Goal: Transaction & Acquisition: Purchase product/service

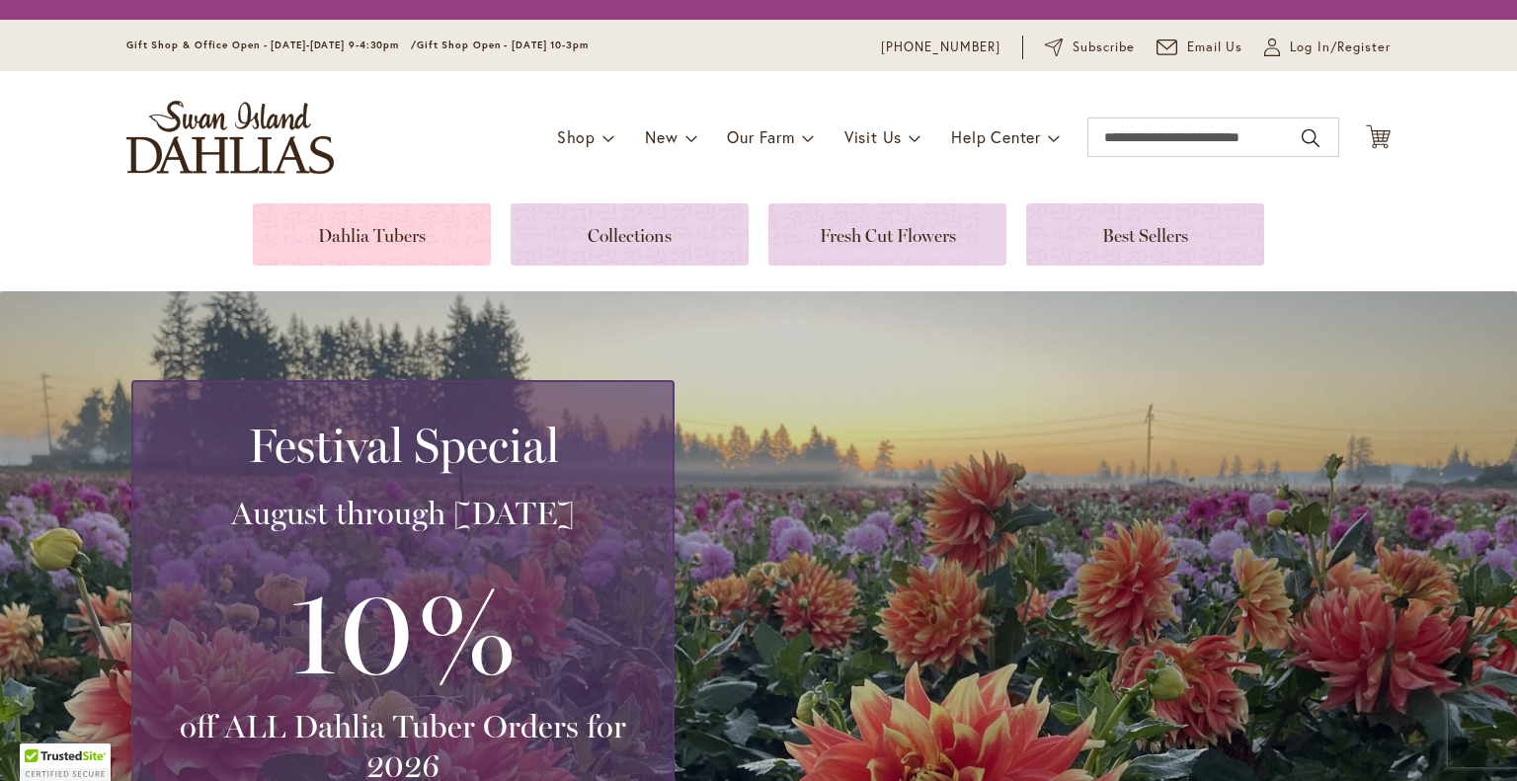
click at [398, 232] on link at bounding box center [372, 235] width 238 height 62
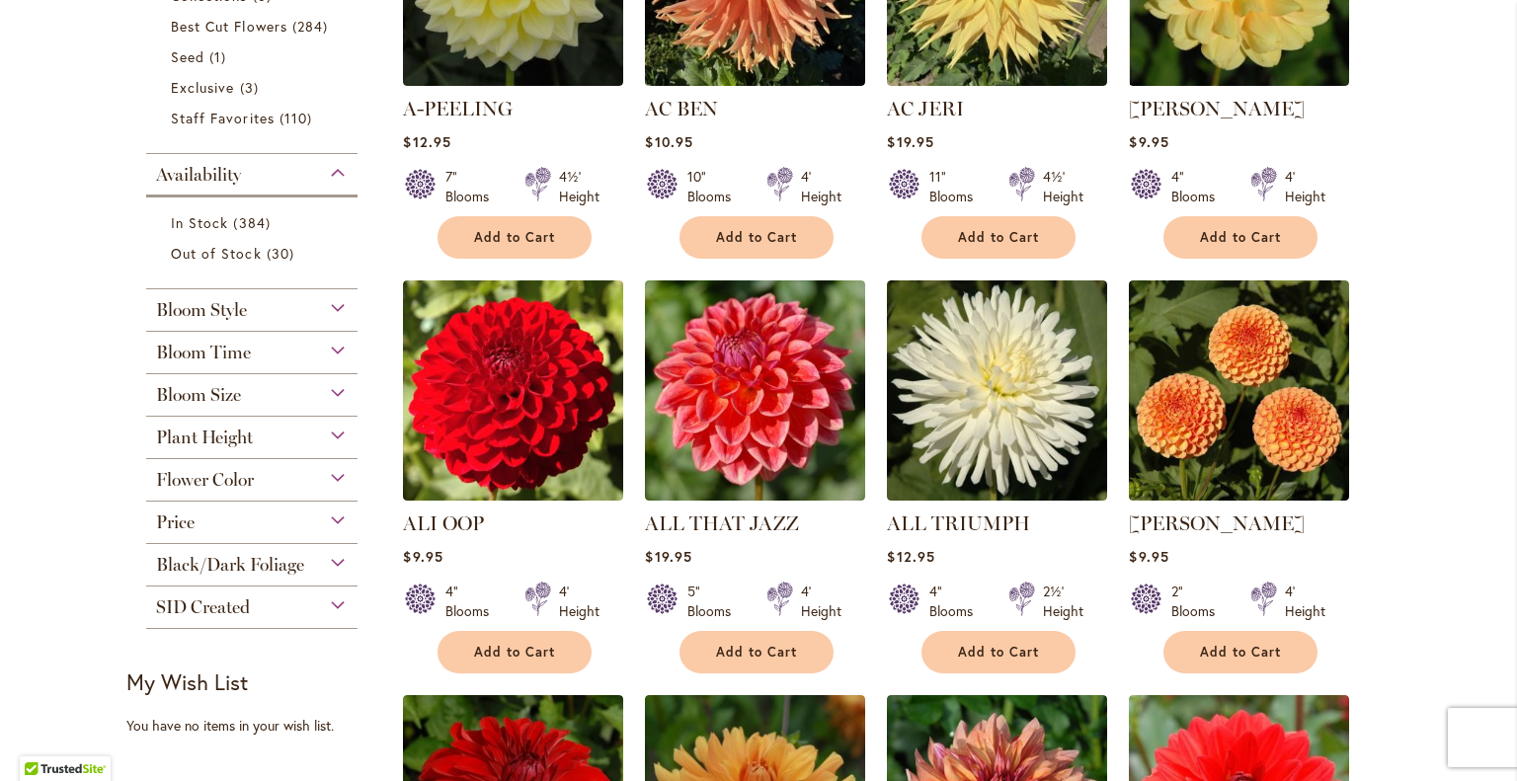
scroll to position [630, 0]
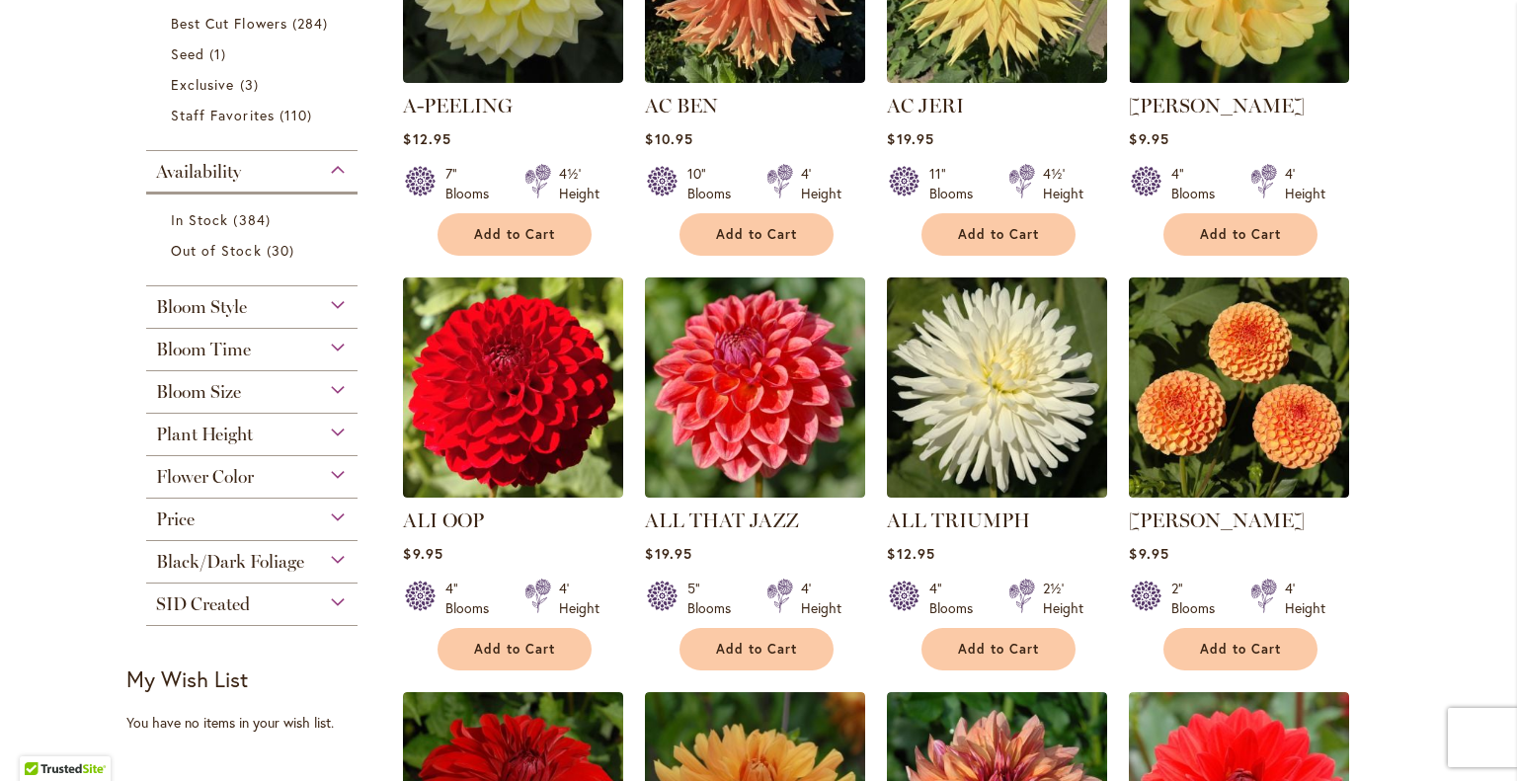
click at [336, 388] on div "Bloom Size" at bounding box center [251, 387] width 211 height 32
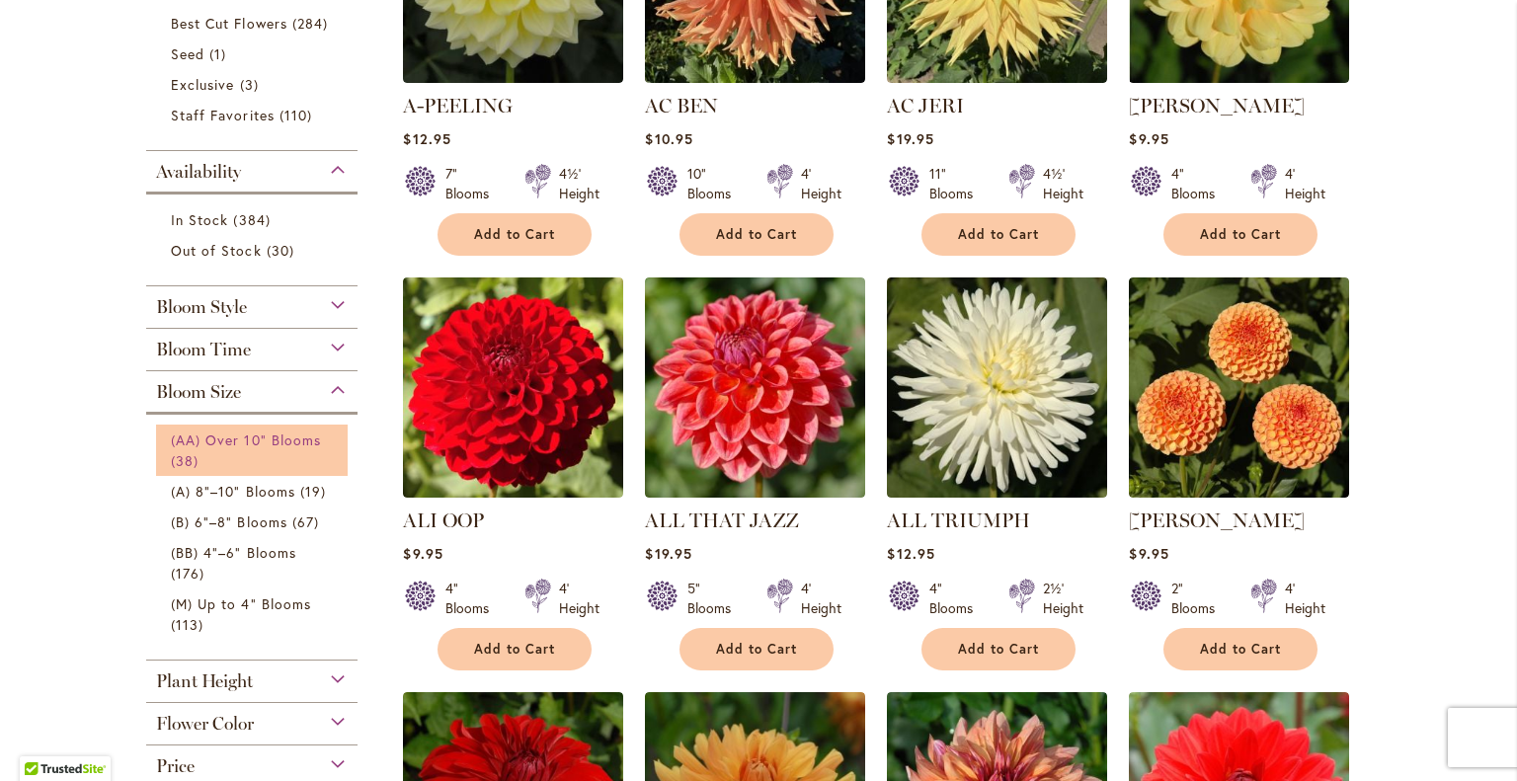
click at [290, 439] on span "(AA) Over 10" Blooms" at bounding box center [246, 440] width 150 height 19
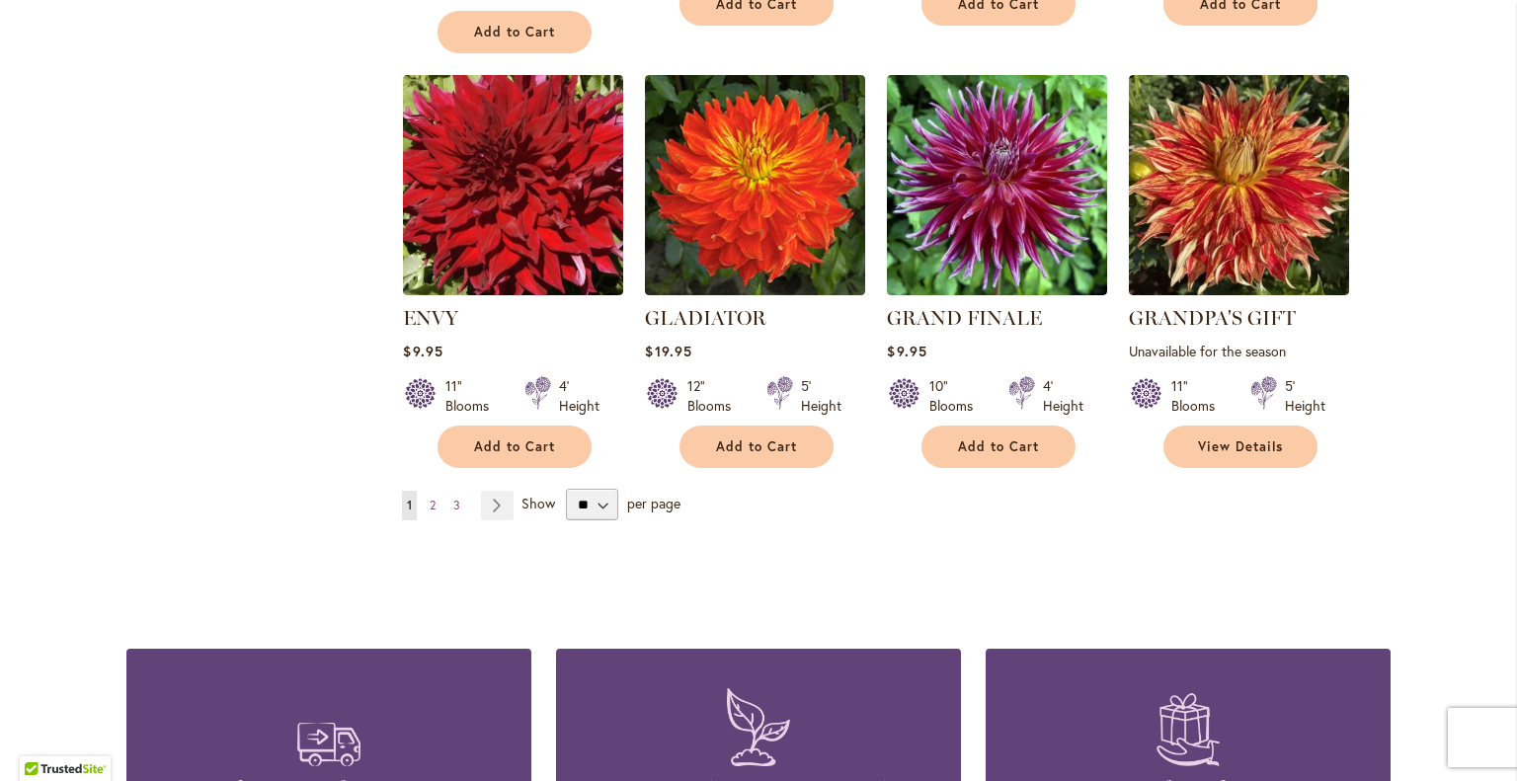
scroll to position [1680, 0]
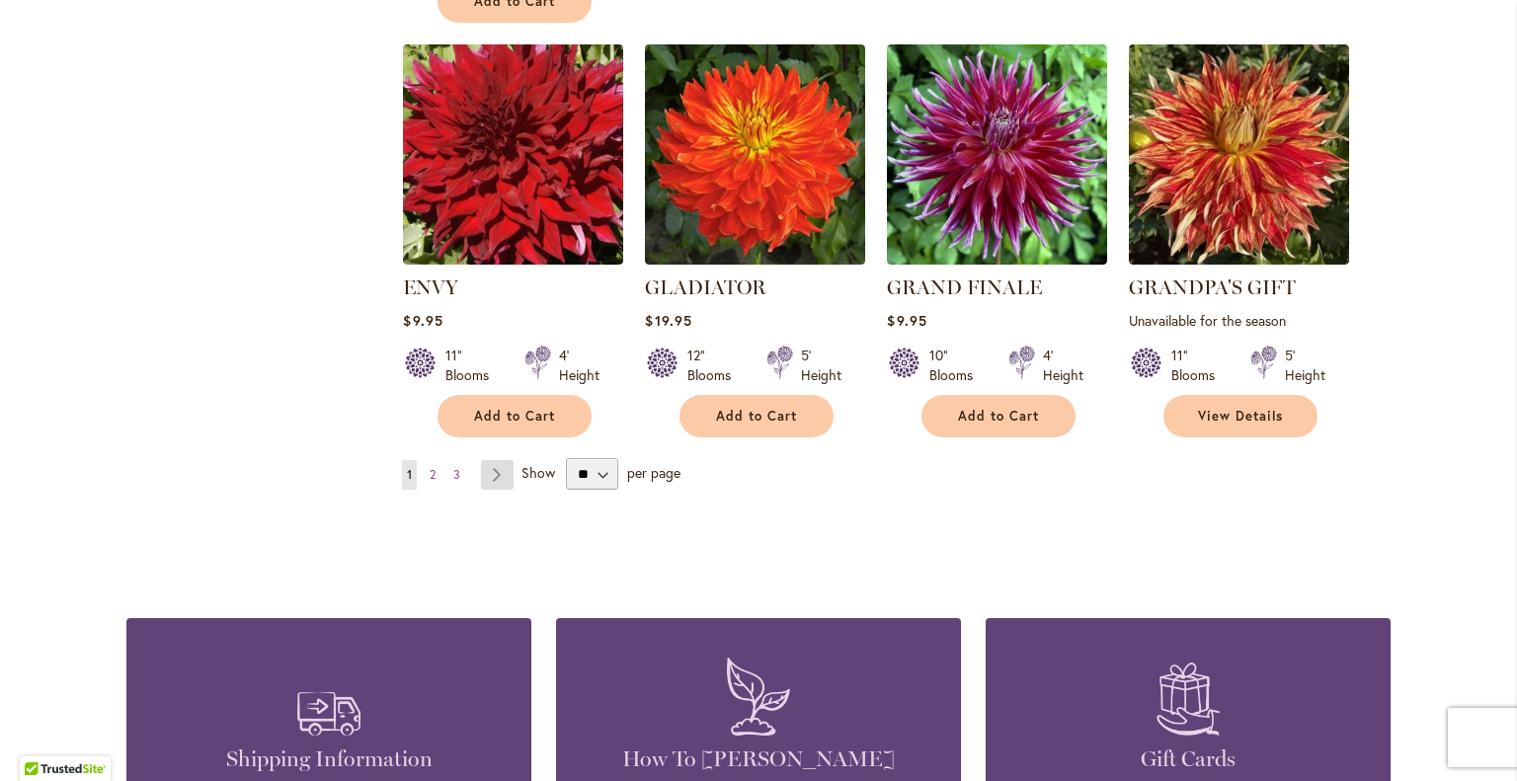
click at [489, 468] on link "Page Next" at bounding box center [497, 475] width 33 height 30
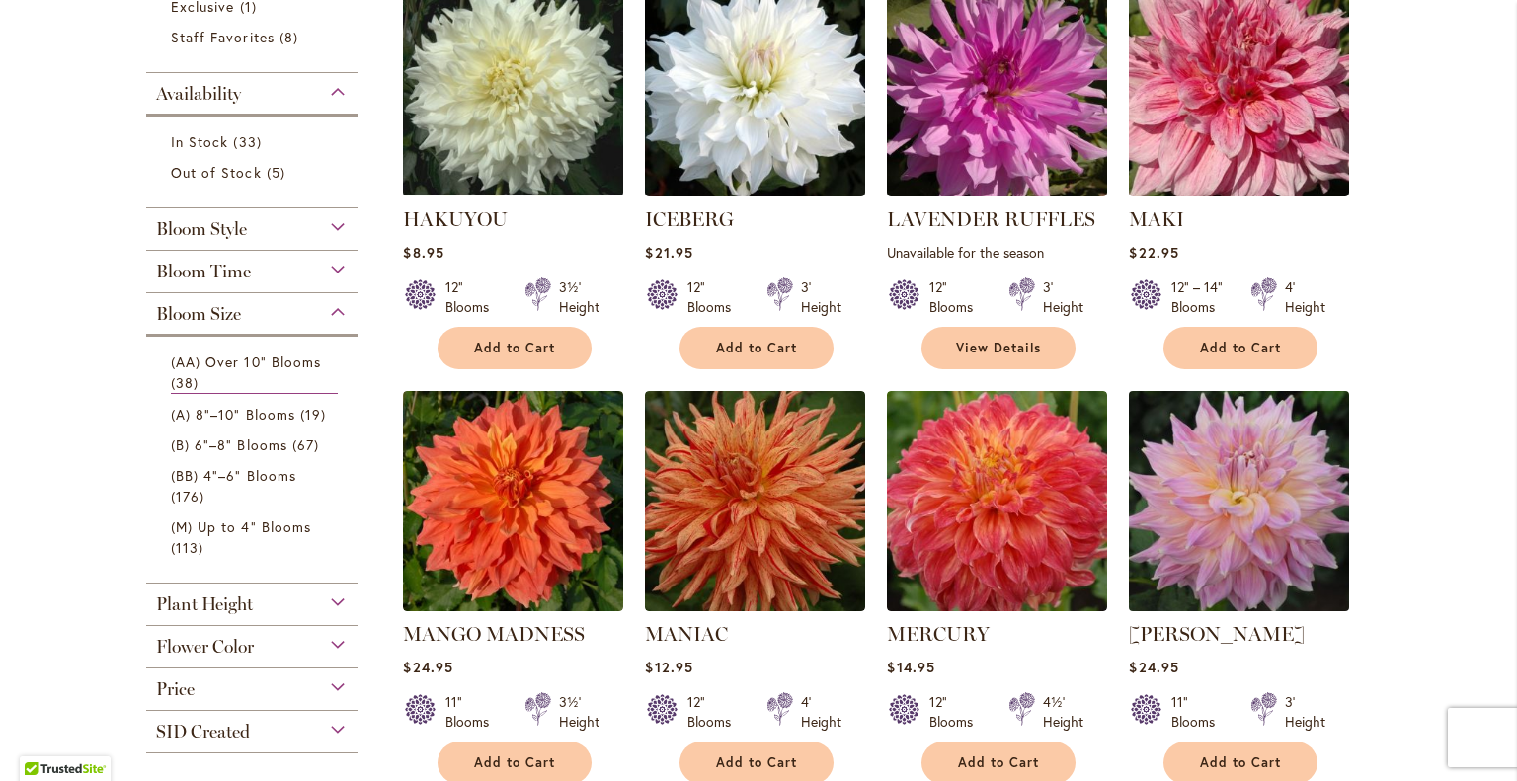
scroll to position [593, 0]
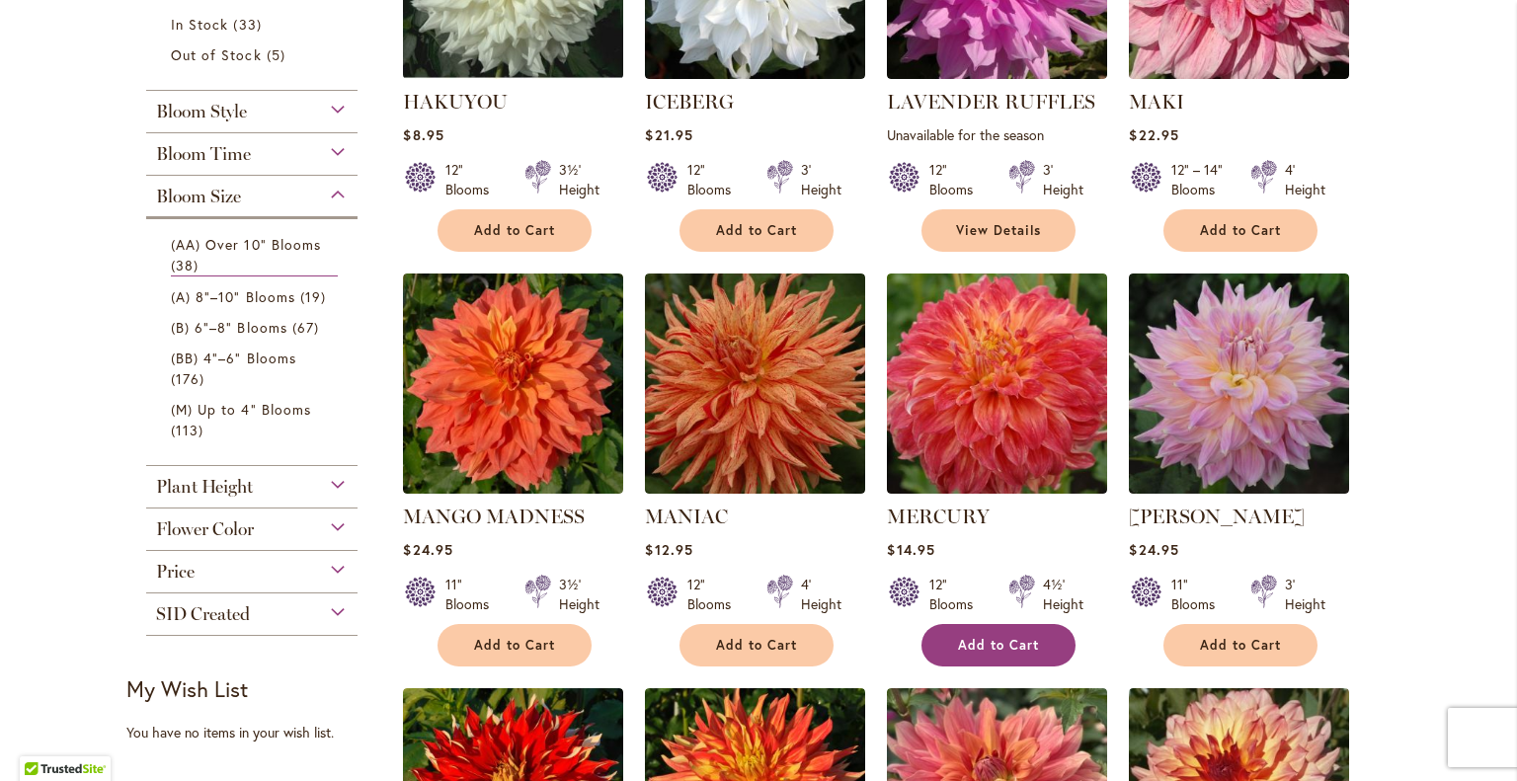
click at [993, 637] on span "Add to Cart" at bounding box center [998, 645] width 81 height 17
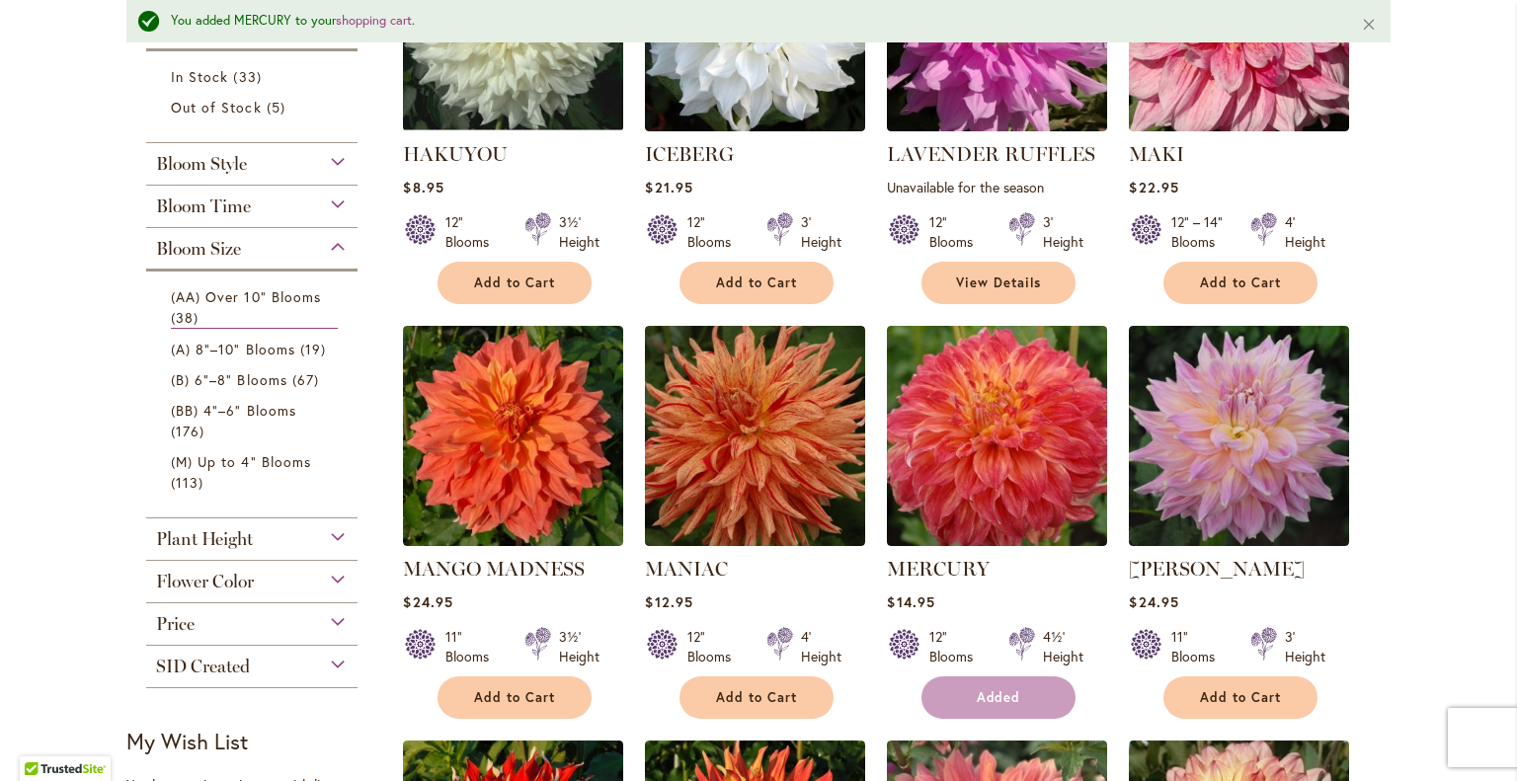
scroll to position [644, 0]
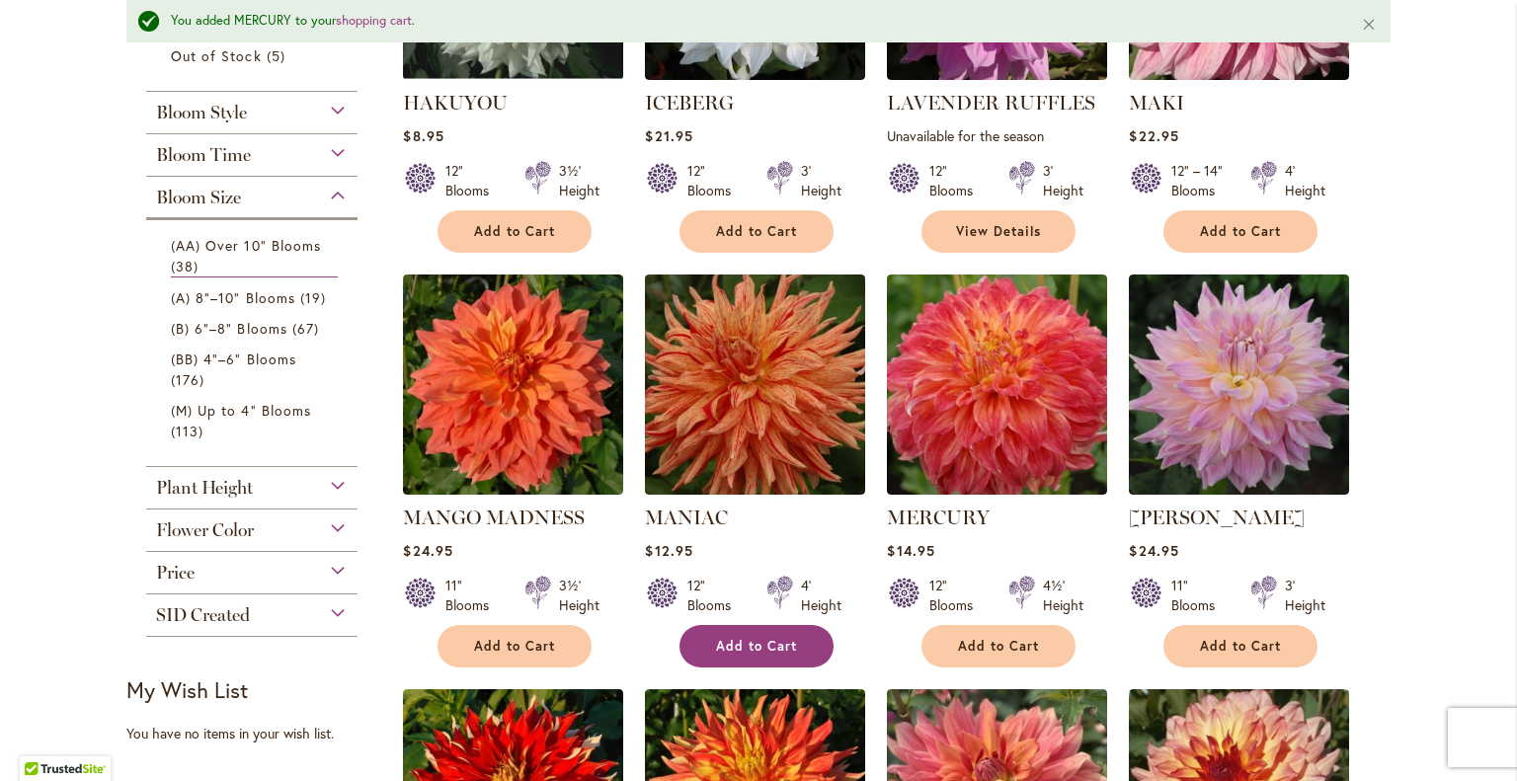
click at [742, 640] on span "Add to Cart" at bounding box center [756, 646] width 81 height 17
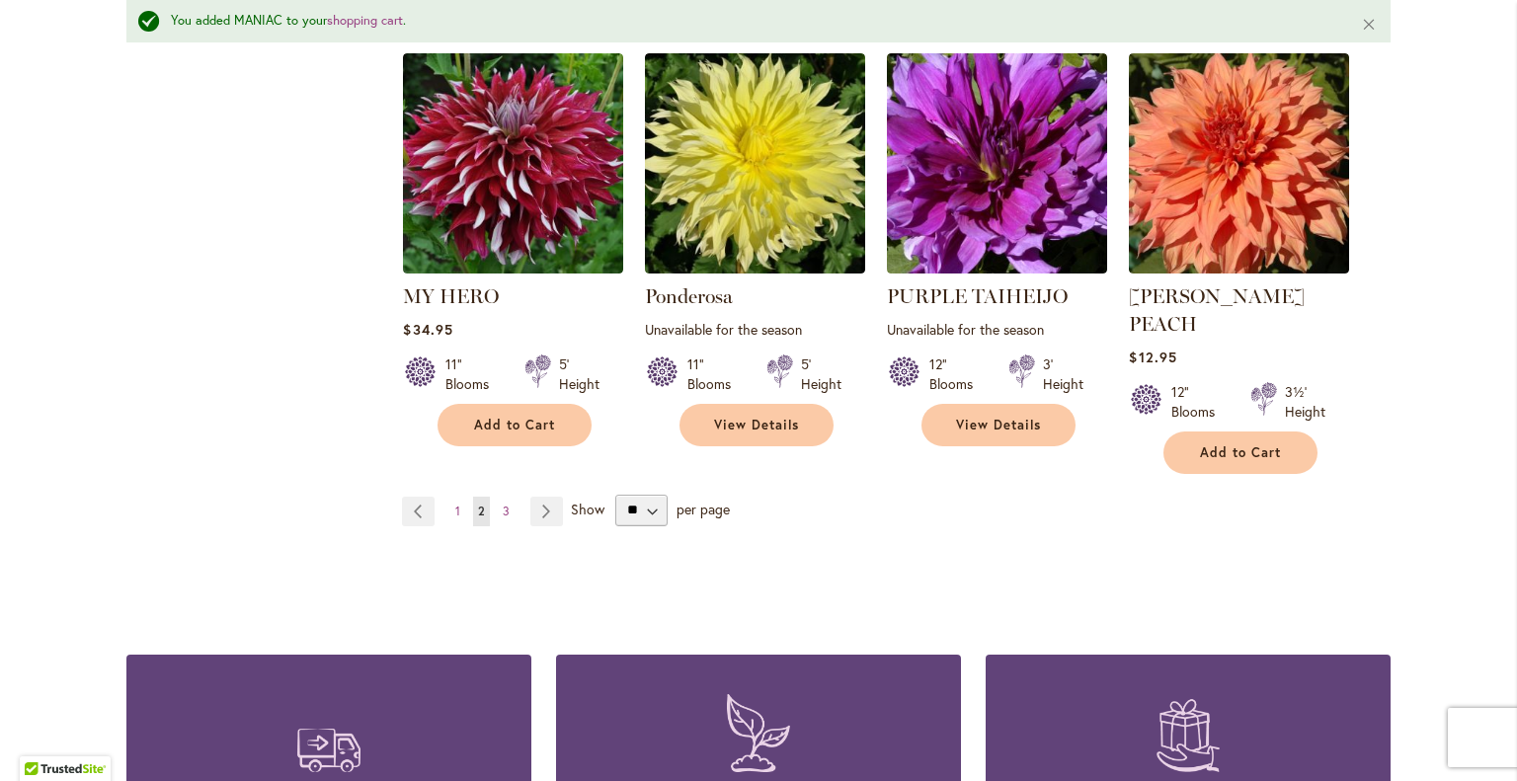
scroll to position [1731, 0]
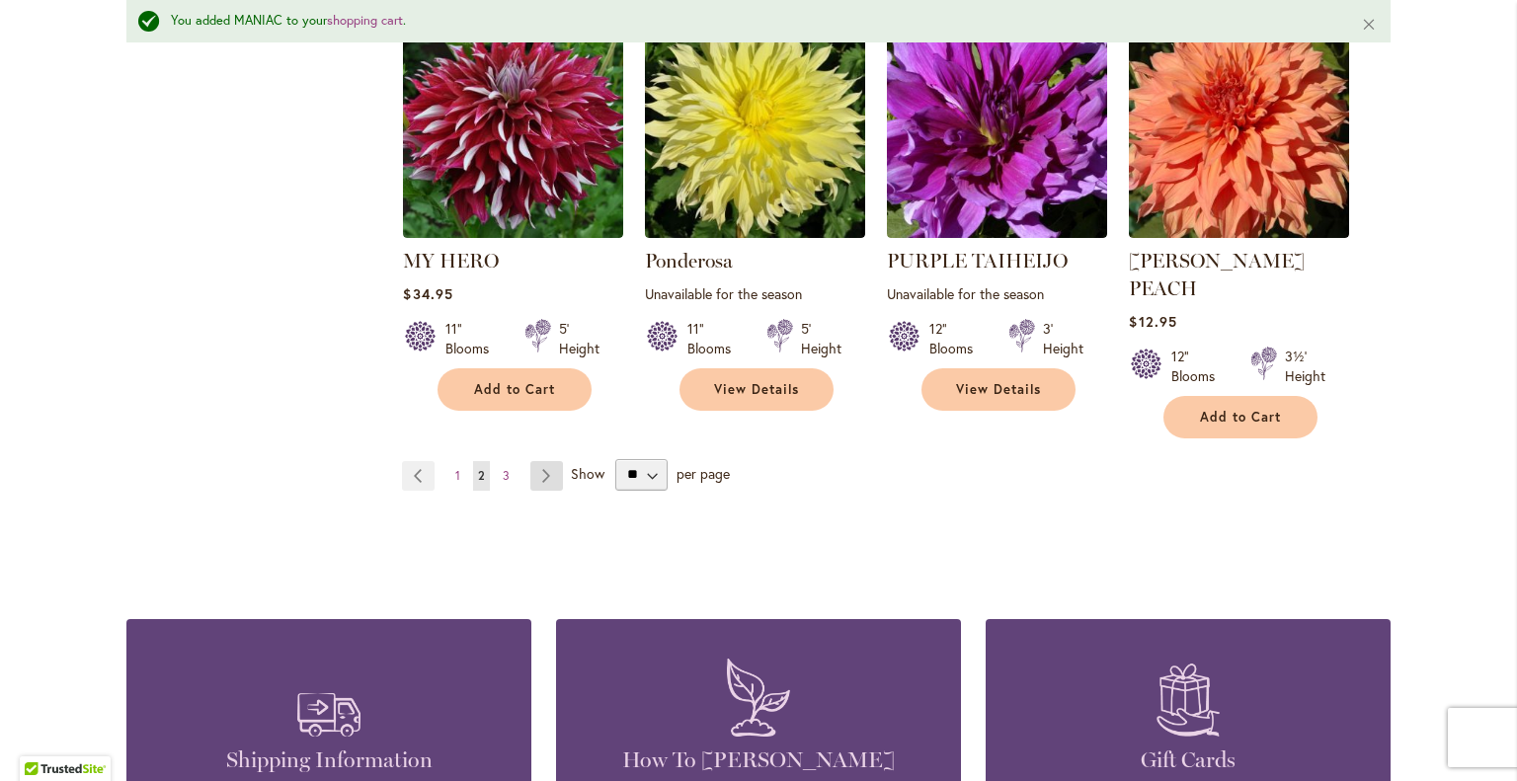
click at [534, 461] on link "Page Next" at bounding box center [547, 476] width 33 height 30
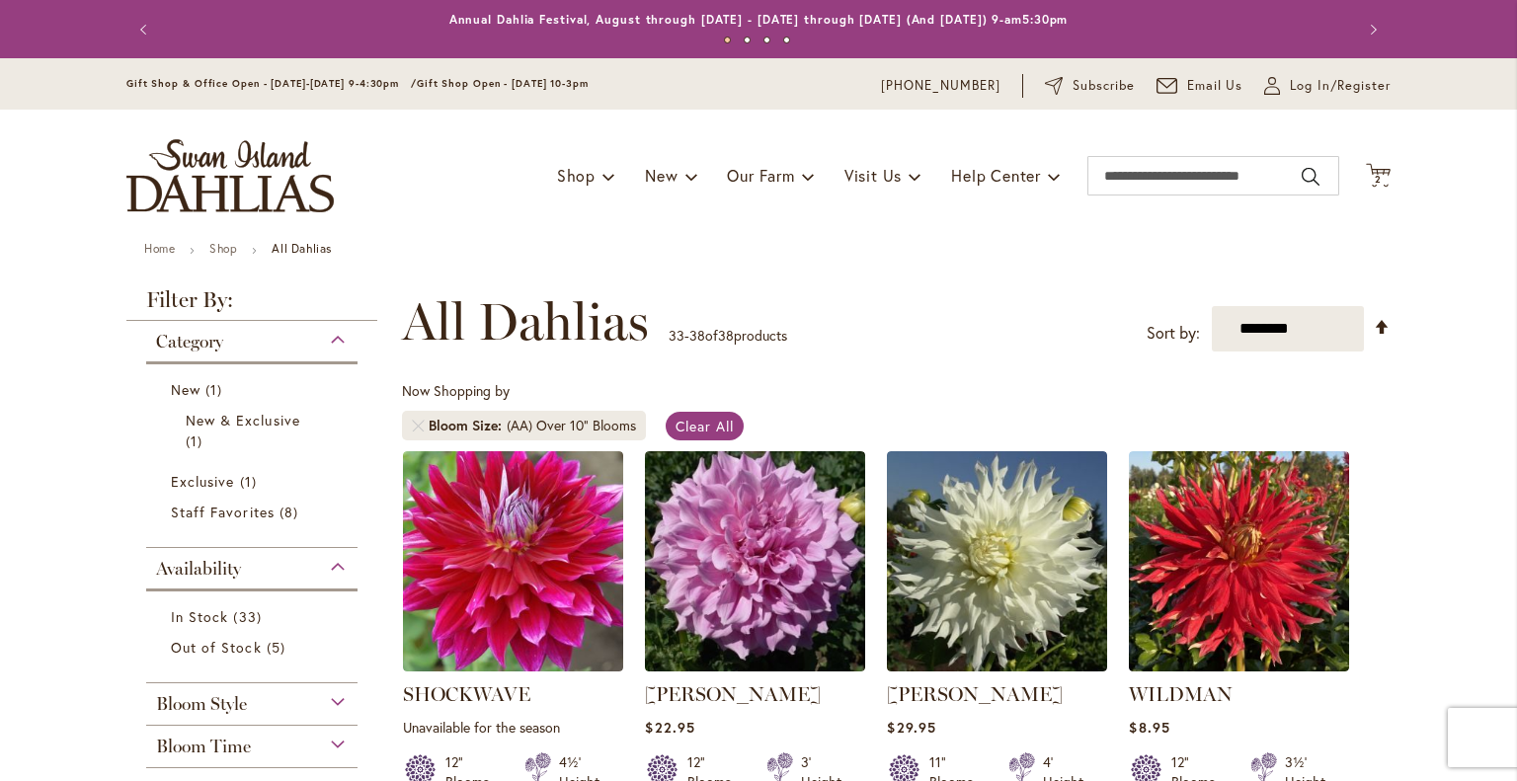
scroll to position [198, 0]
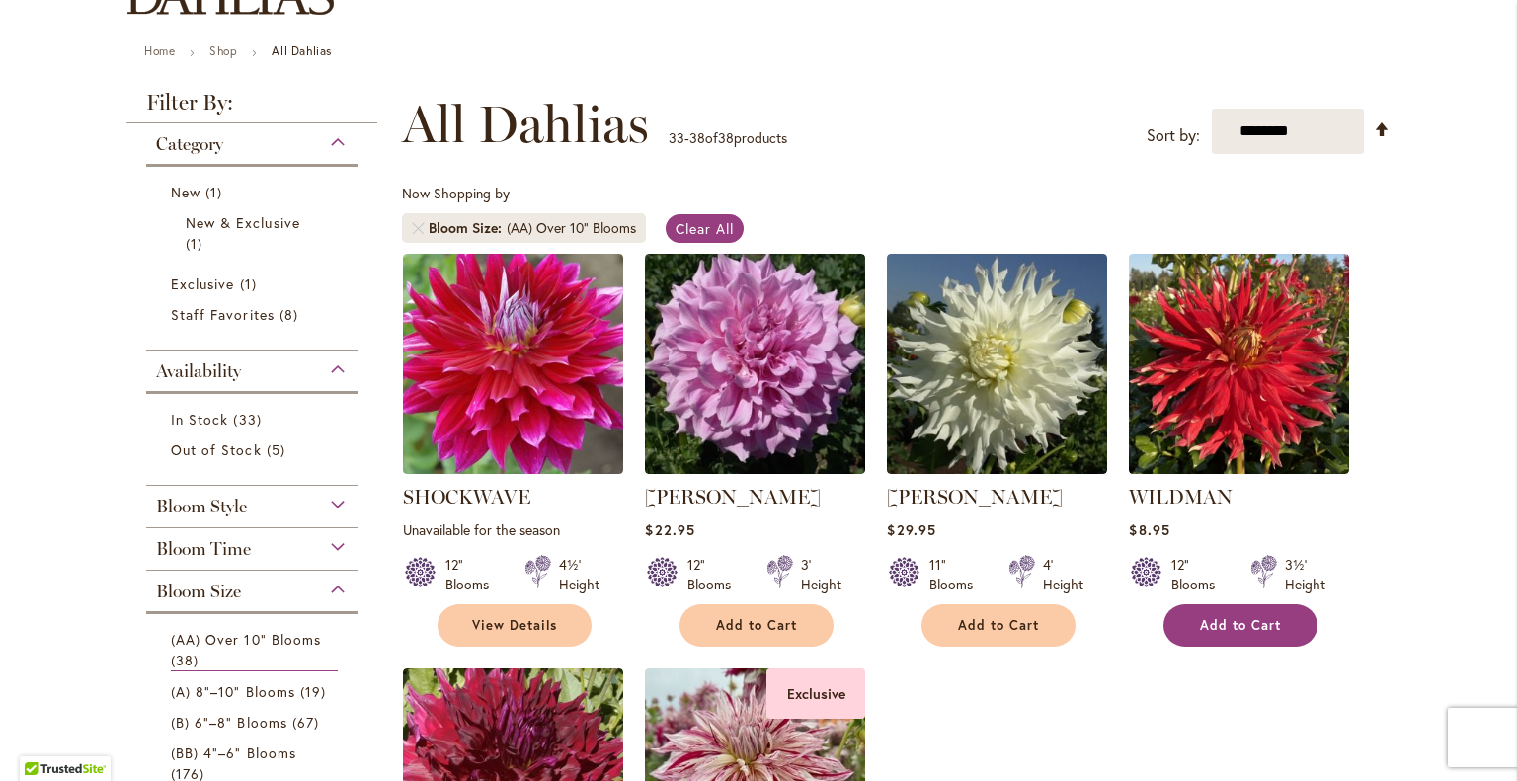
click at [1248, 625] on span "Add to Cart" at bounding box center [1240, 625] width 81 height 17
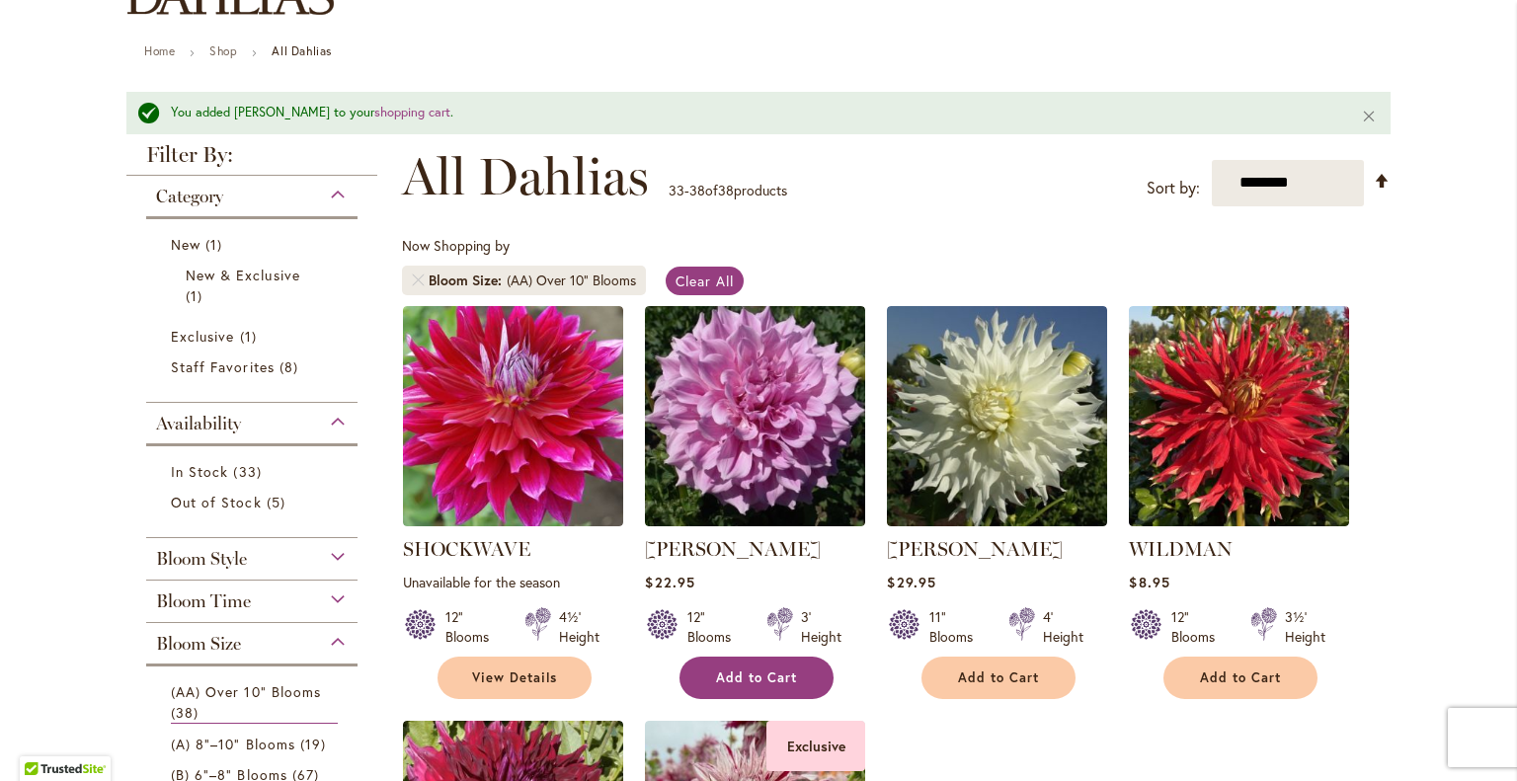
click at [743, 675] on span "Add to Cart" at bounding box center [756, 678] width 81 height 17
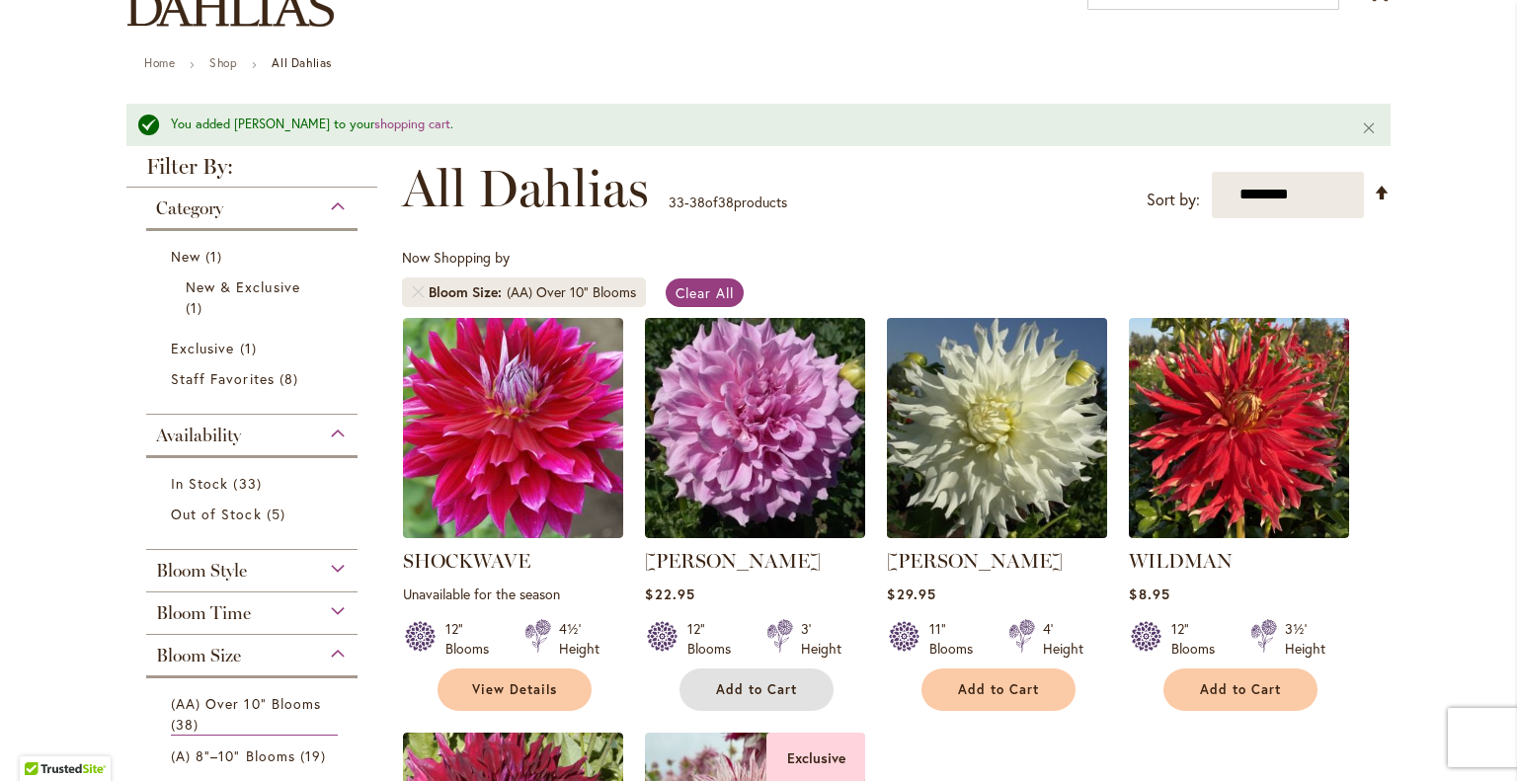
scroll to position [296, 0]
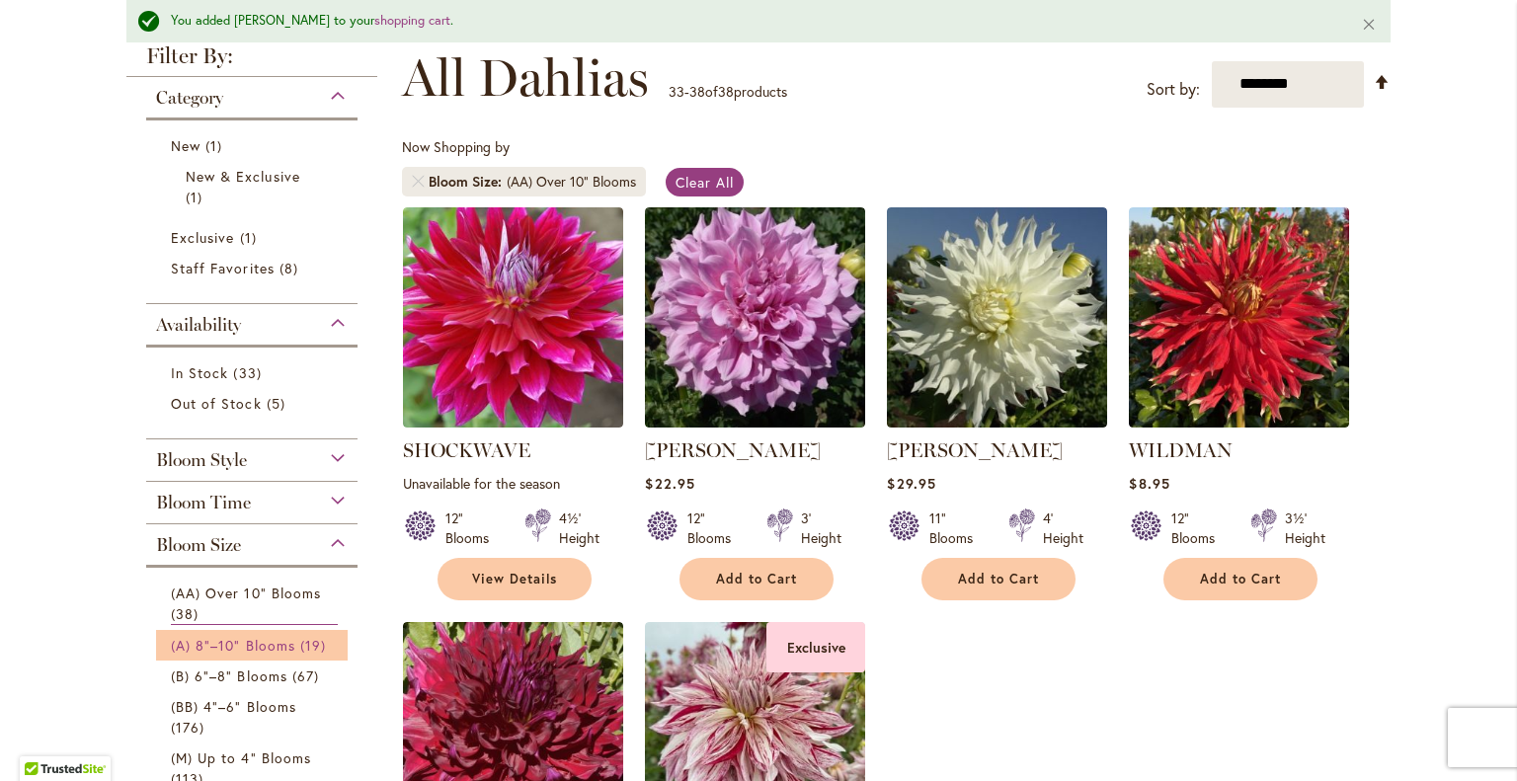
click at [285, 639] on span "(A) 8"–10" Blooms" at bounding box center [233, 645] width 124 height 19
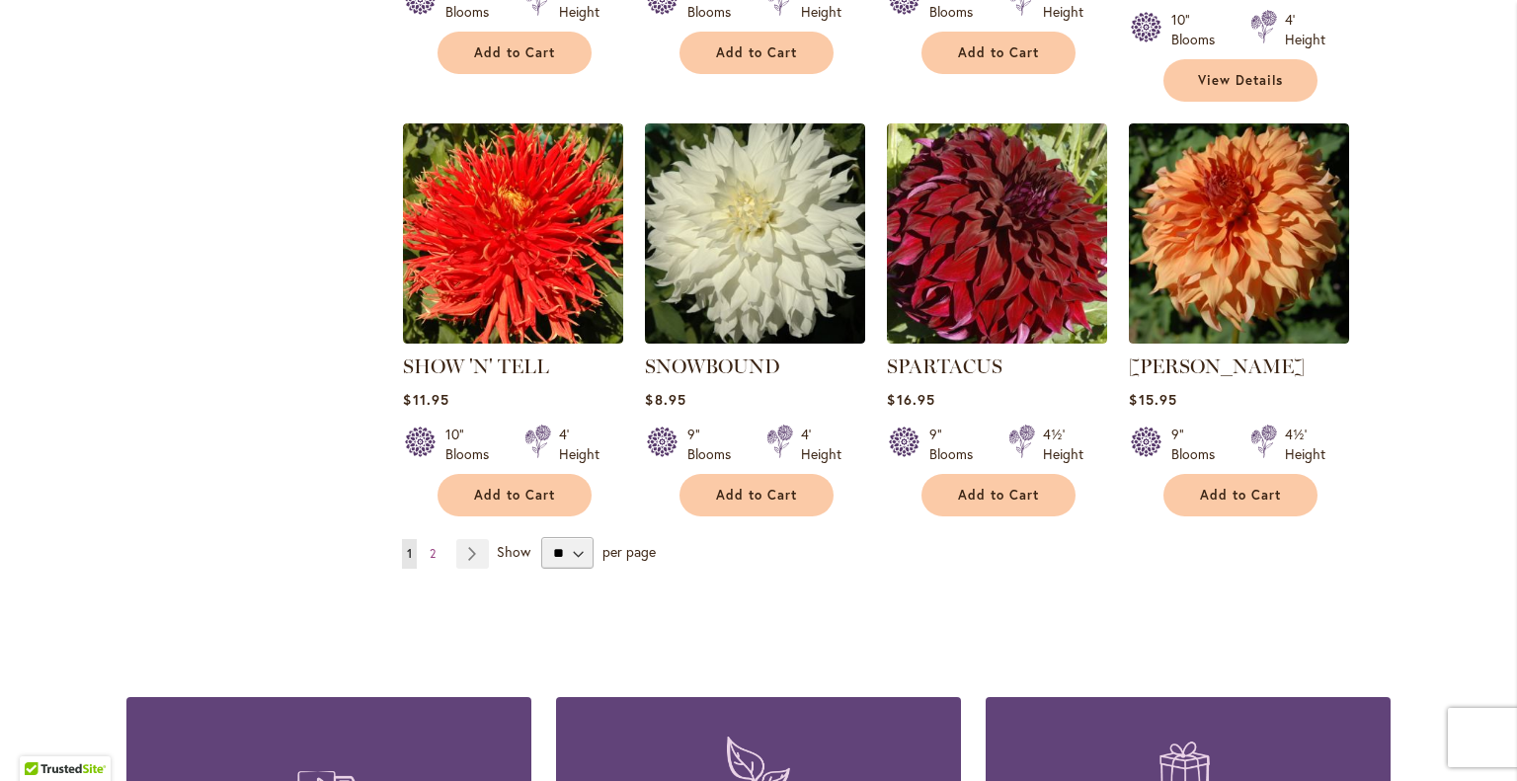
scroll to position [1778, 0]
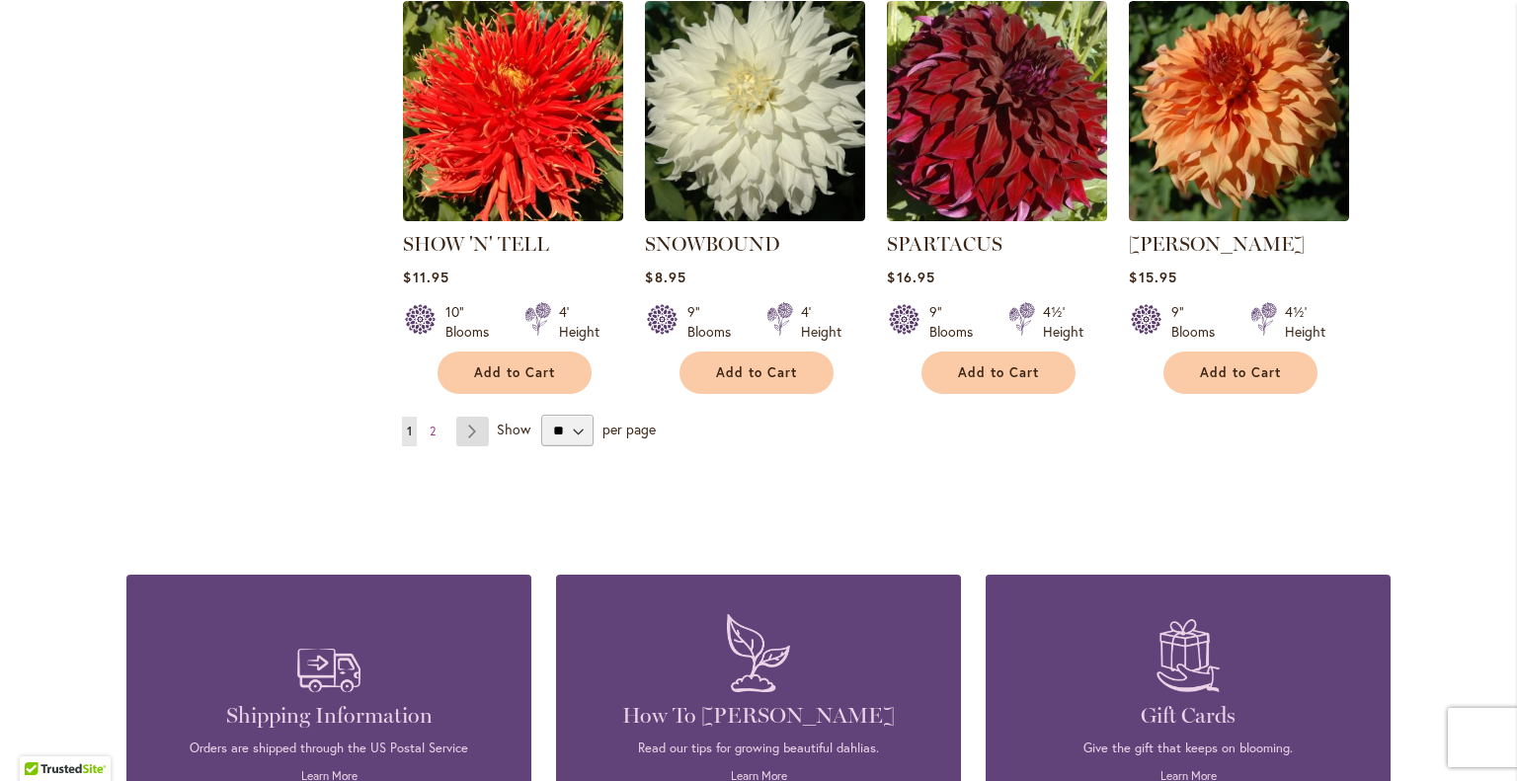
click at [465, 417] on link "Page Next" at bounding box center [472, 432] width 33 height 30
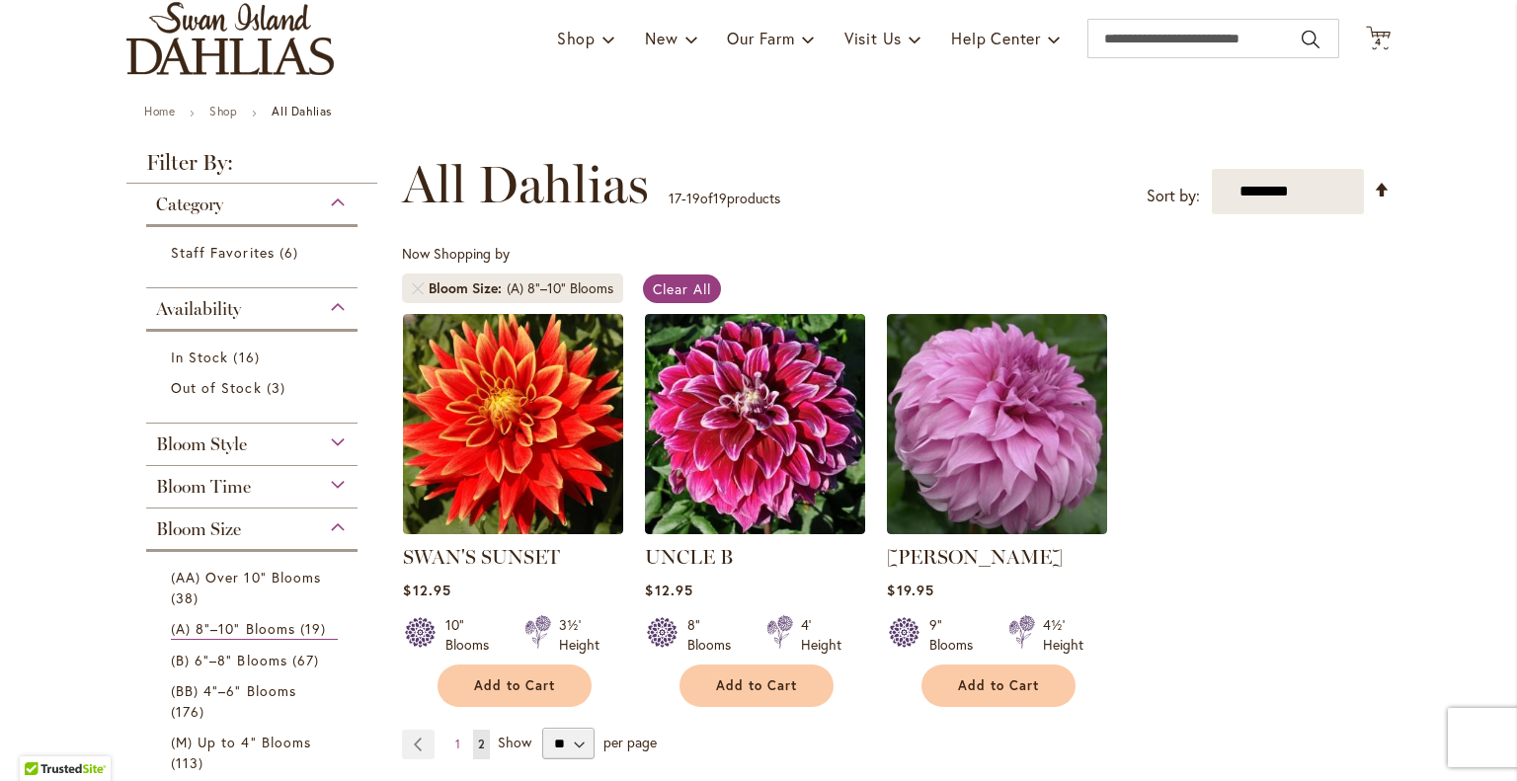
scroll to position [198, 0]
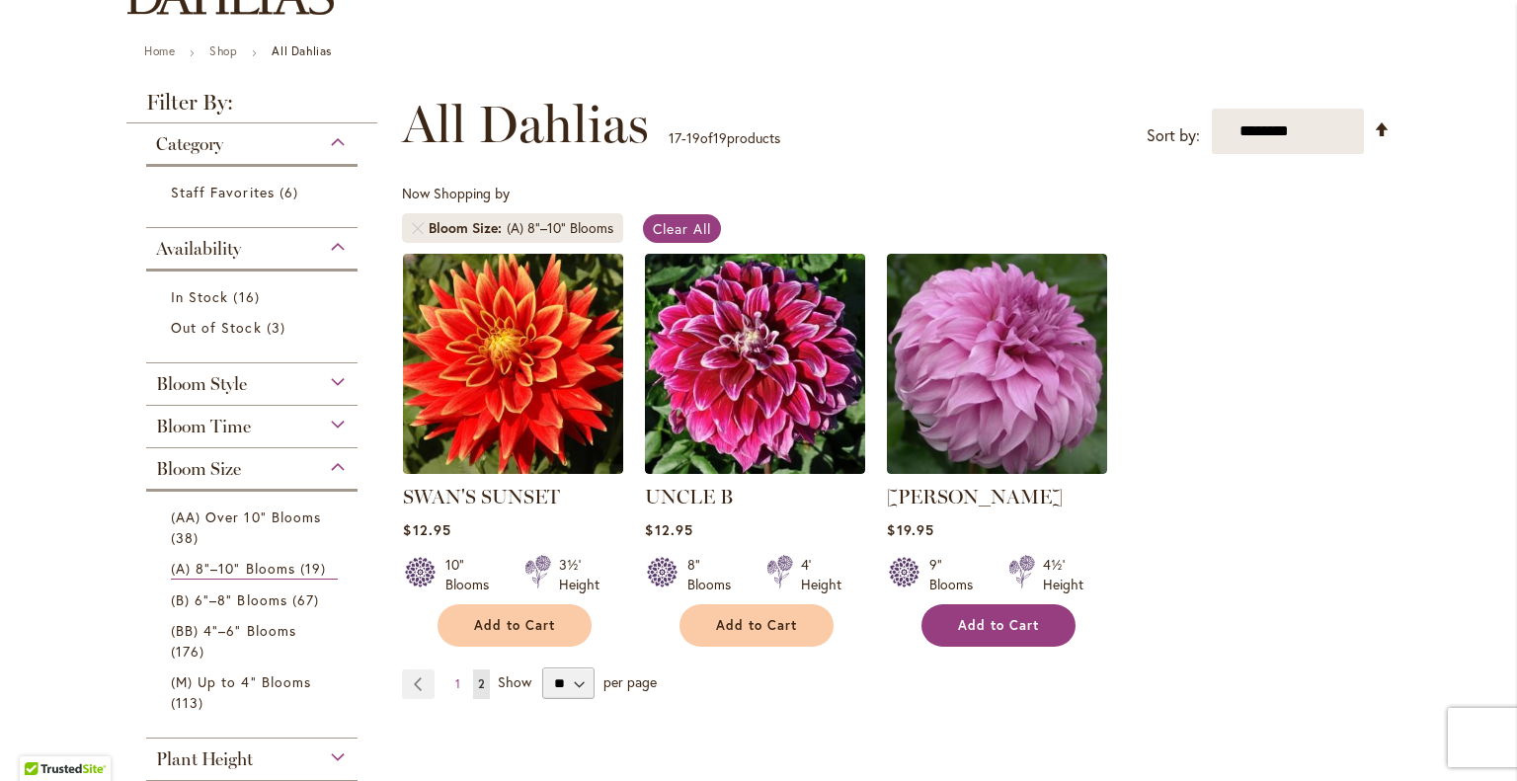
click at [1003, 623] on span "Add to Cart" at bounding box center [998, 625] width 81 height 17
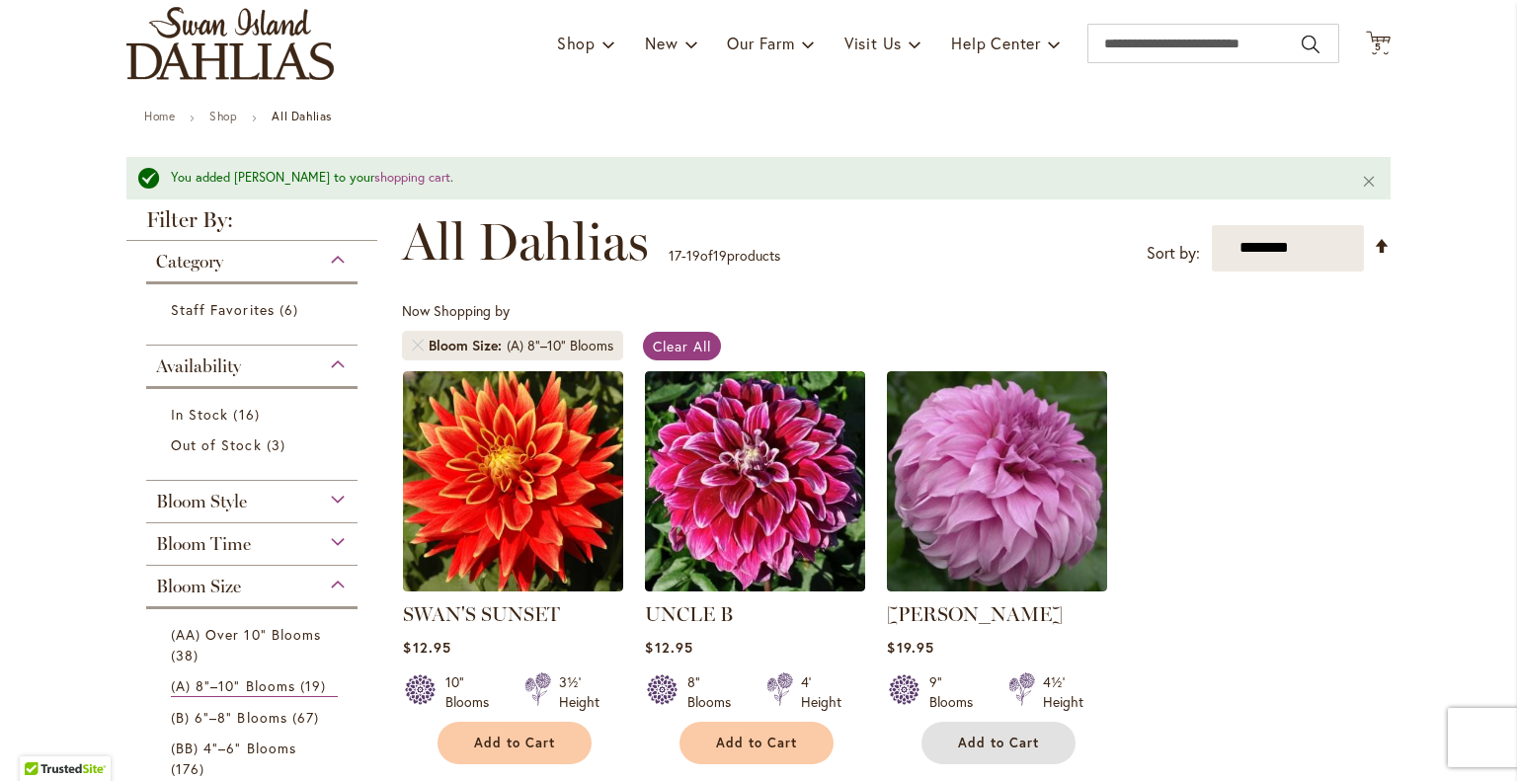
scroll to position [0, 0]
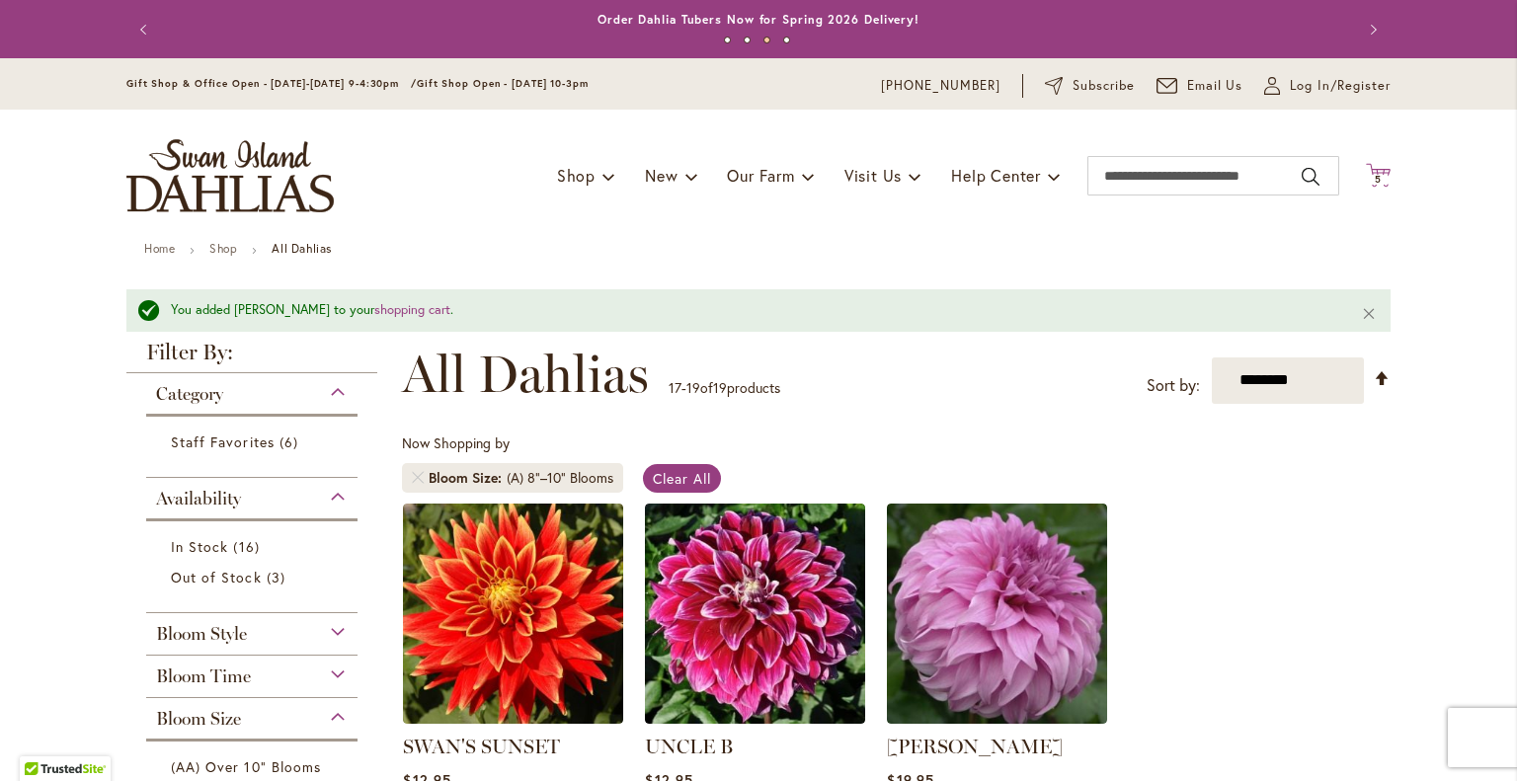
click at [1375, 174] on span "5" at bounding box center [1378, 179] width 7 height 13
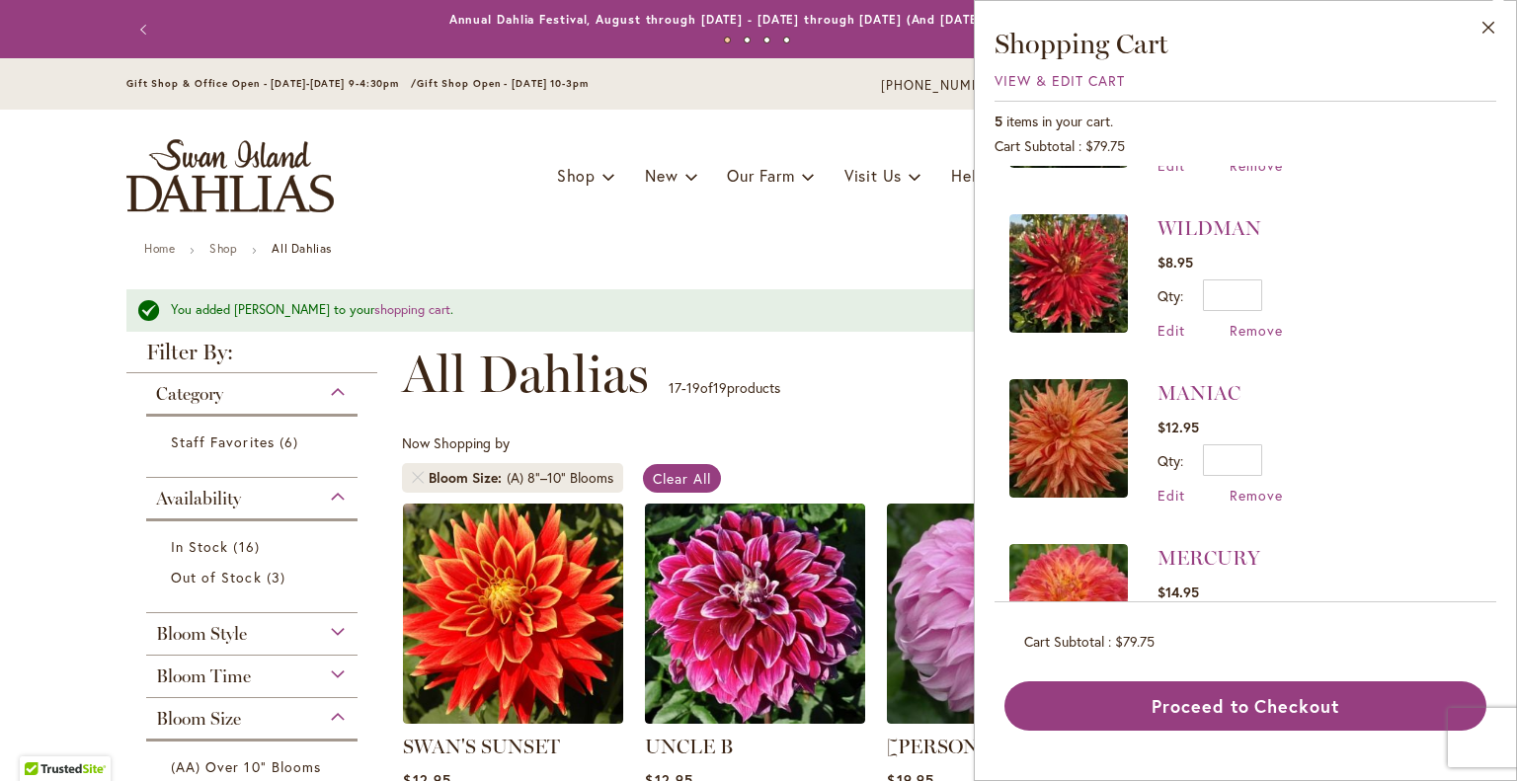
scroll to position [395, 0]
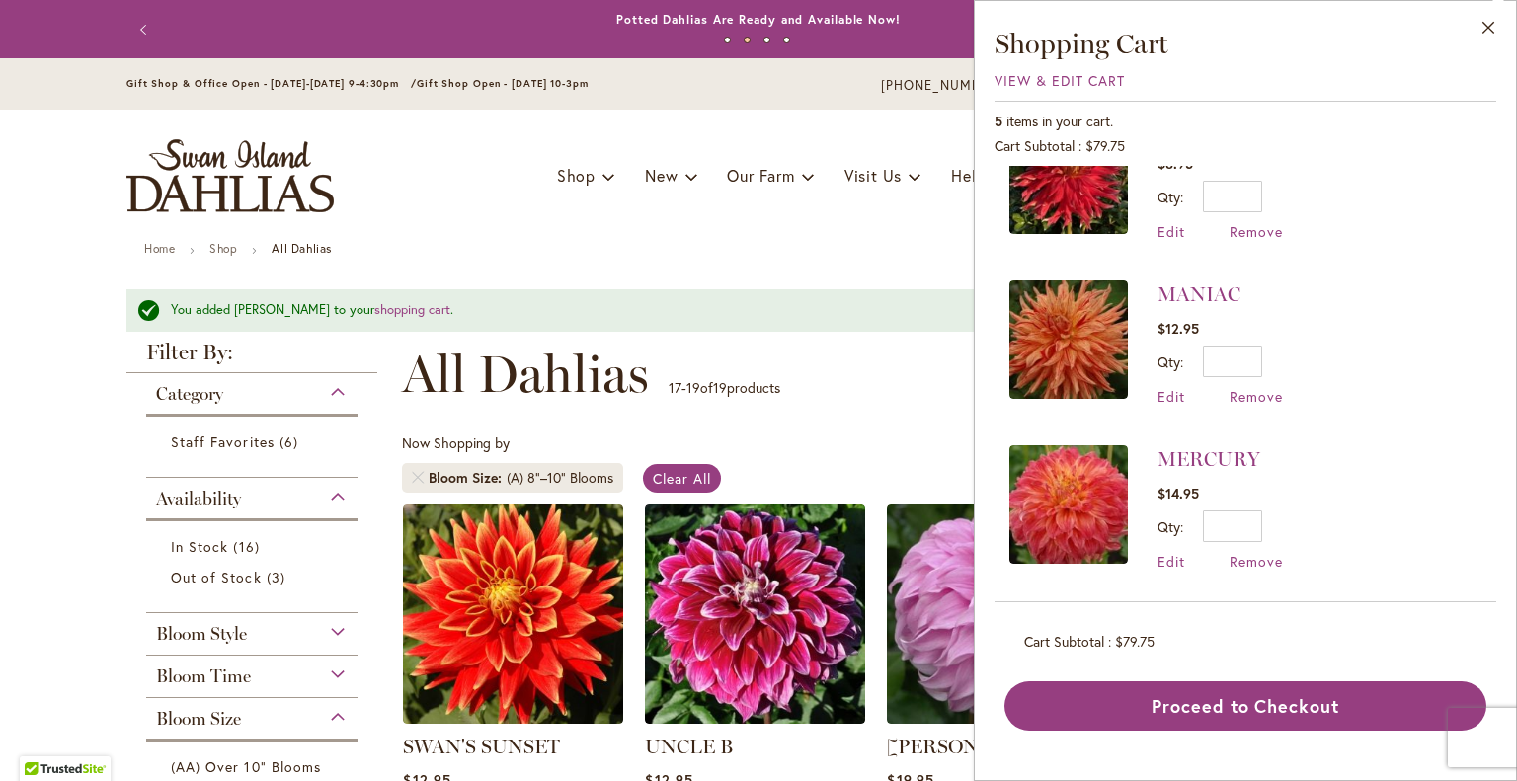
click at [393, 214] on div "Toggle Nav Shop Dahlia Tubers Collections Fresh Cut Dahlias Gardening Supplies …" at bounding box center [759, 176] width 1304 height 132
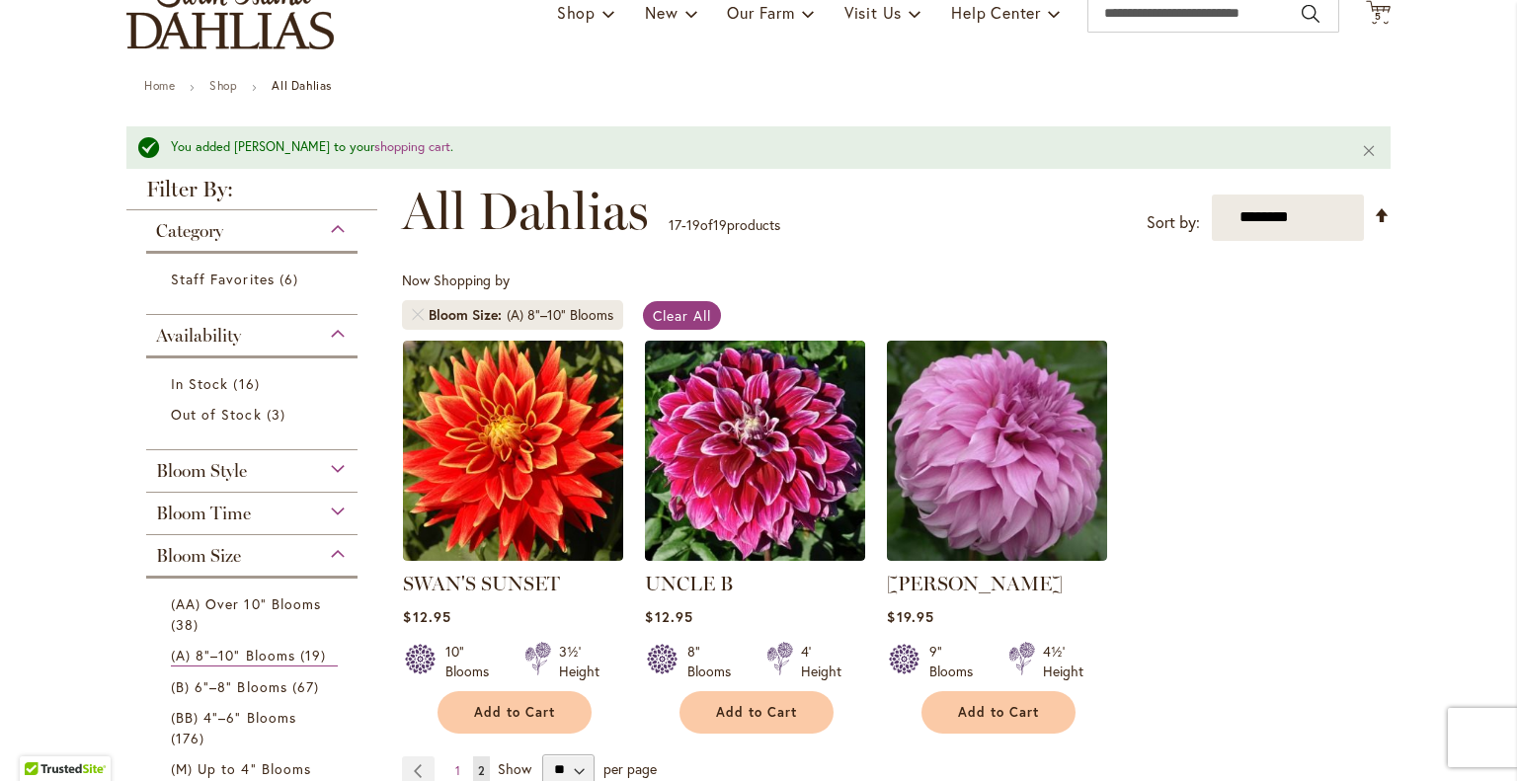
scroll to position [198, 0]
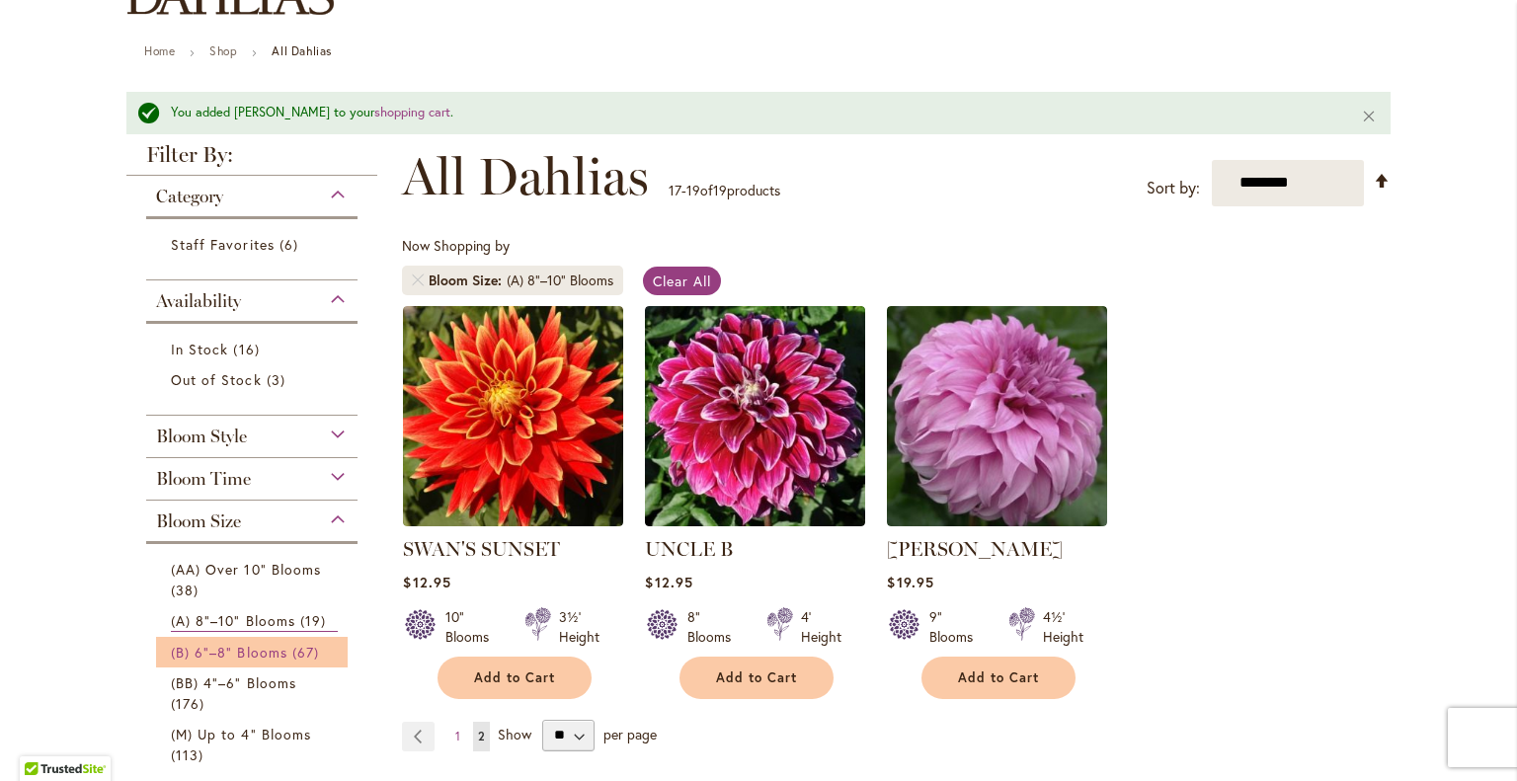
click at [272, 647] on span "(B) 6"–8" Blooms" at bounding box center [229, 652] width 117 height 19
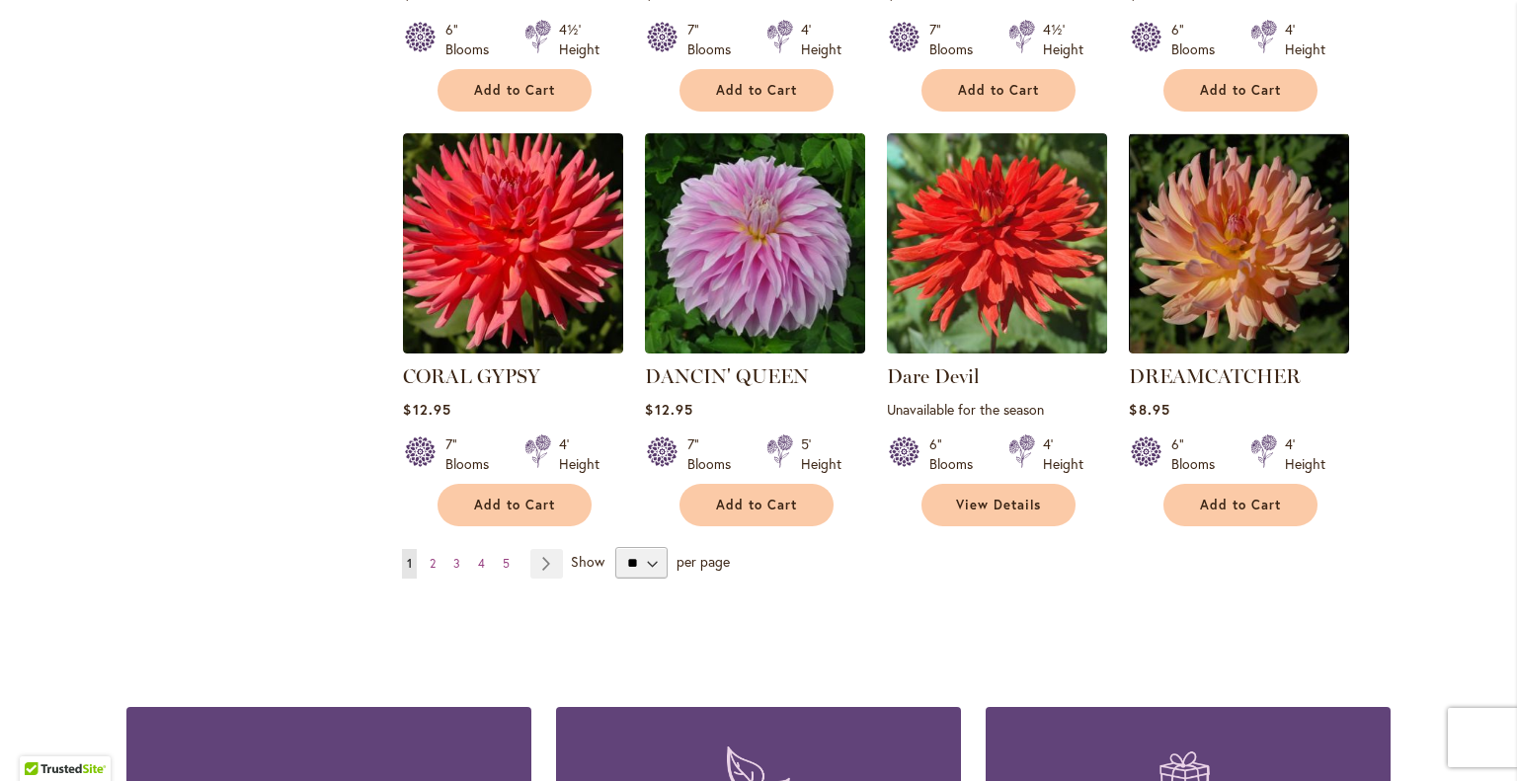
scroll to position [1581, 0]
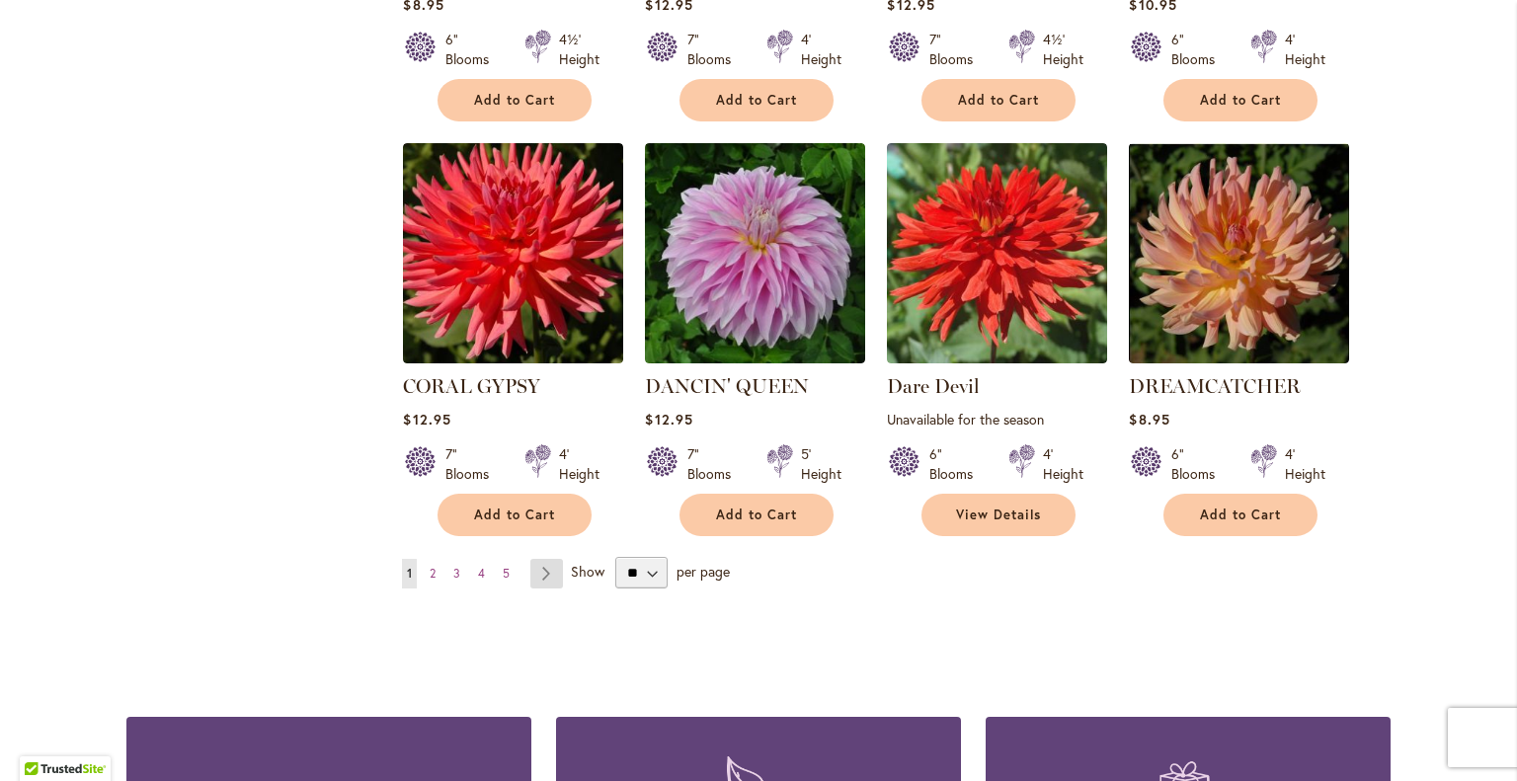
click at [541, 559] on link "Page Next" at bounding box center [547, 574] width 33 height 30
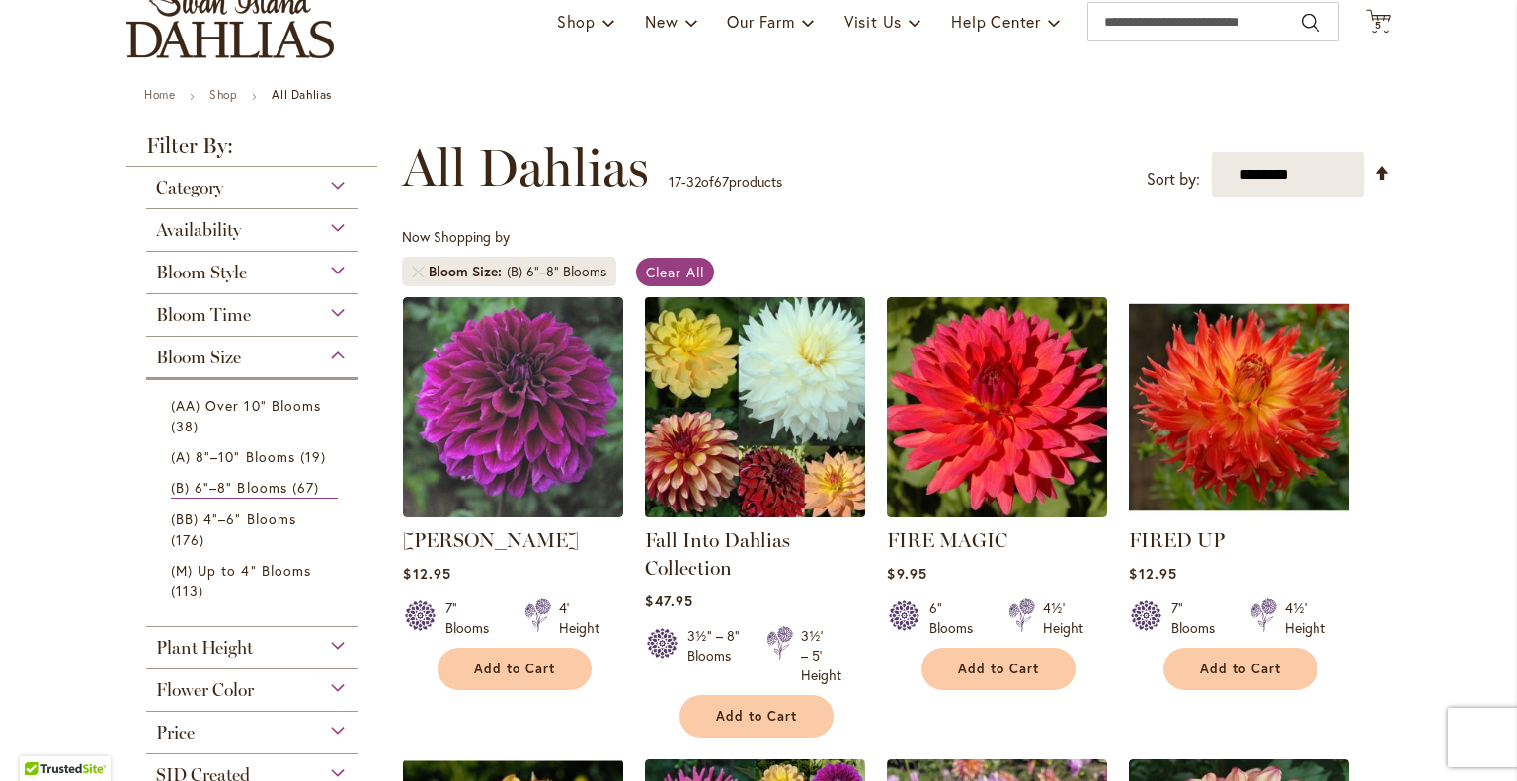
scroll to position [198, 0]
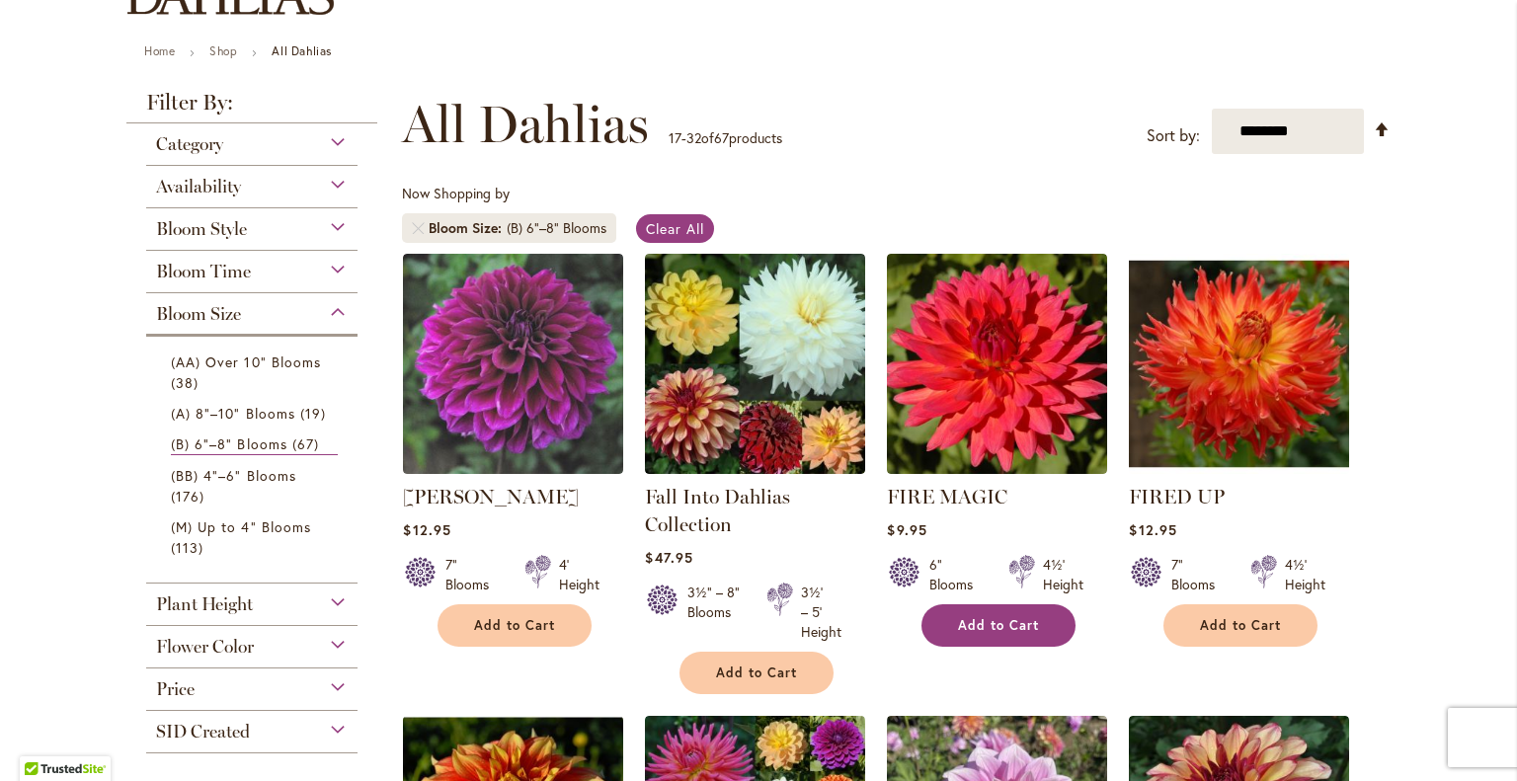
click at [976, 619] on span "Add to Cart" at bounding box center [998, 625] width 81 height 17
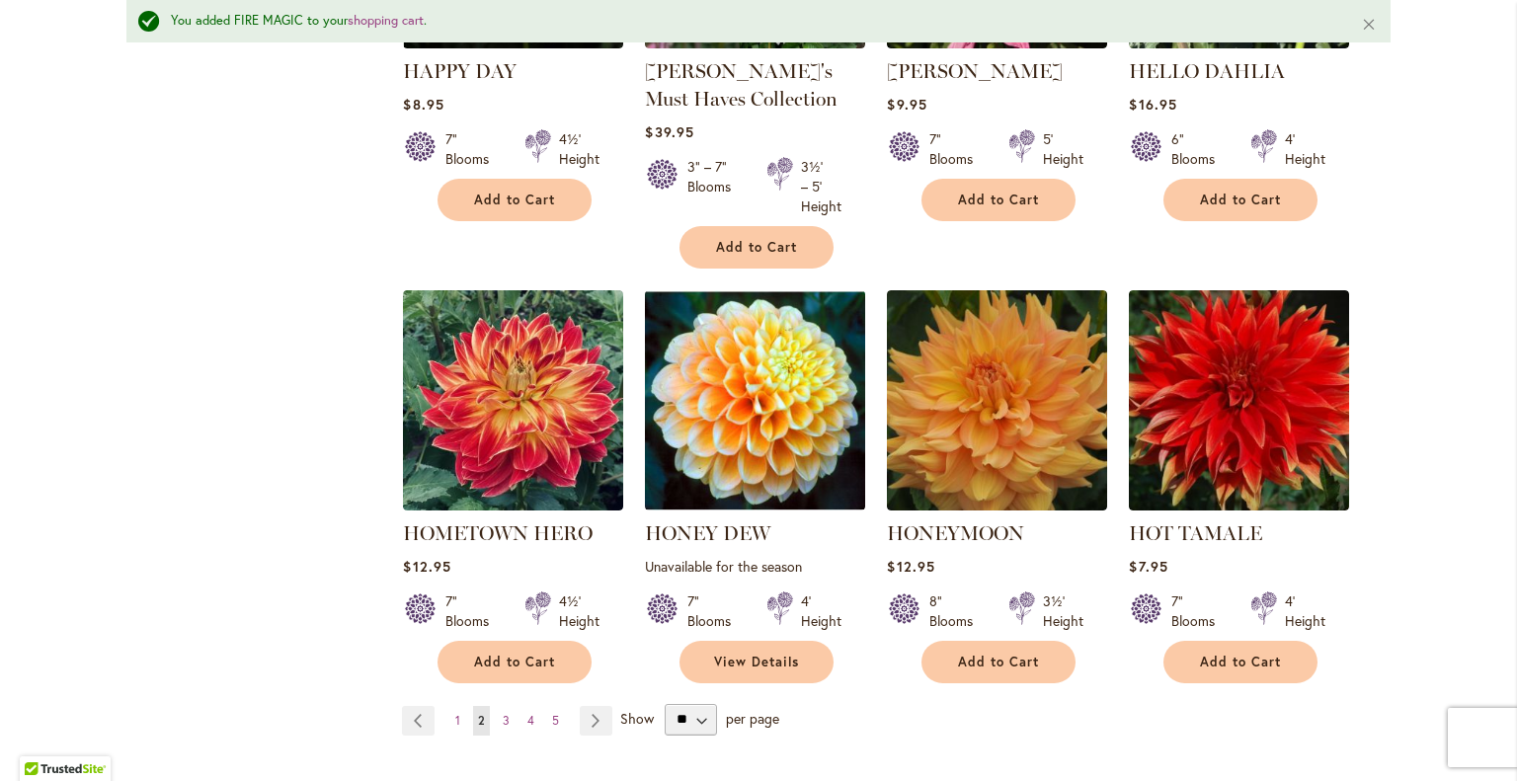
scroll to position [1632, 0]
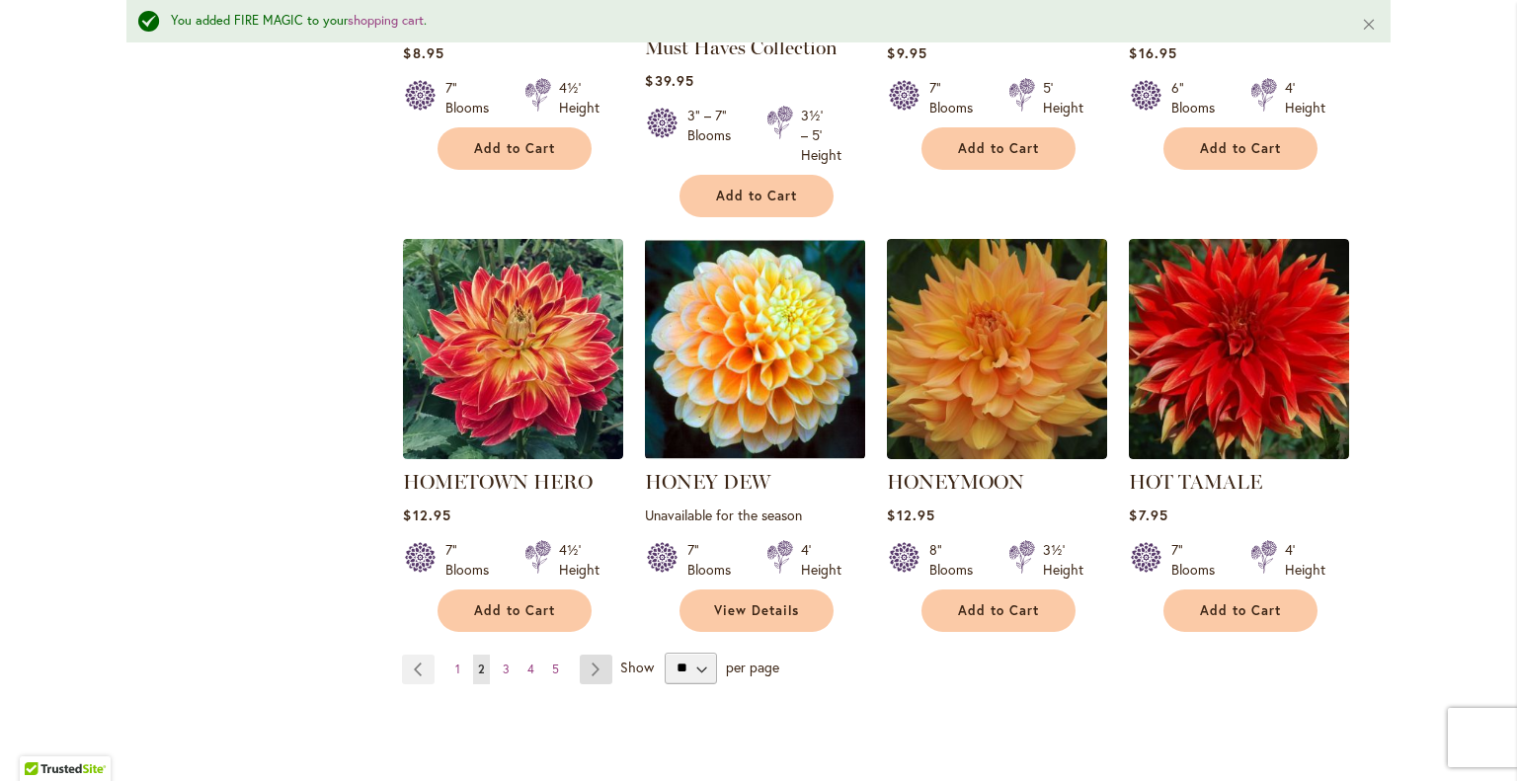
click at [581, 660] on link "Page Next" at bounding box center [596, 670] width 33 height 30
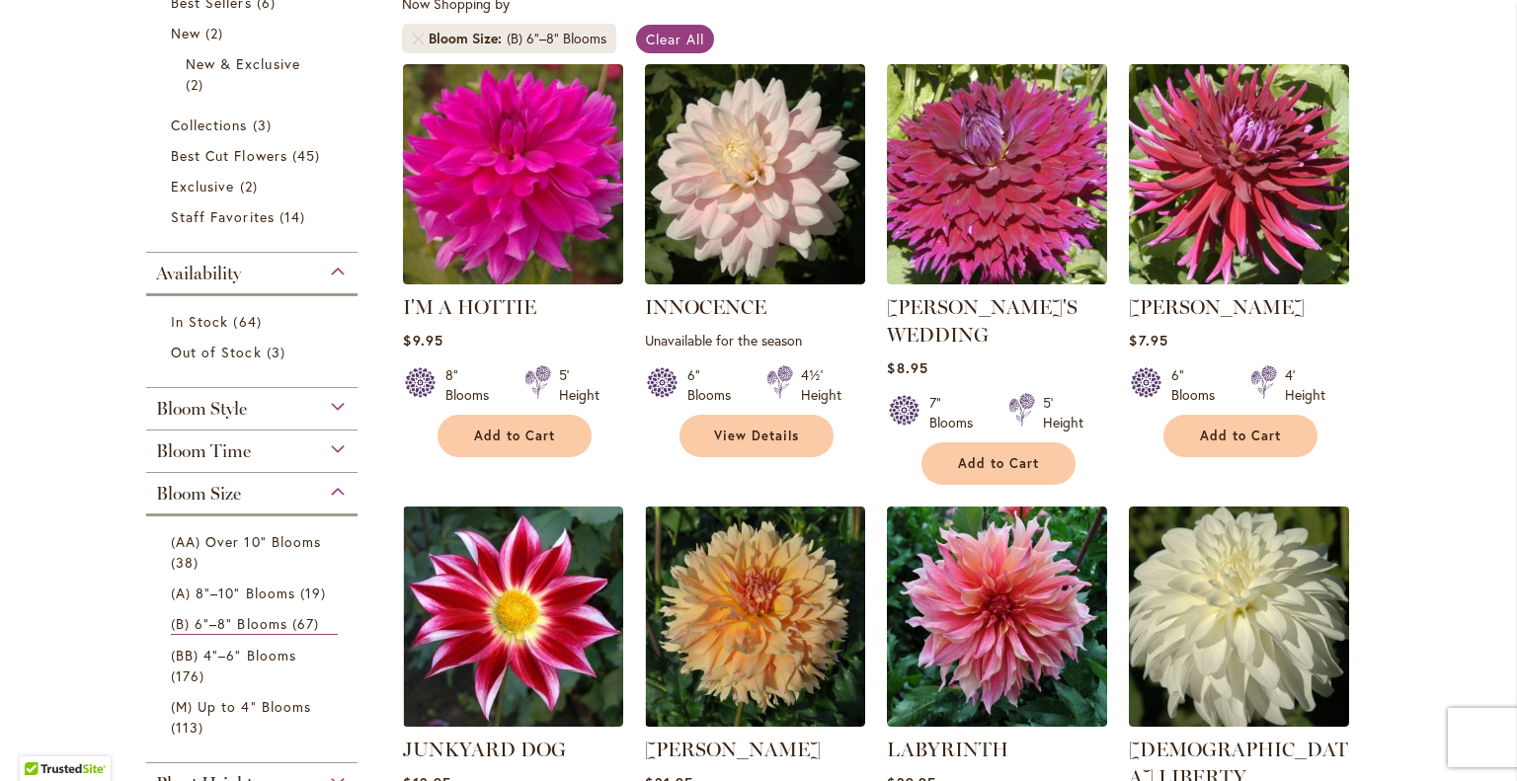
scroll to position [395, 0]
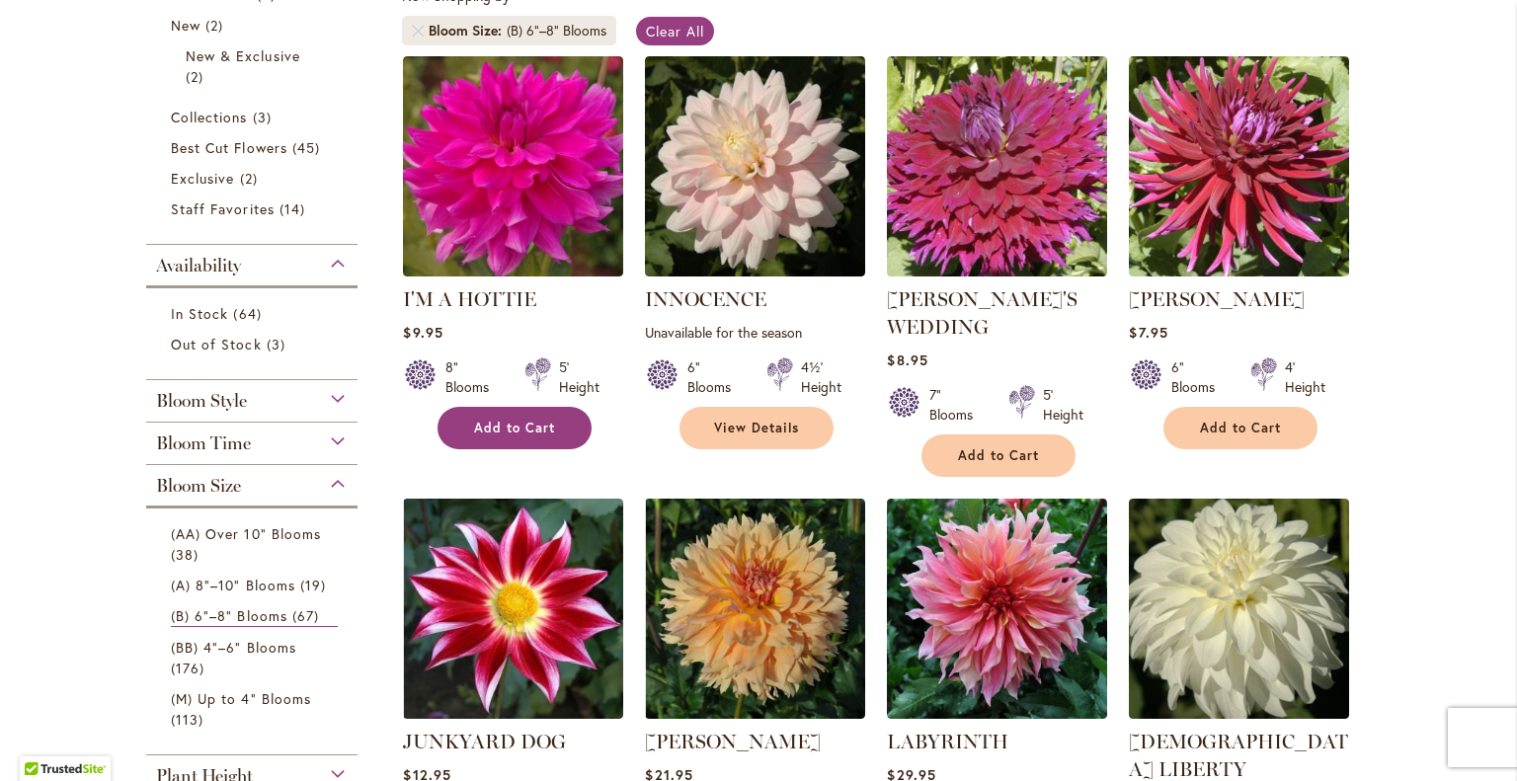
click at [487, 414] on button "Add to Cart" at bounding box center [515, 428] width 154 height 42
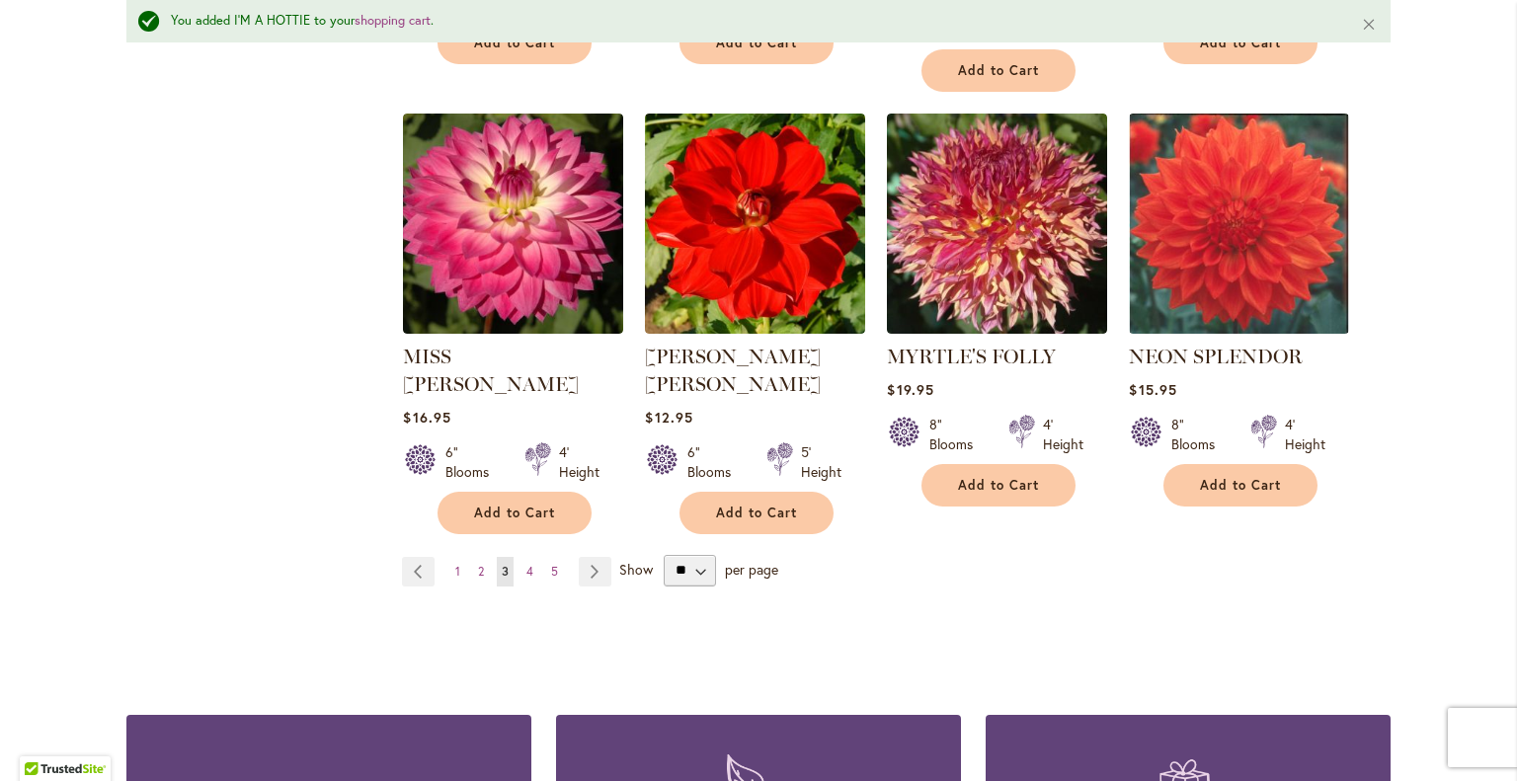
scroll to position [1731, 0]
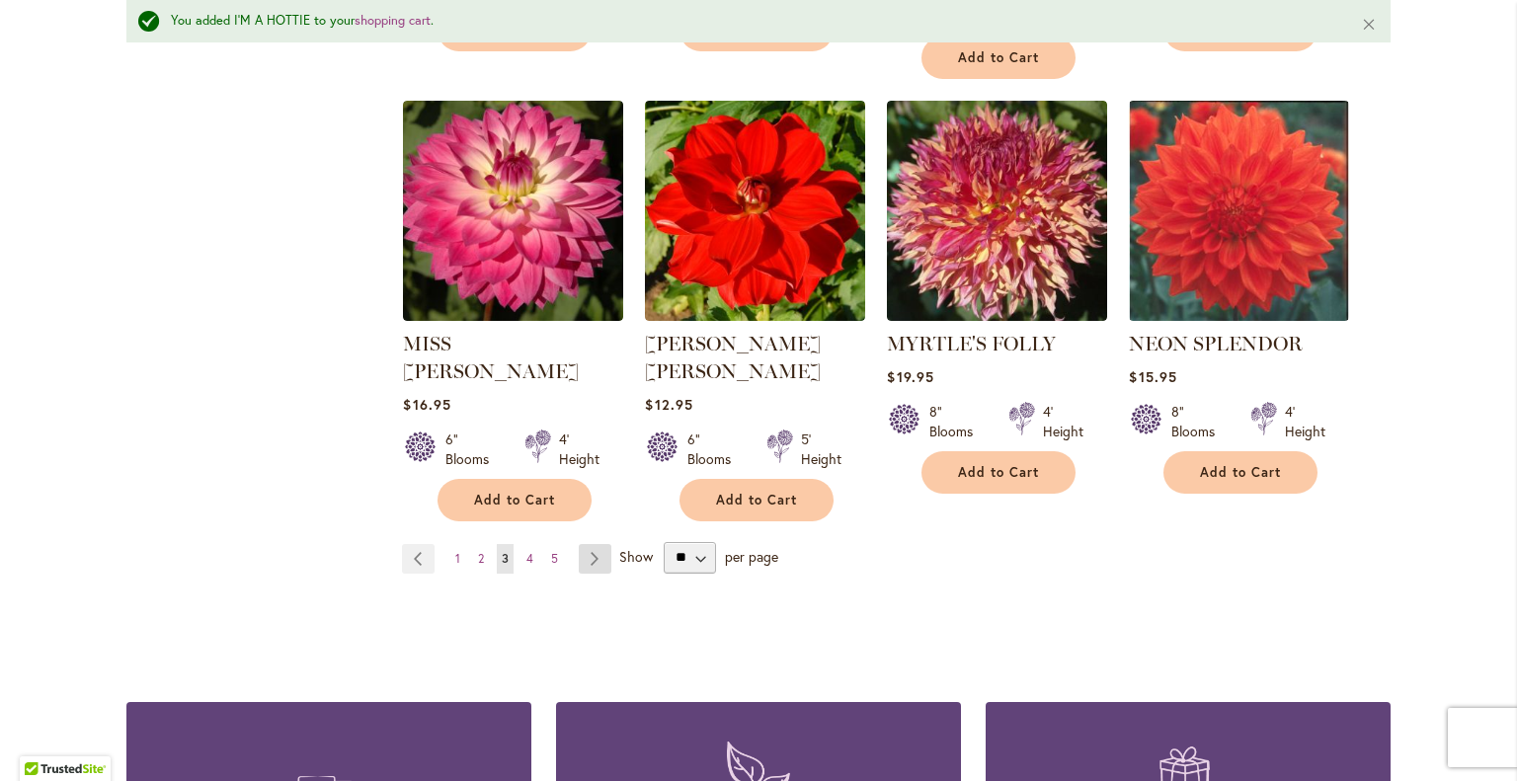
click at [584, 544] on link "Page Next" at bounding box center [595, 559] width 33 height 30
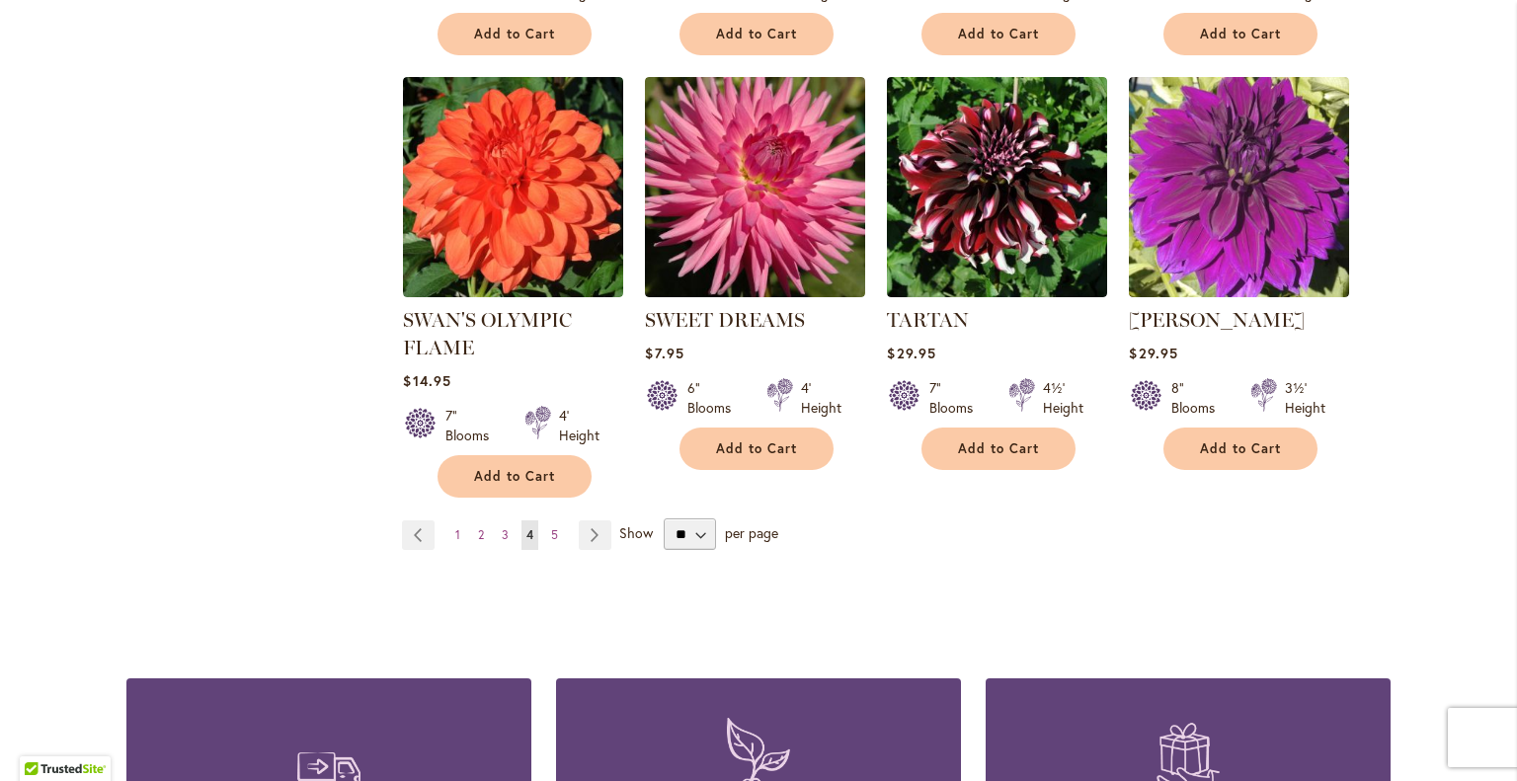
scroll to position [1680, 0]
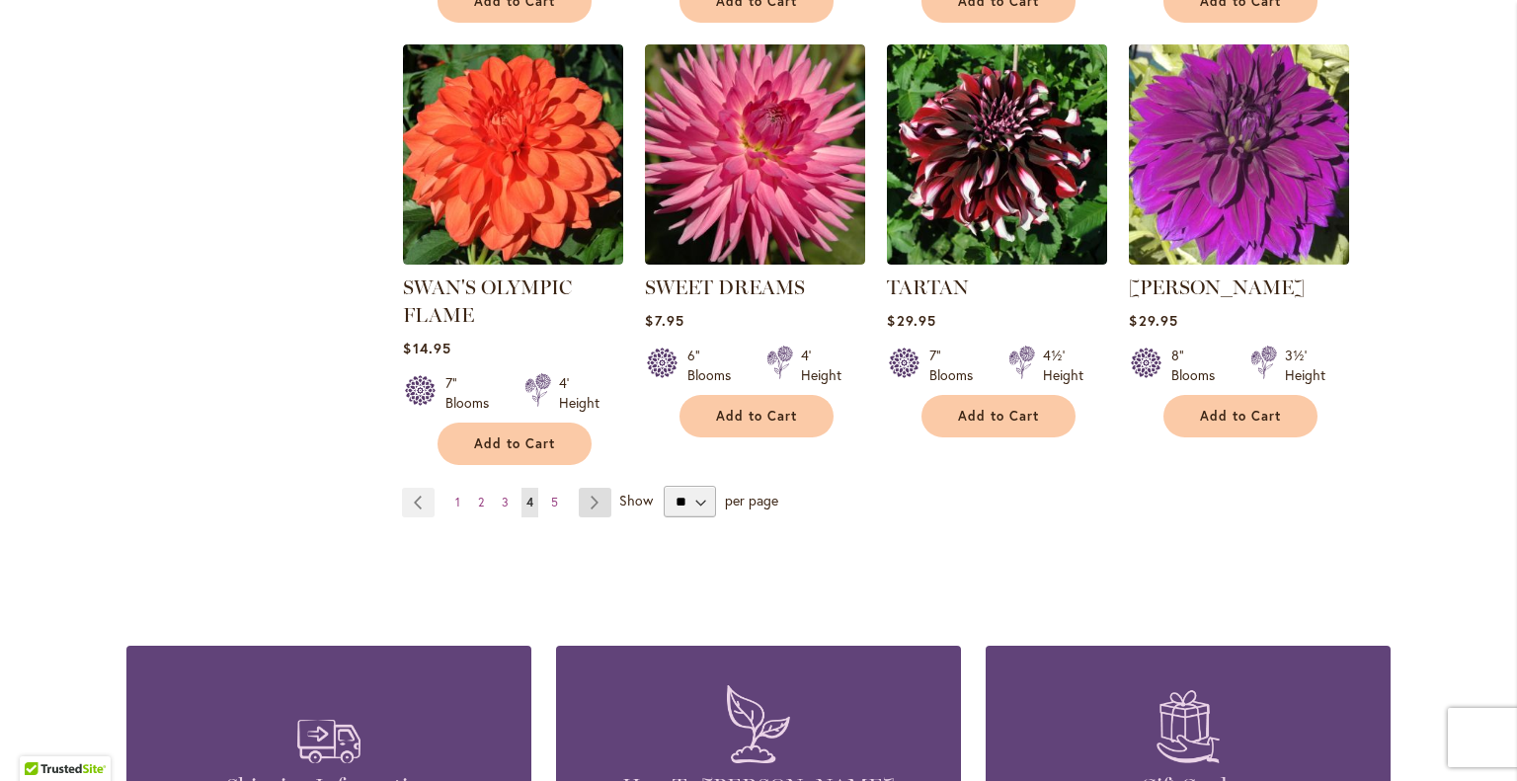
click at [579, 488] on link "Page Next" at bounding box center [595, 503] width 33 height 30
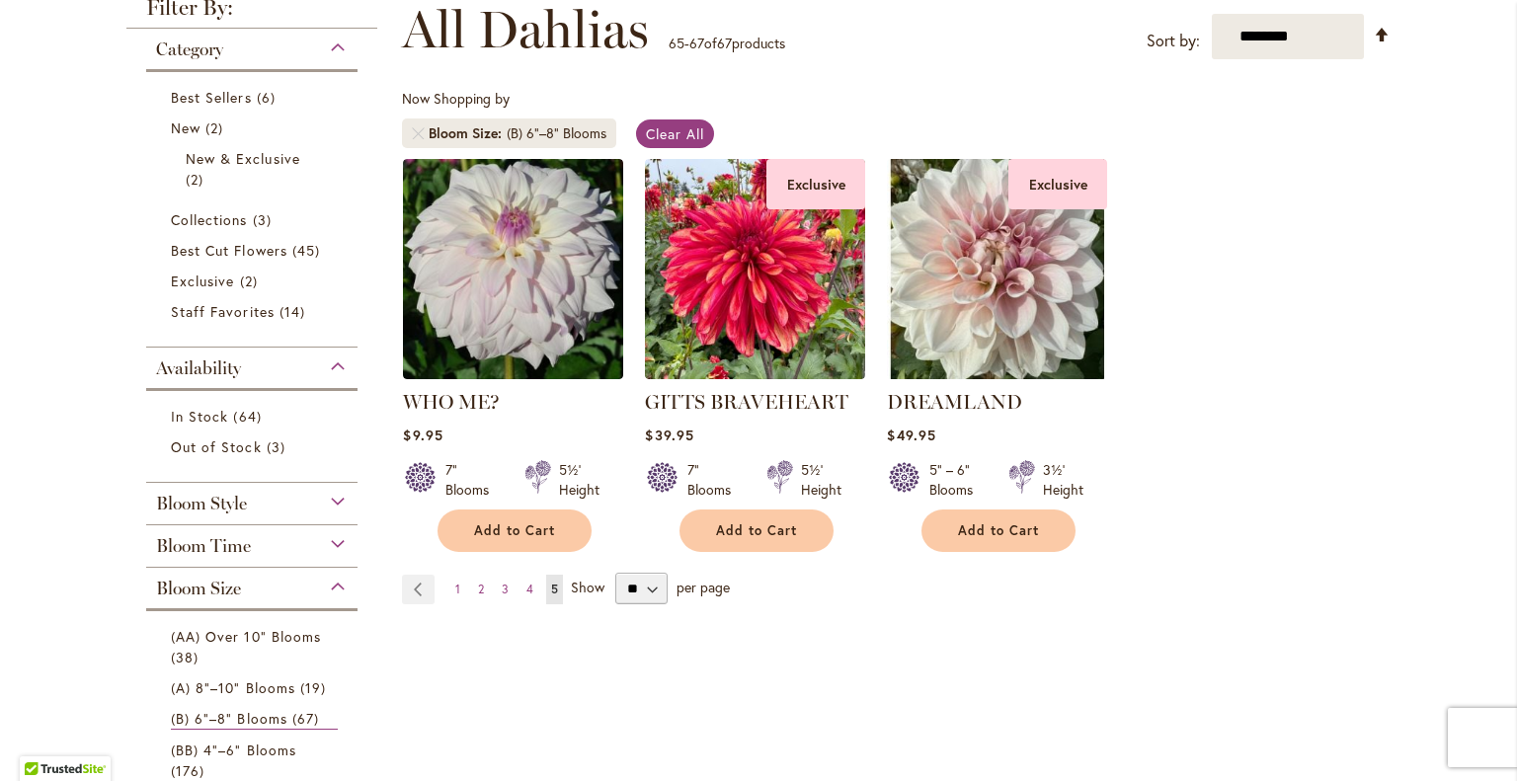
scroll to position [395, 0]
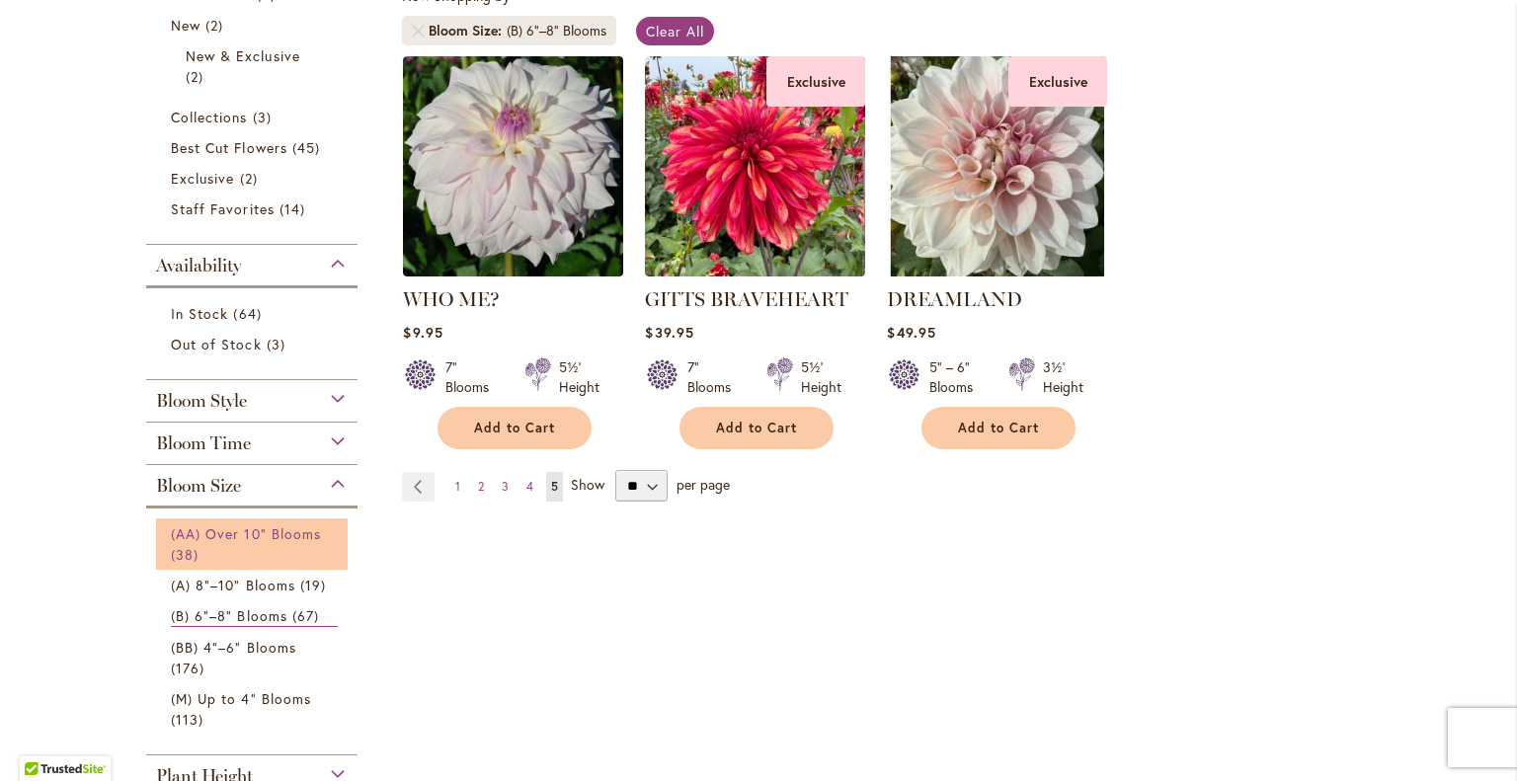
click at [222, 527] on span "(AA) Over 10" Blooms" at bounding box center [246, 534] width 150 height 19
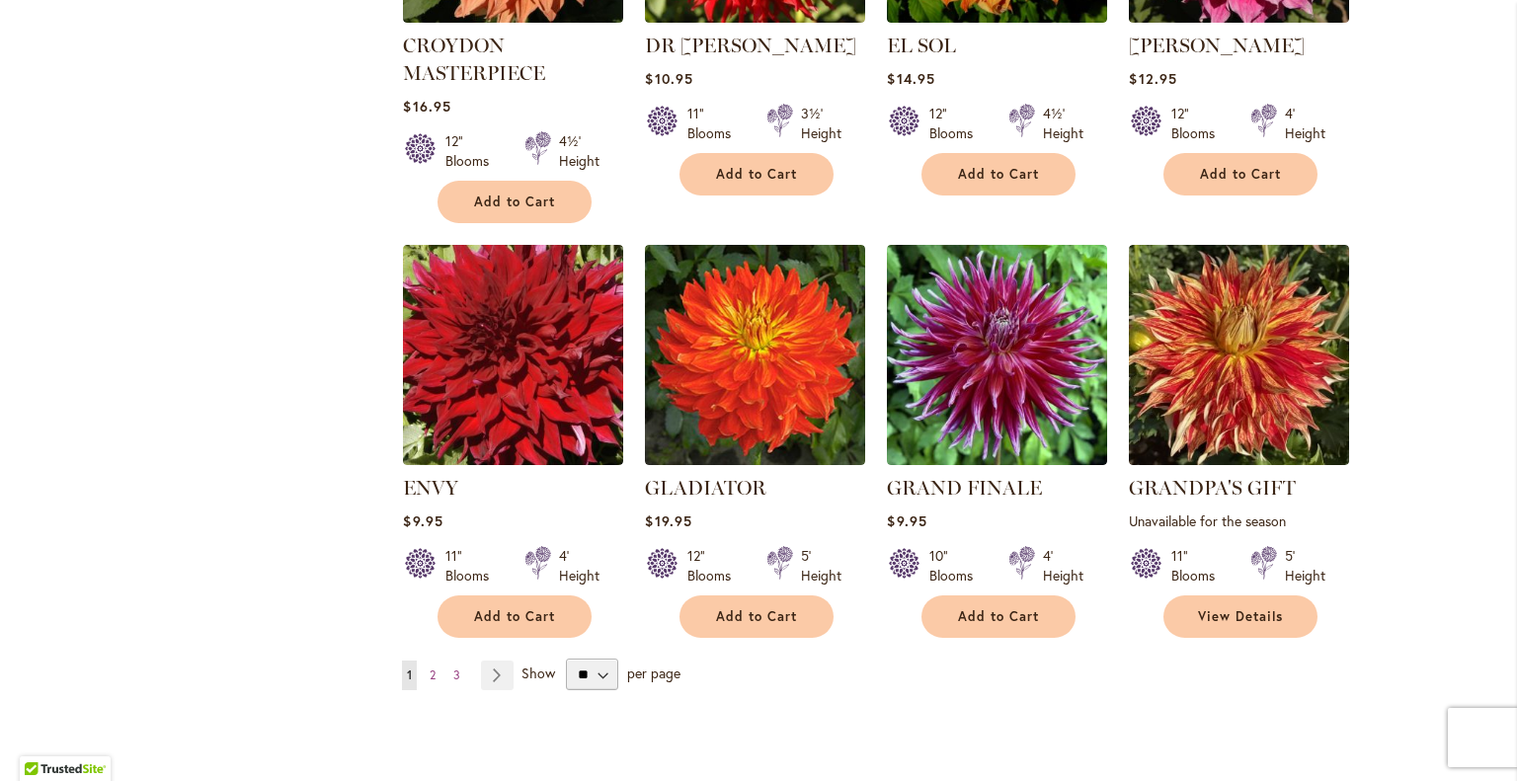
scroll to position [1482, 0]
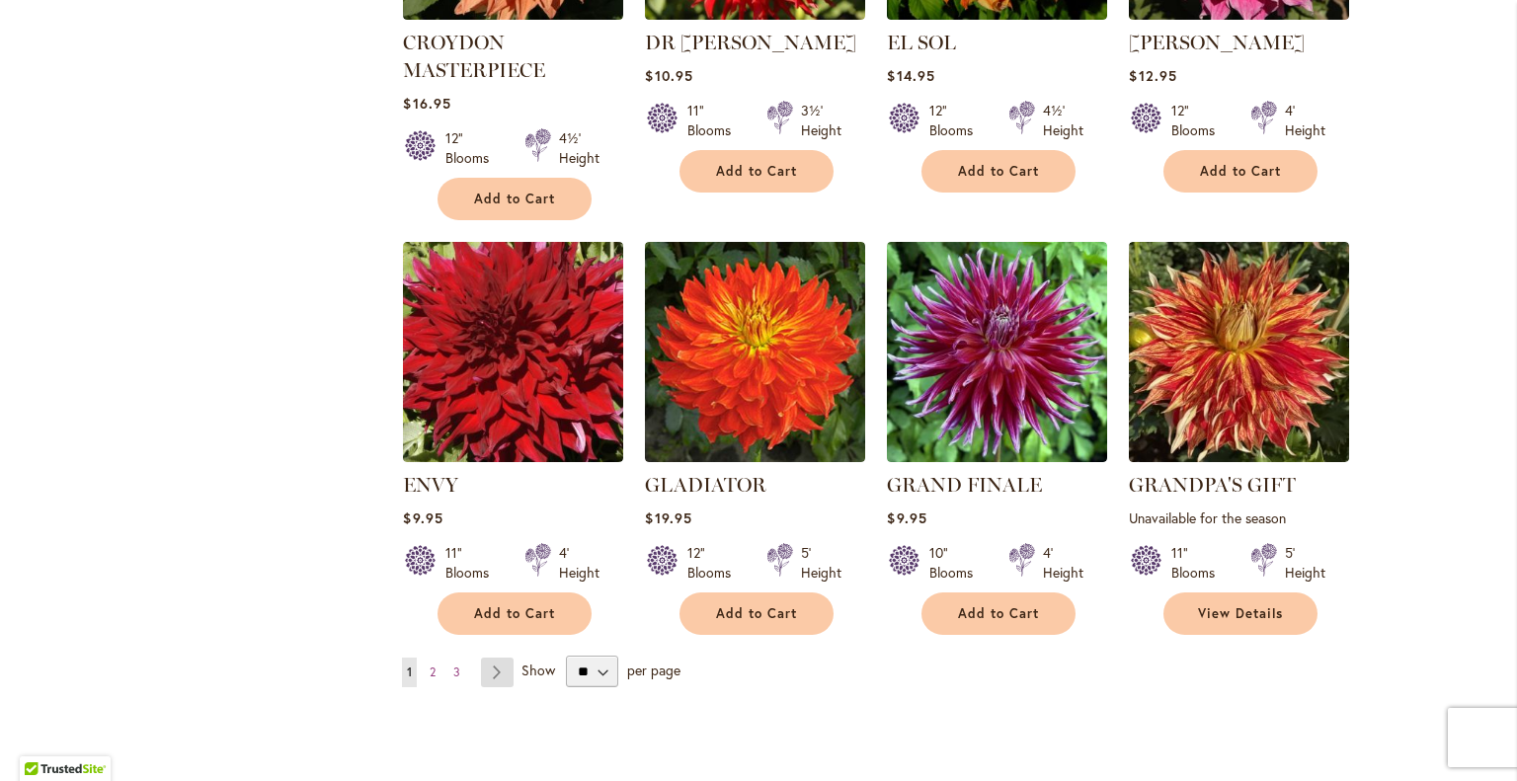
click at [484, 667] on link "Page Next" at bounding box center [497, 673] width 33 height 30
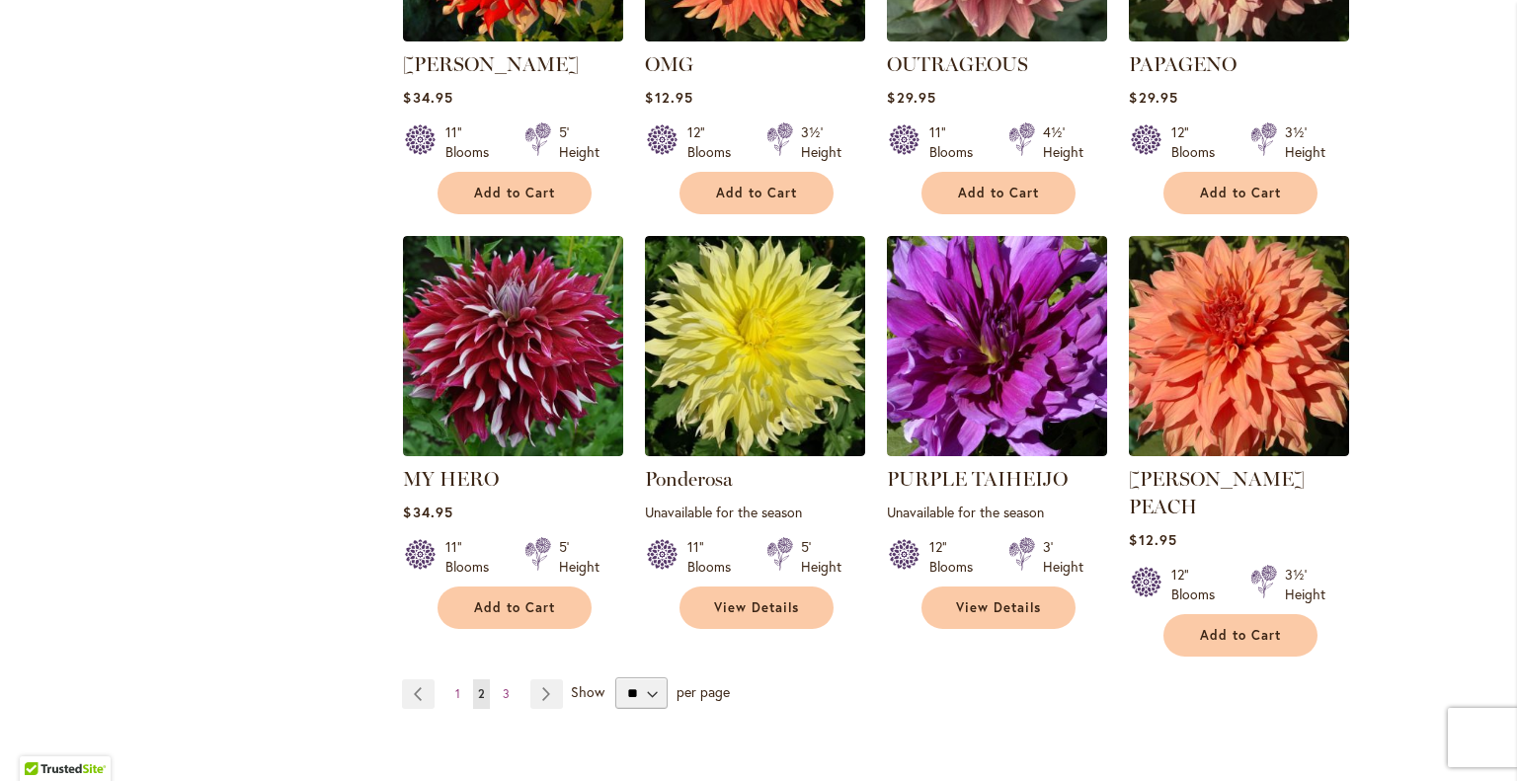
scroll to position [1482, 0]
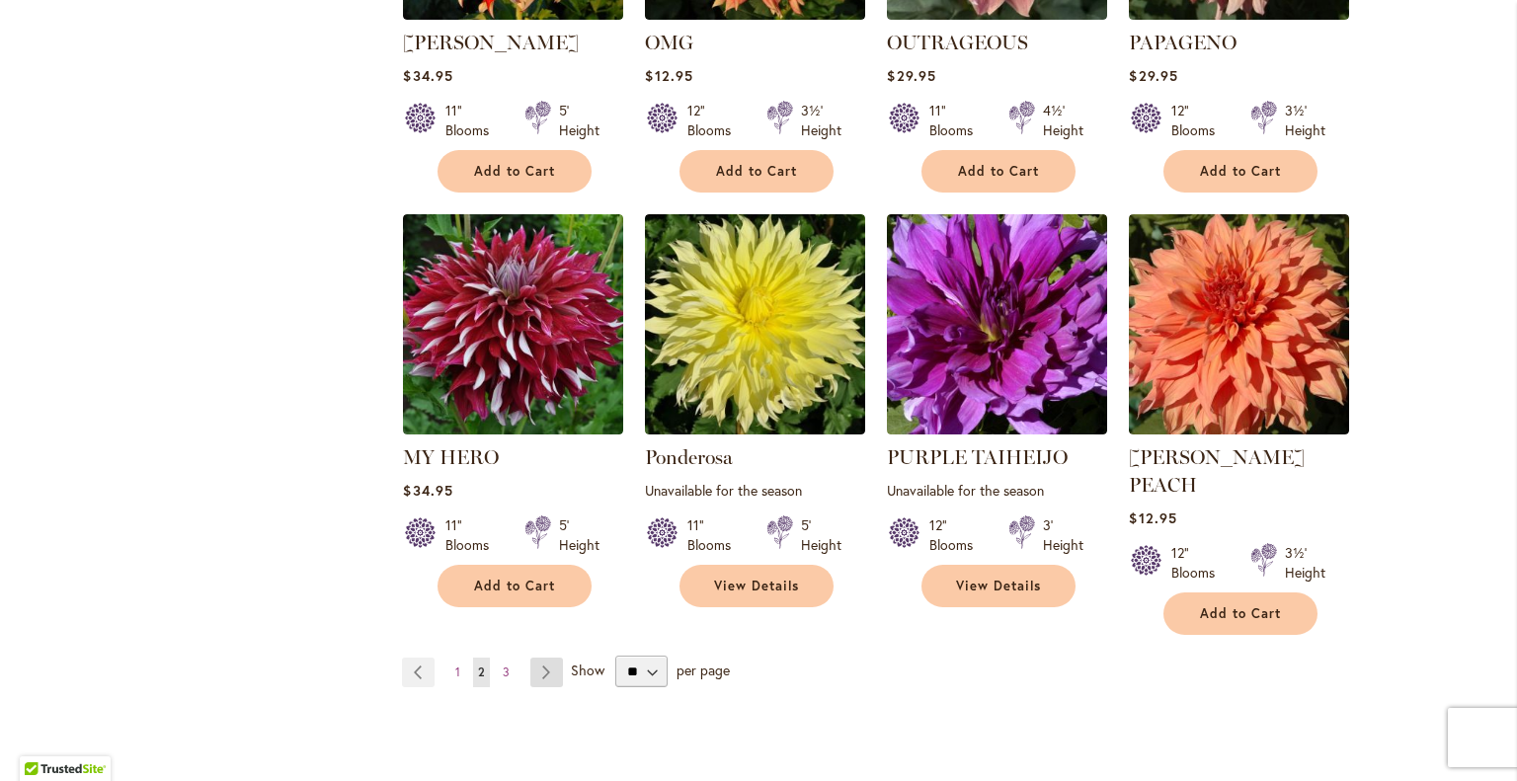
click at [531, 658] on link "Page Next" at bounding box center [547, 673] width 33 height 30
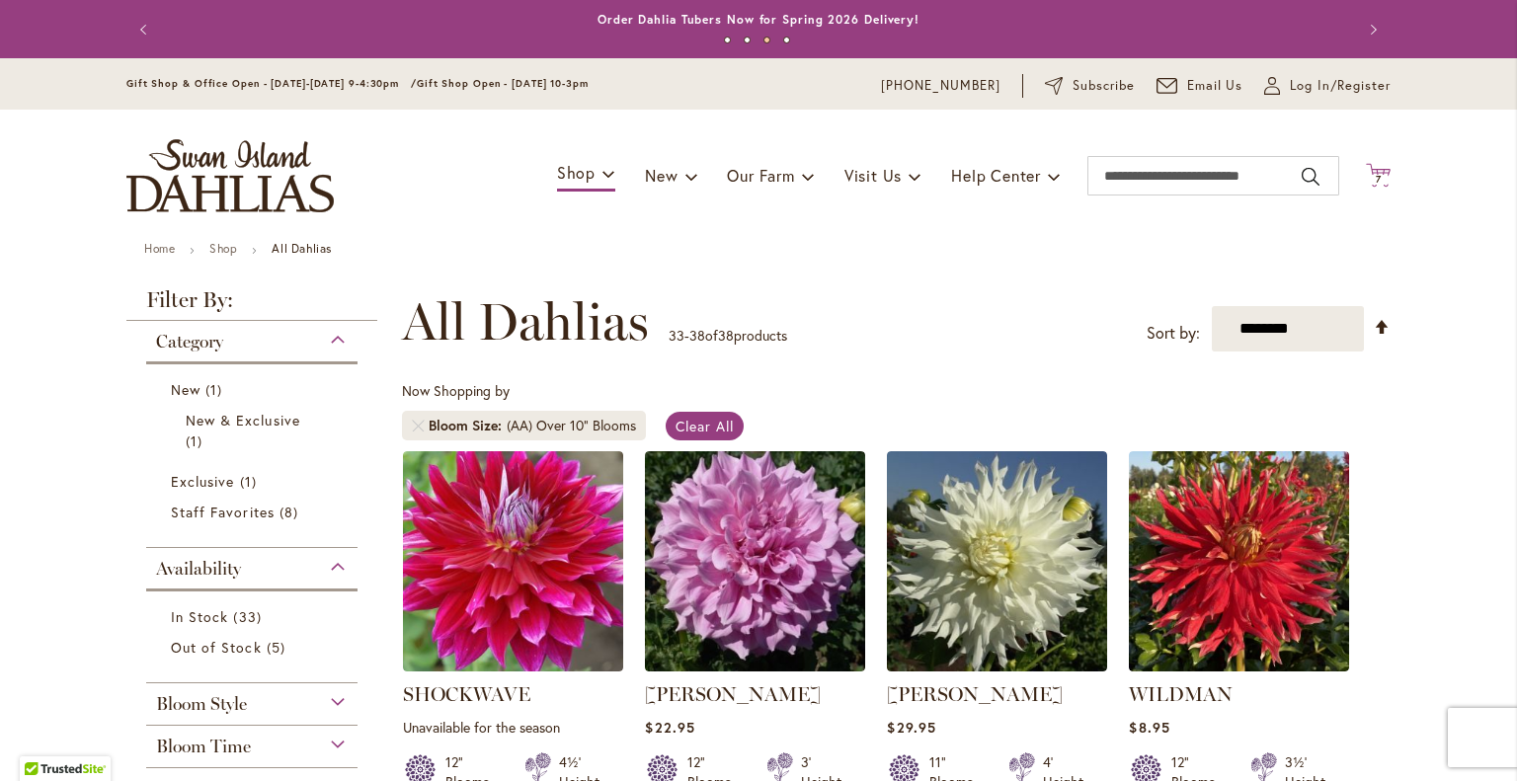
click at [1373, 166] on icon "Cart .cls-1 { fill: #231f20; }" at bounding box center [1378, 175] width 25 height 25
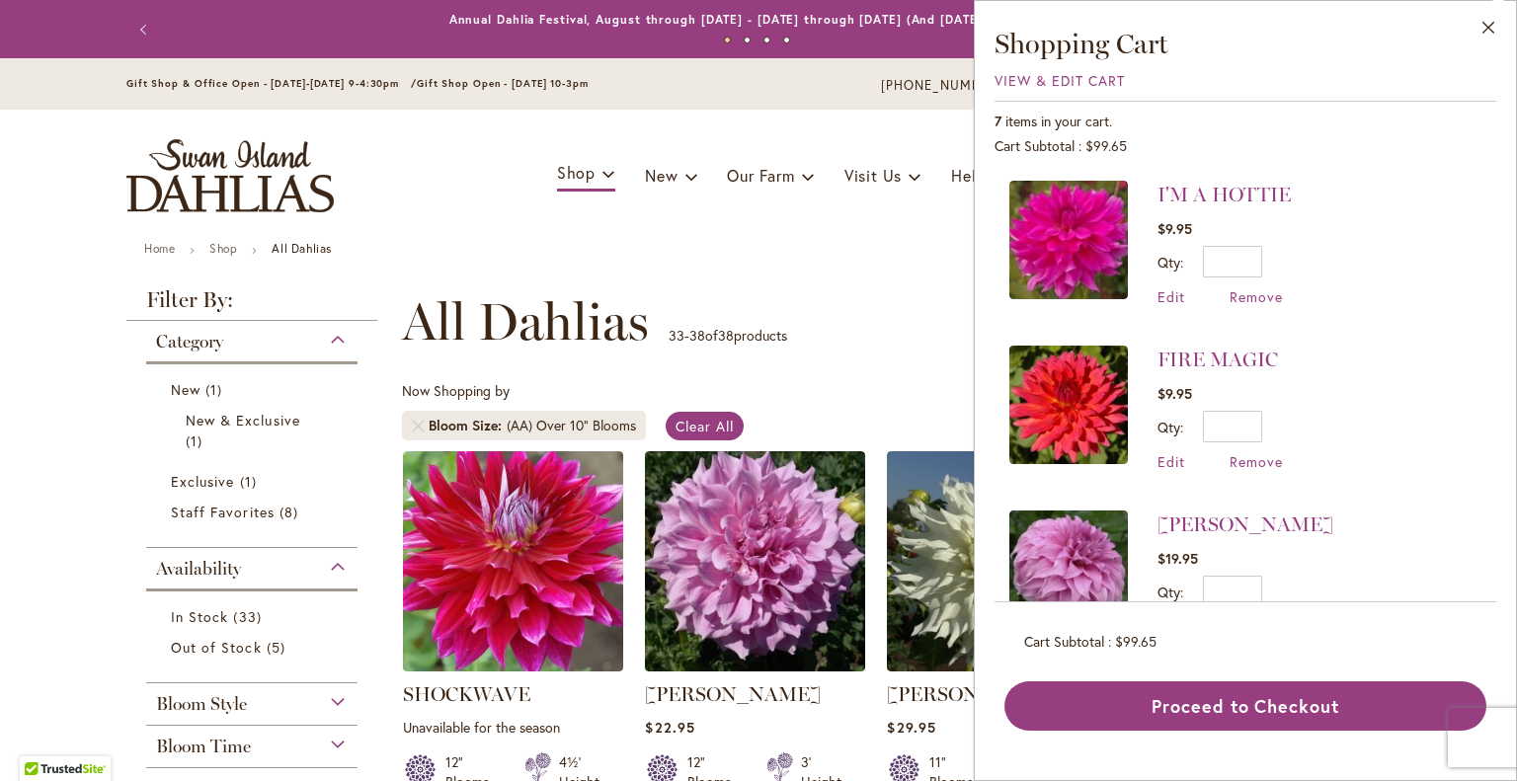
click at [912, 243] on ul "Home Shop All Dahlias" at bounding box center [758, 251] width 1229 height 18
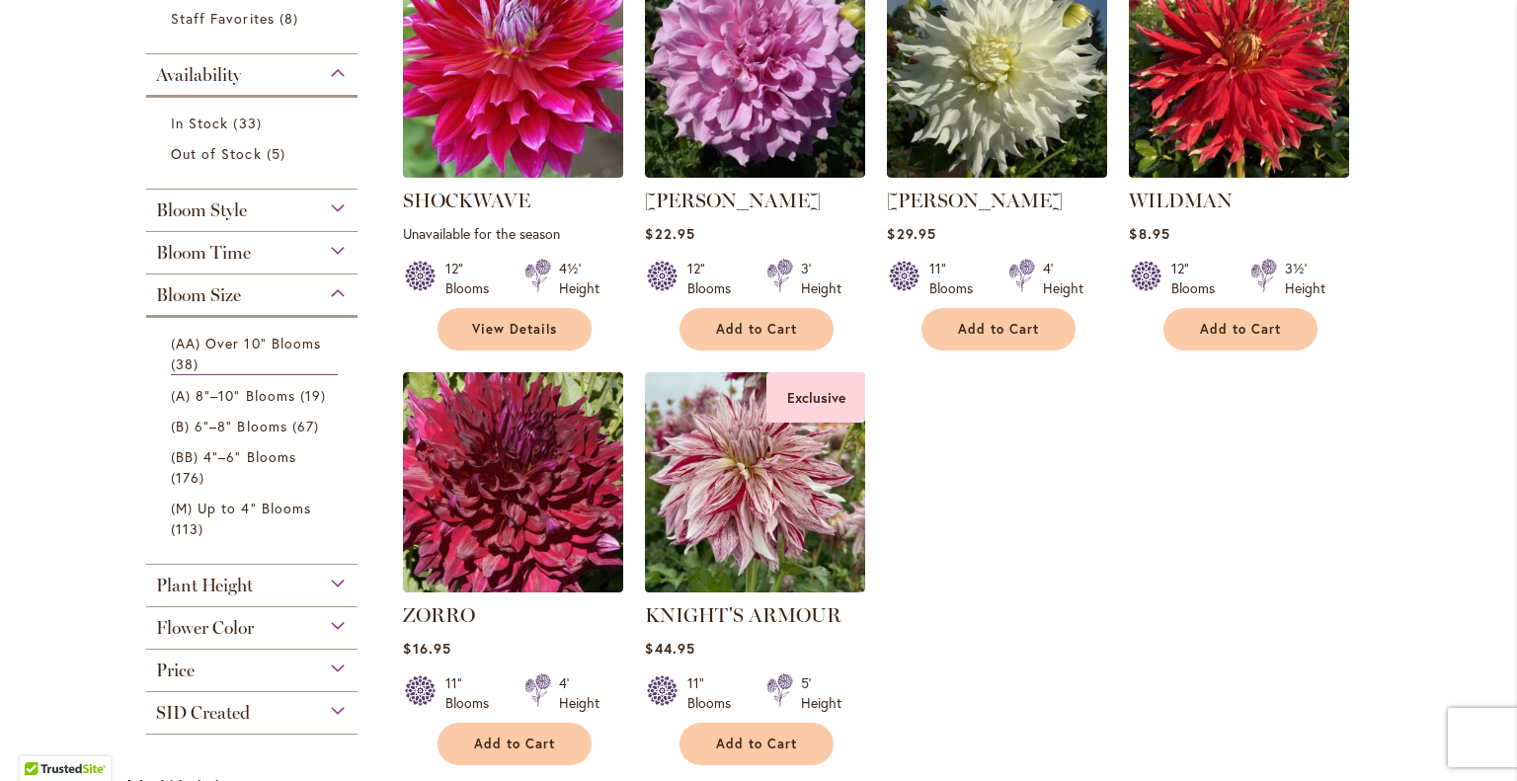
scroll to position [395, 0]
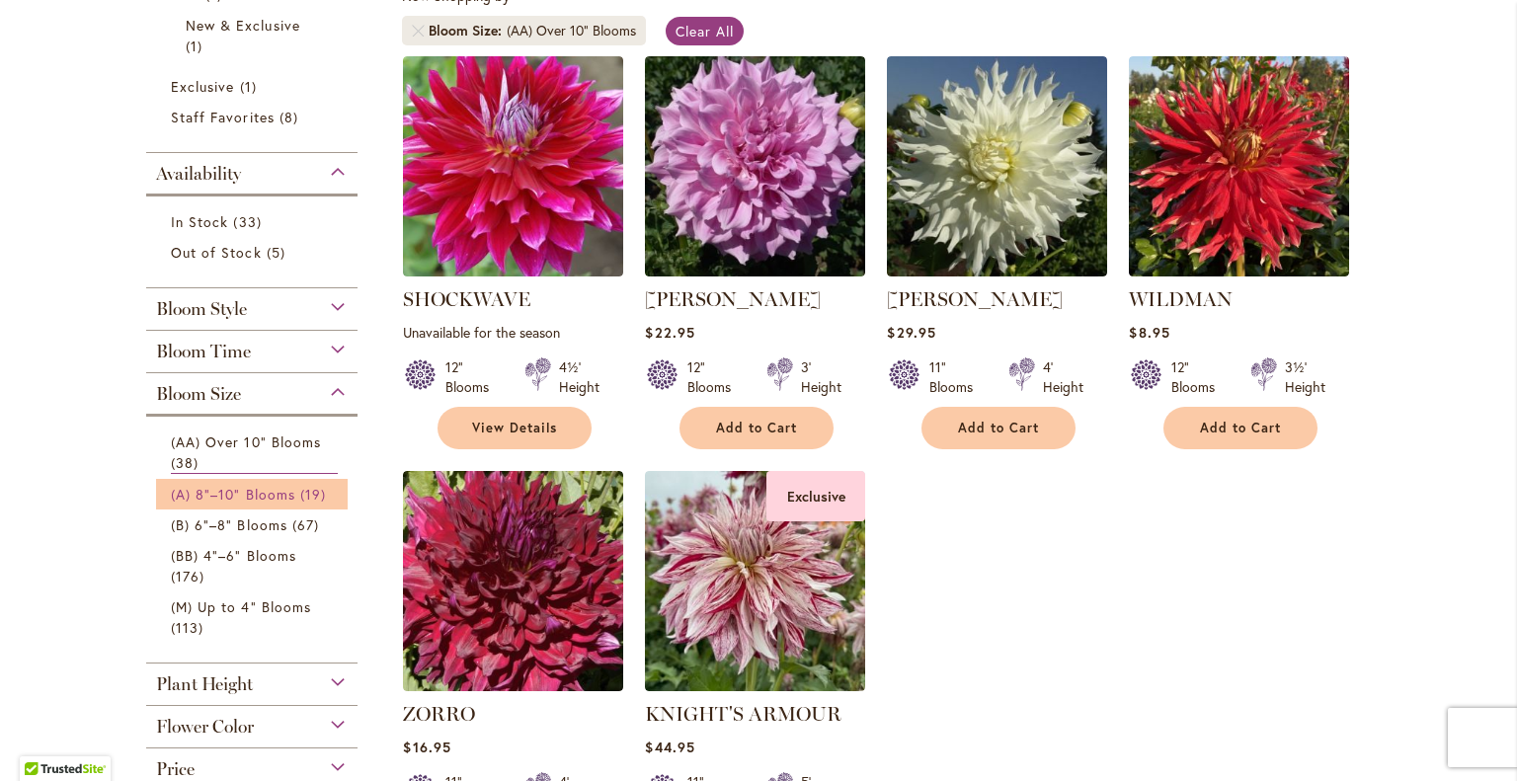
click at [274, 492] on span "(A) 8"–10" Blooms" at bounding box center [233, 494] width 124 height 19
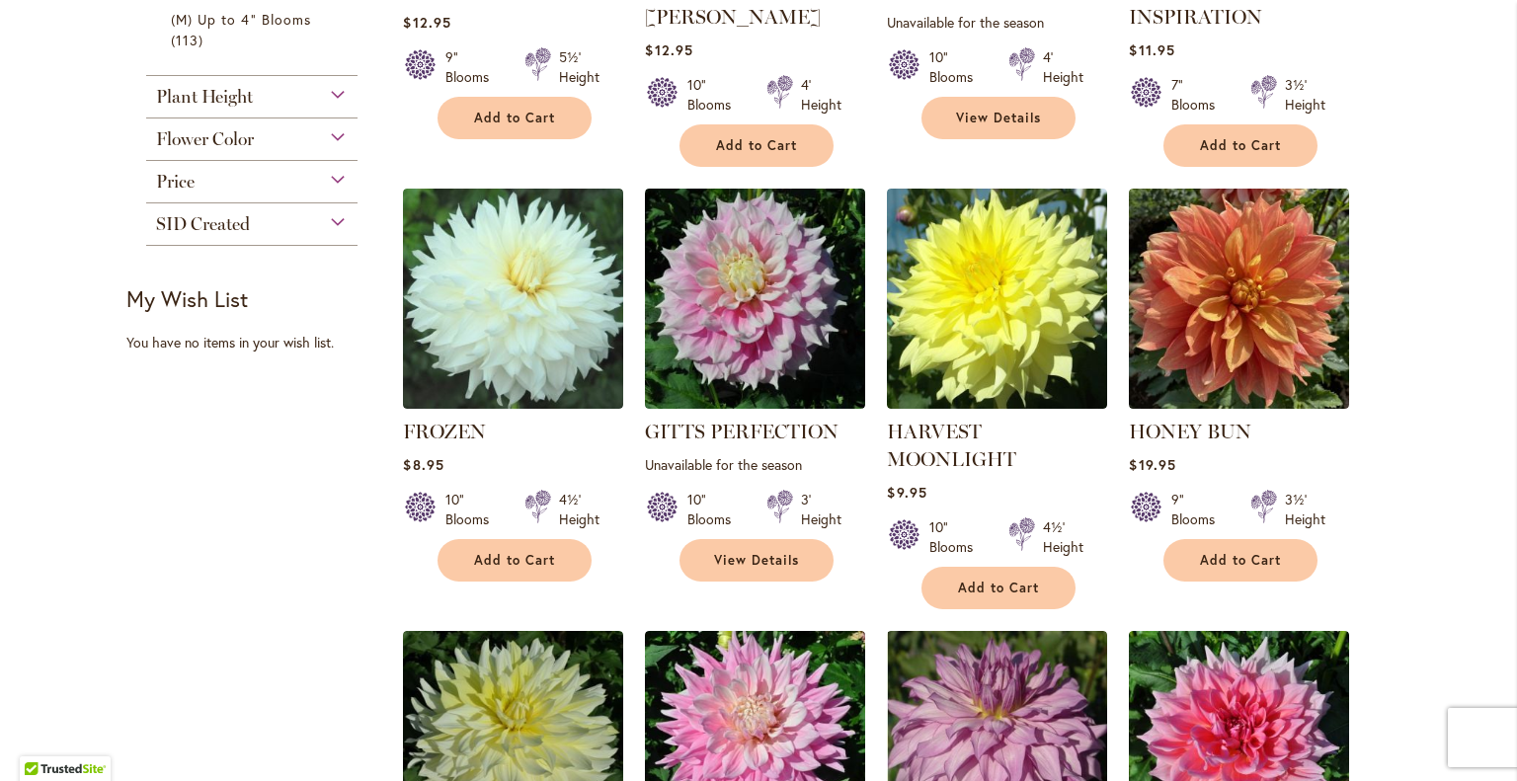
scroll to position [494, 0]
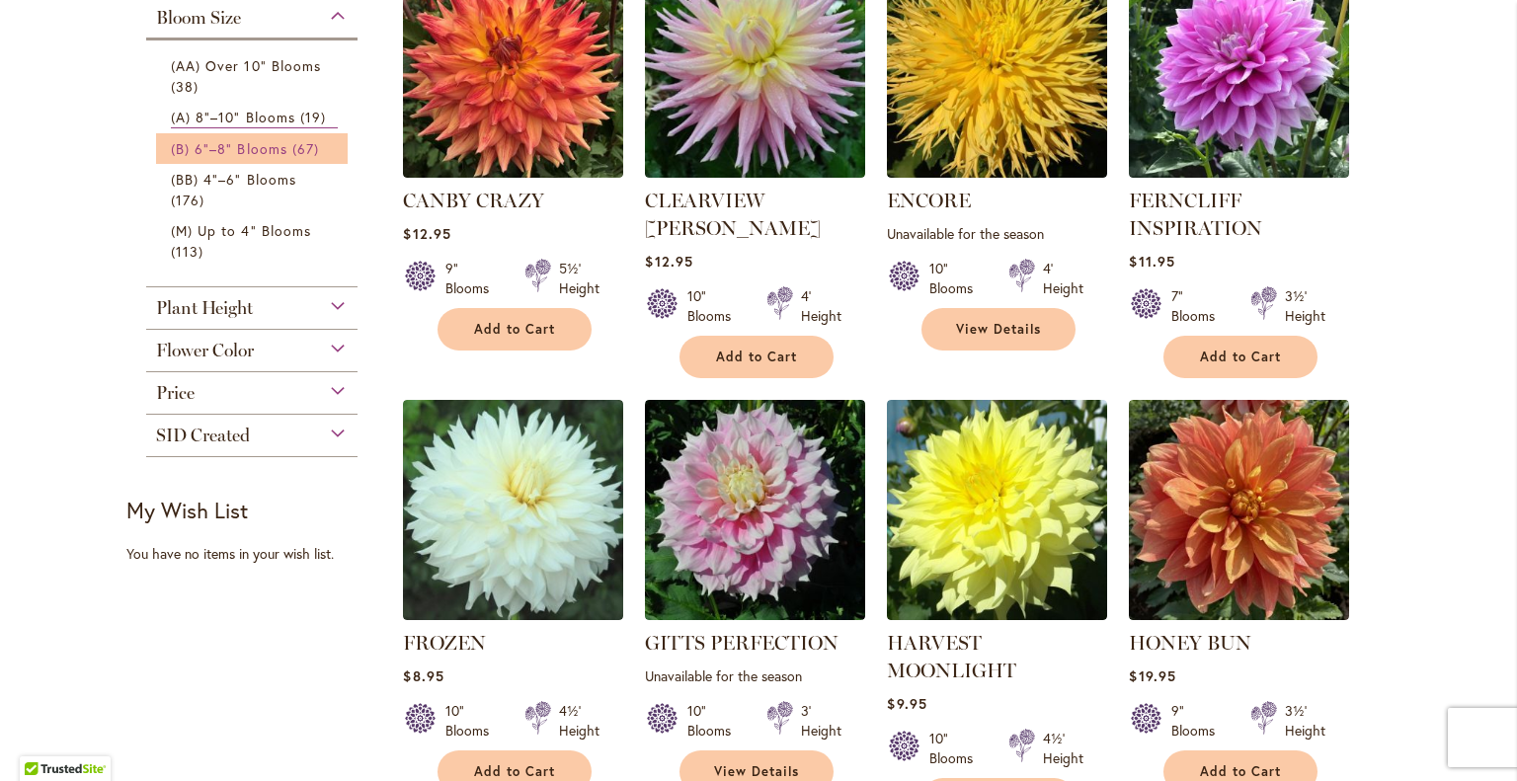
click at [226, 142] on span "(B) 6"–8" Blooms" at bounding box center [229, 148] width 117 height 19
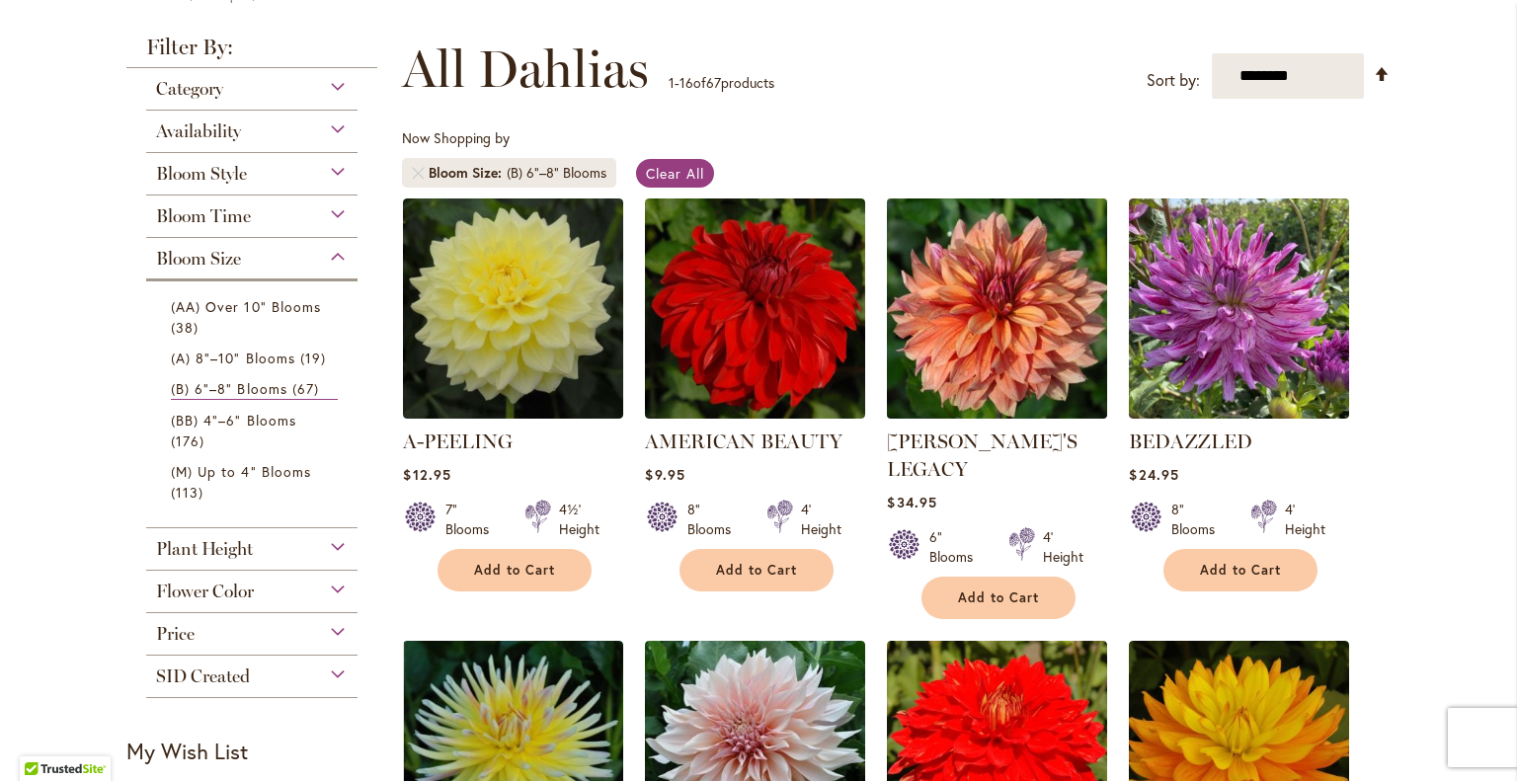
scroll to position [296, 0]
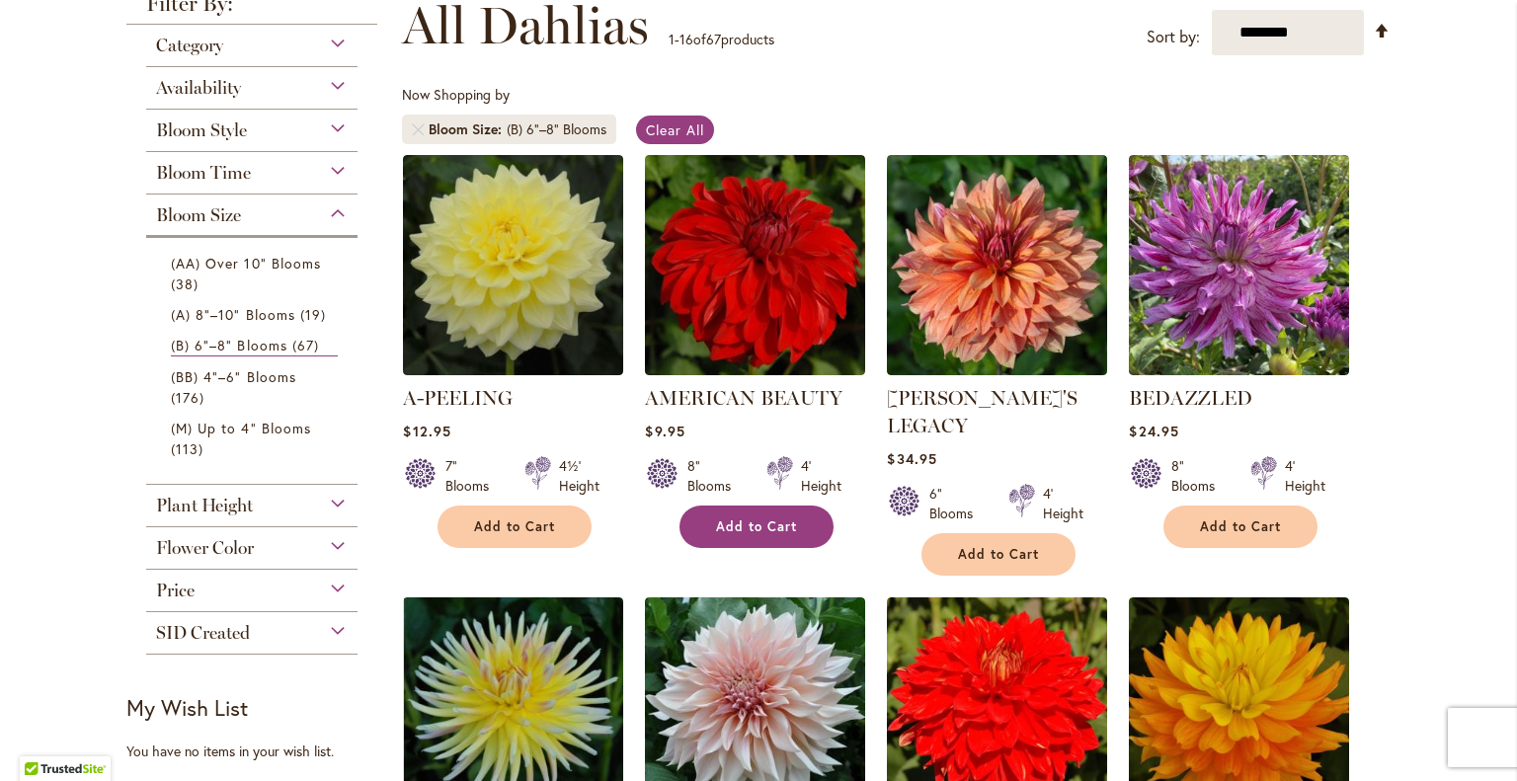
click at [728, 523] on span "Add to Cart" at bounding box center [756, 527] width 81 height 17
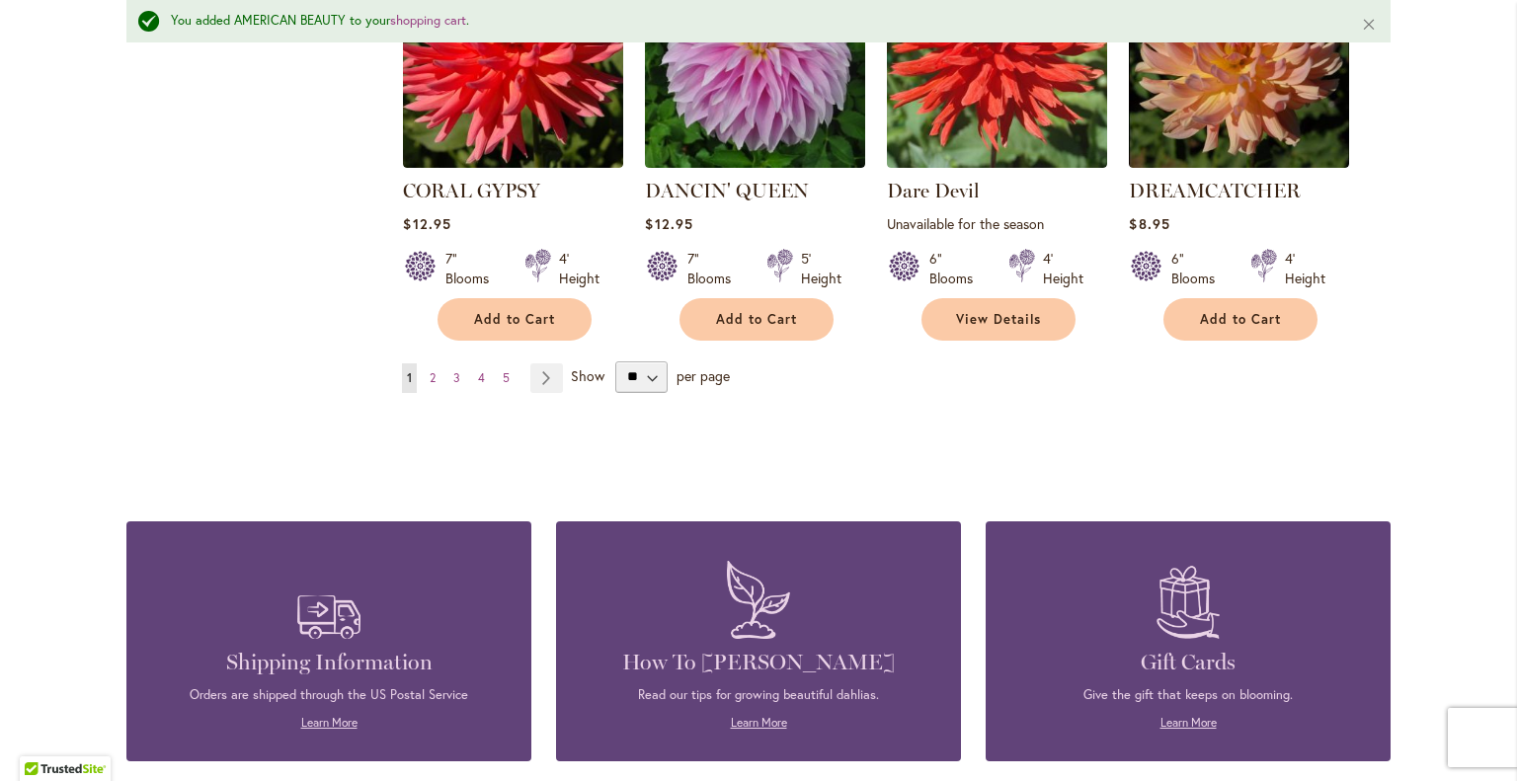
scroll to position [1830, 0]
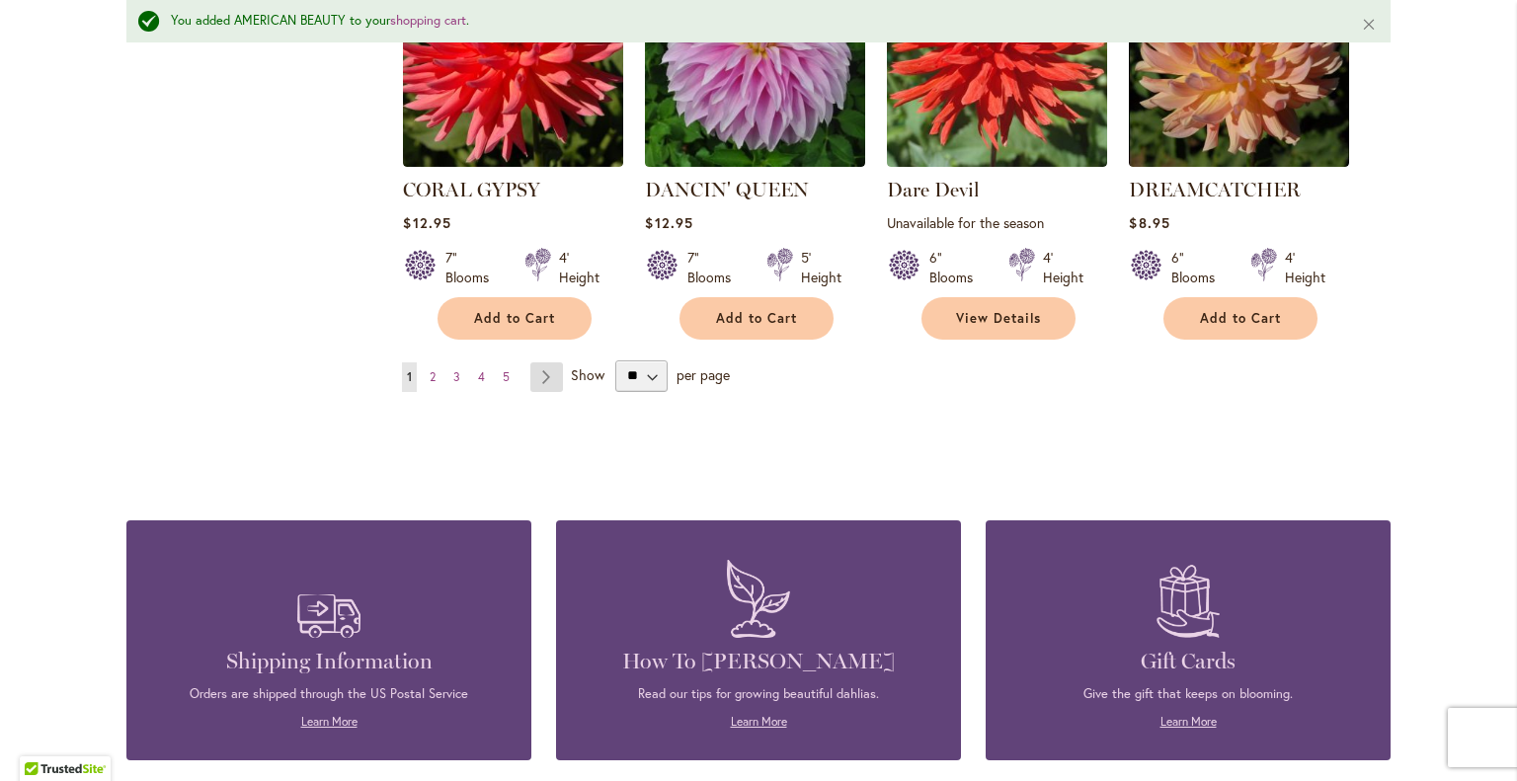
click at [541, 363] on link "Page Next" at bounding box center [547, 378] width 33 height 30
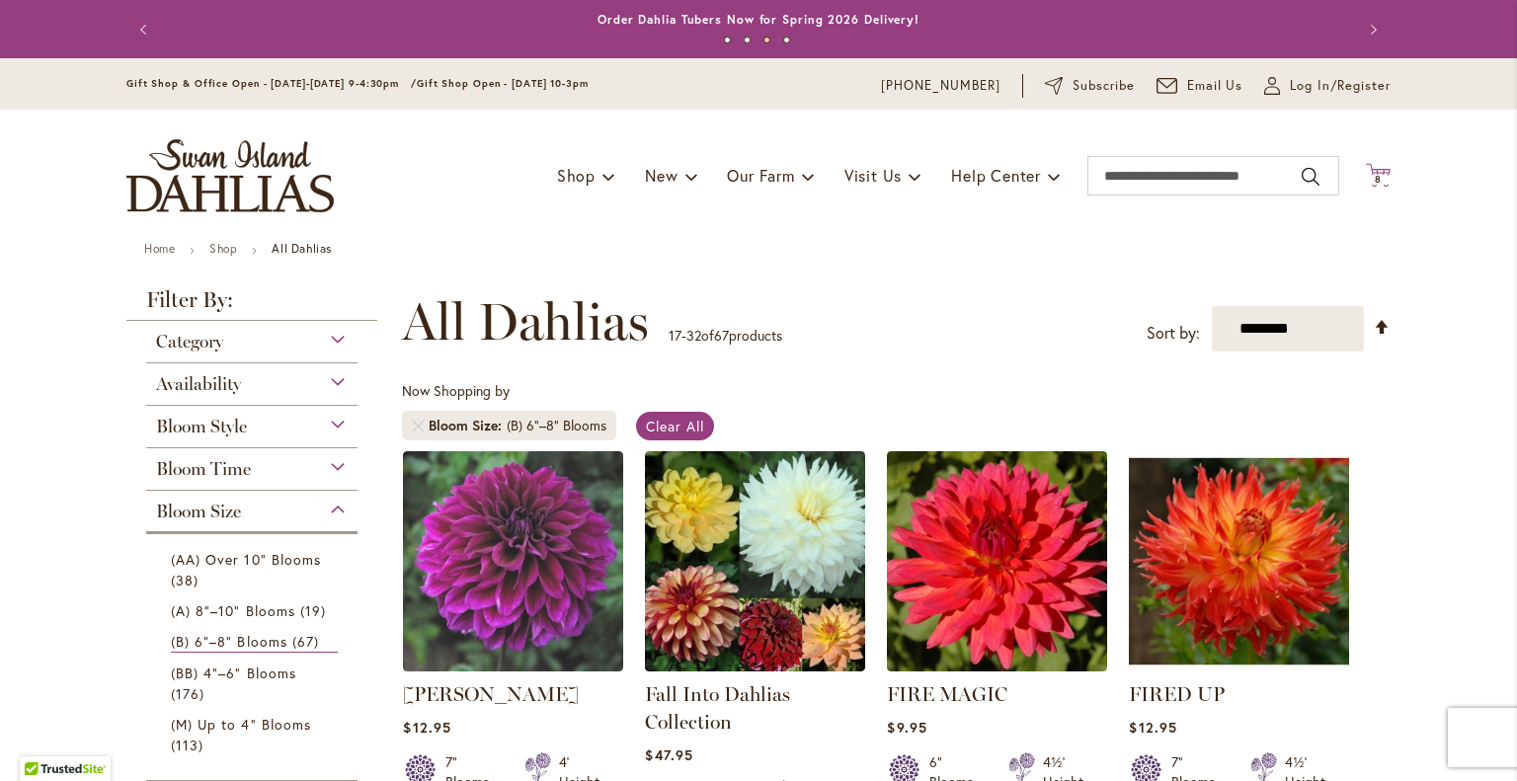
click at [1368, 173] on icon "Cart .cls-1 { fill: #231f20; }" at bounding box center [1378, 175] width 25 height 25
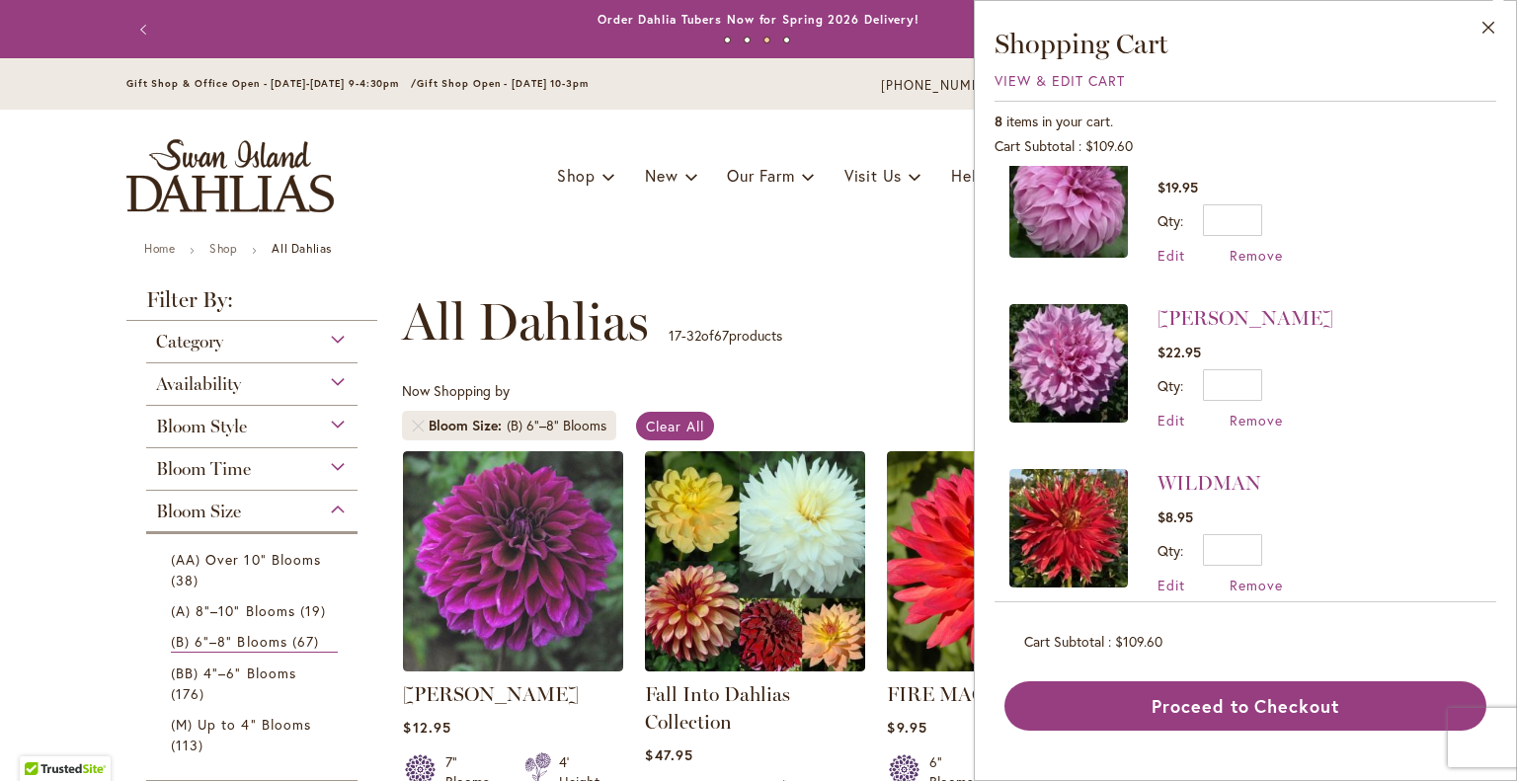
scroll to position [593, 0]
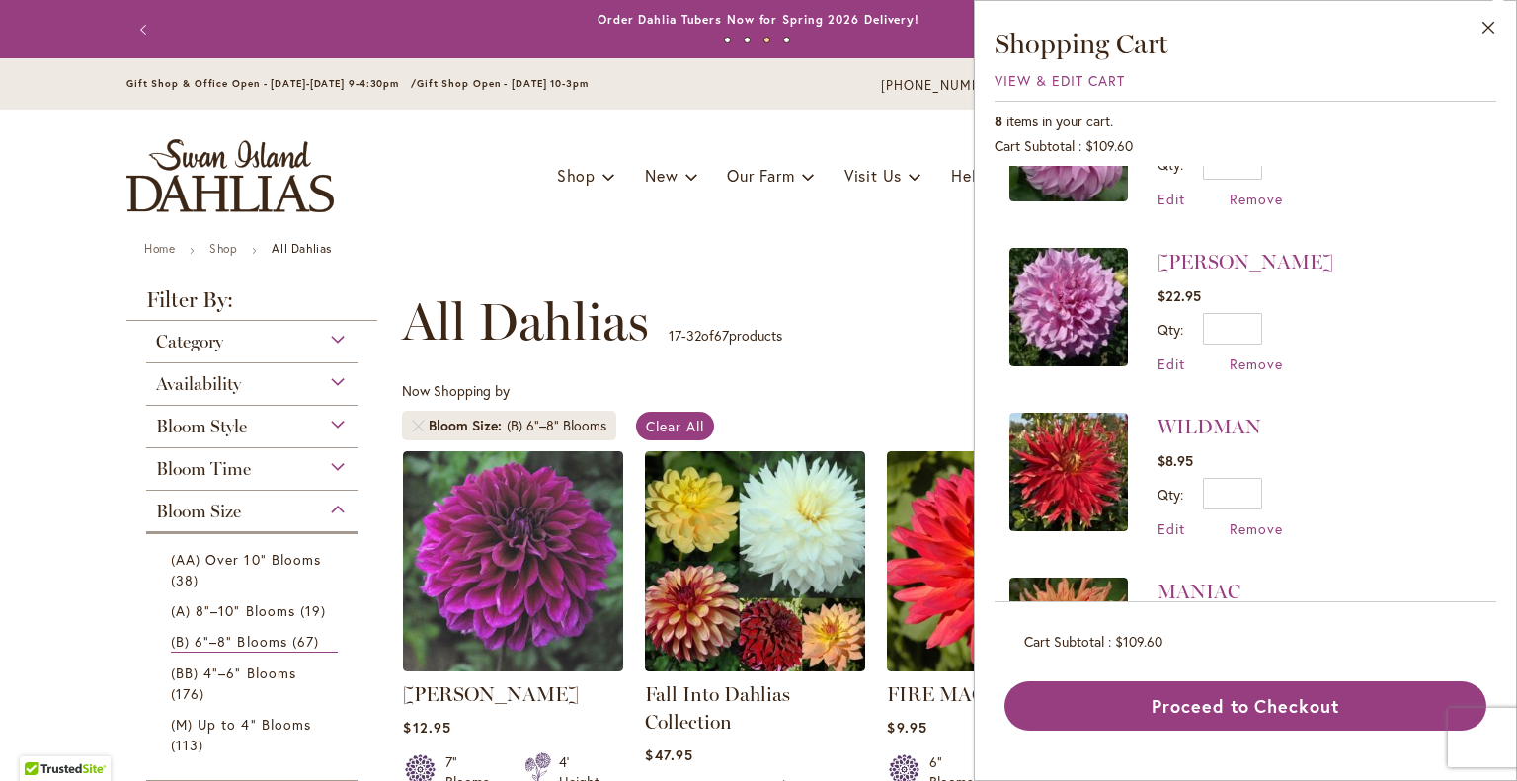
click at [925, 237] on div "Toggle Nav Shop Dahlia Tubers Collections Fresh Cut Dahlias Gardening Supplies …" at bounding box center [759, 176] width 1304 height 132
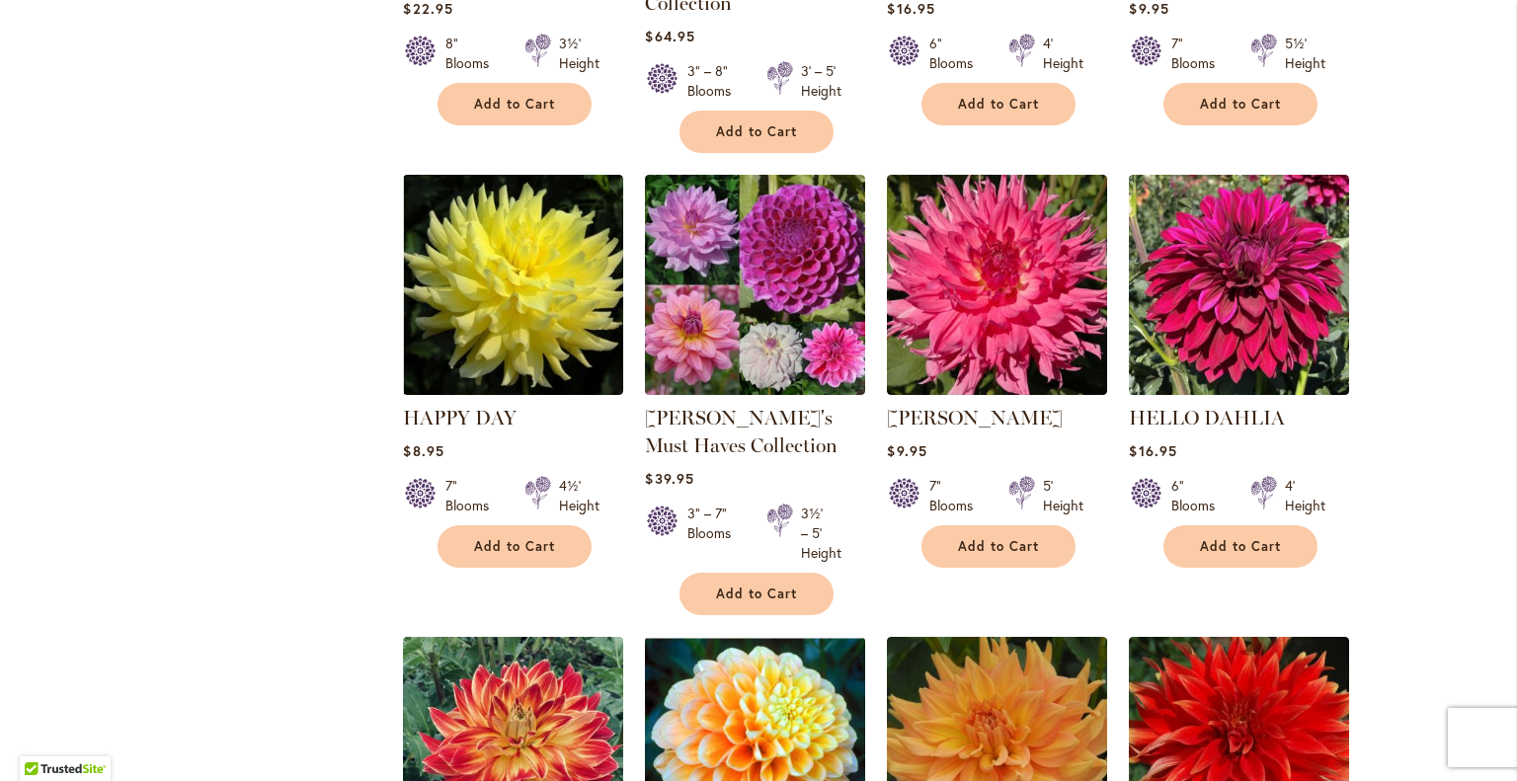
scroll to position [1186, 0]
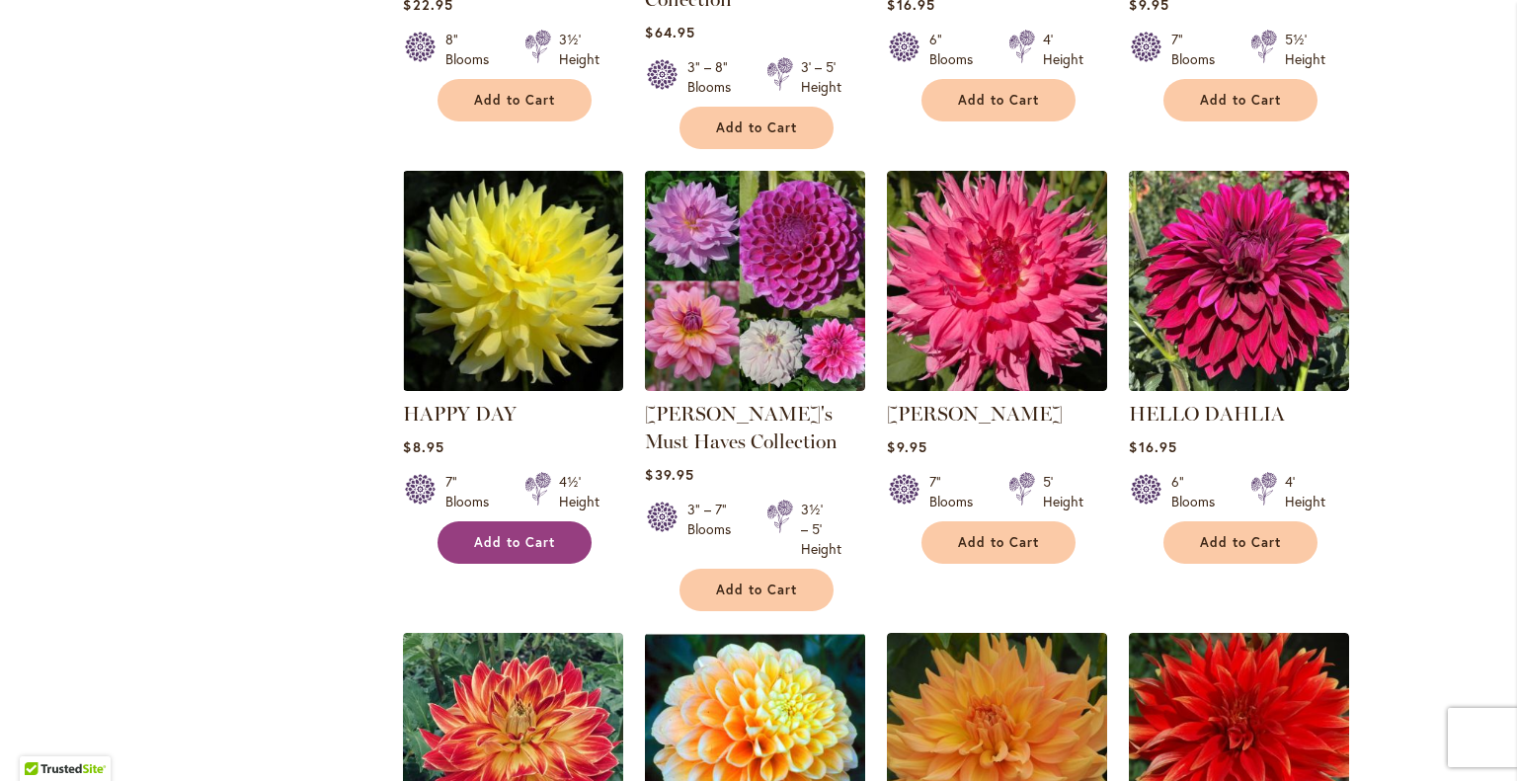
click at [471, 530] on button "Add to Cart" at bounding box center [515, 543] width 154 height 42
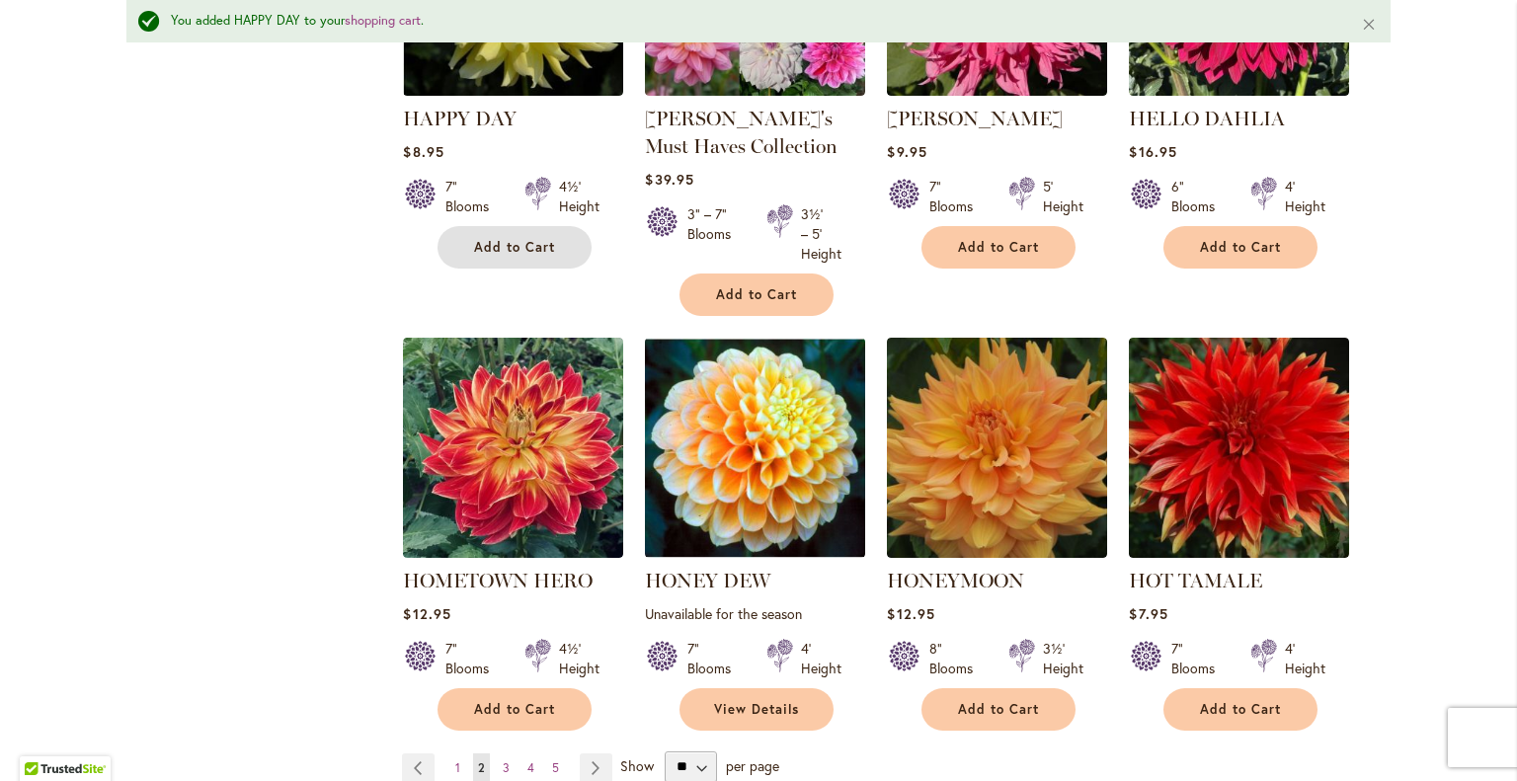
scroll to position [1632, 0]
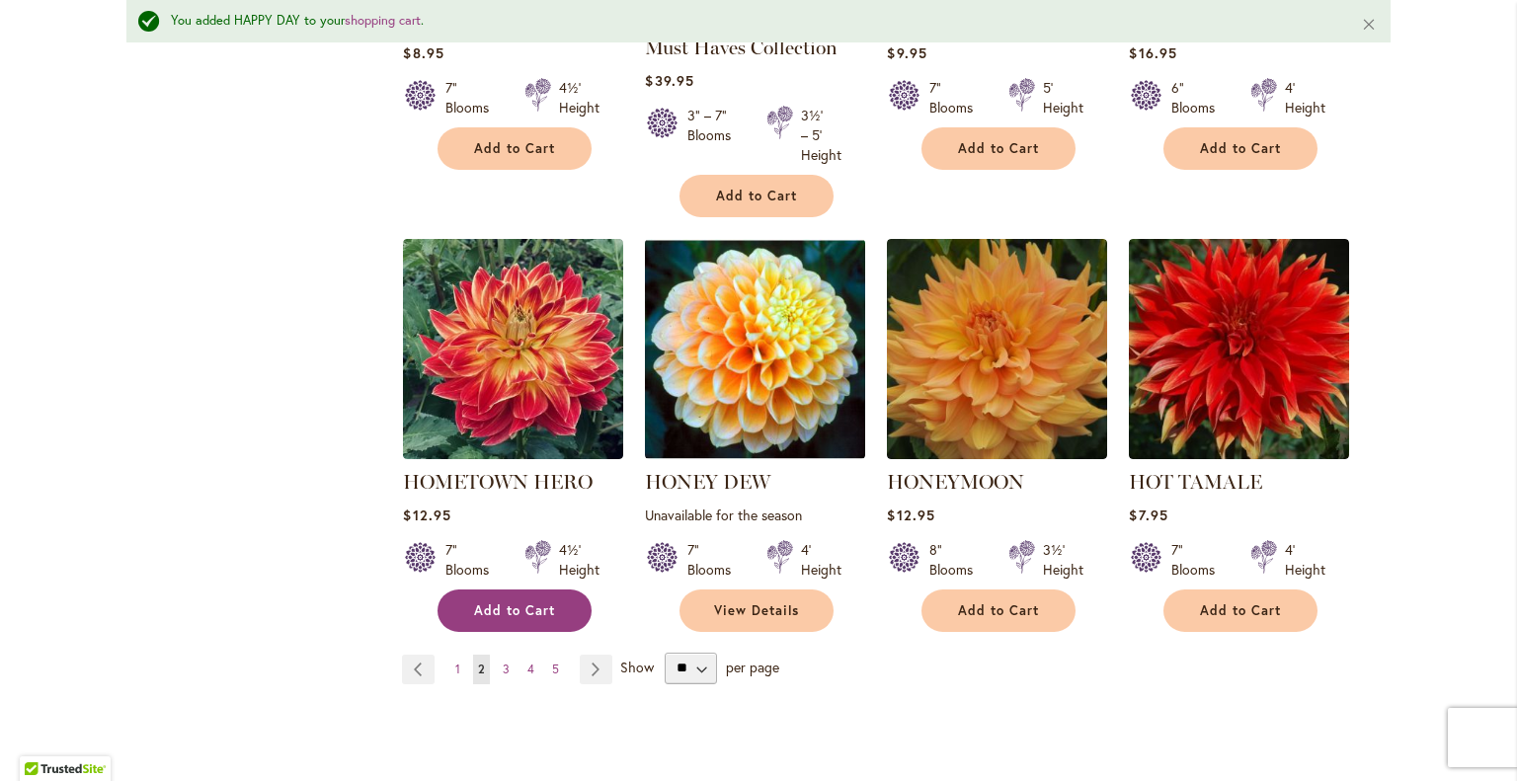
click at [526, 603] on span "Add to Cart" at bounding box center [514, 611] width 81 height 17
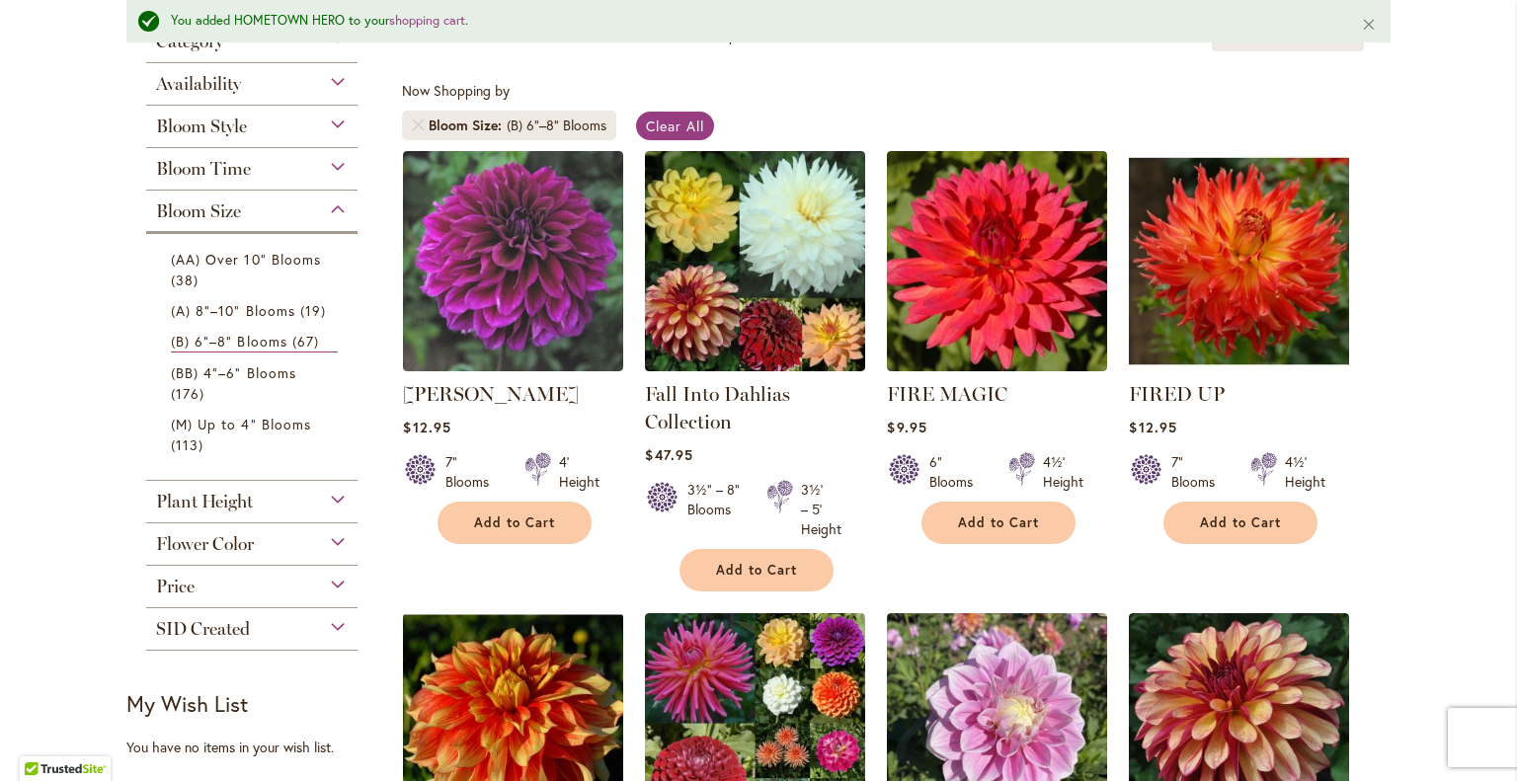
scroll to position [0, 0]
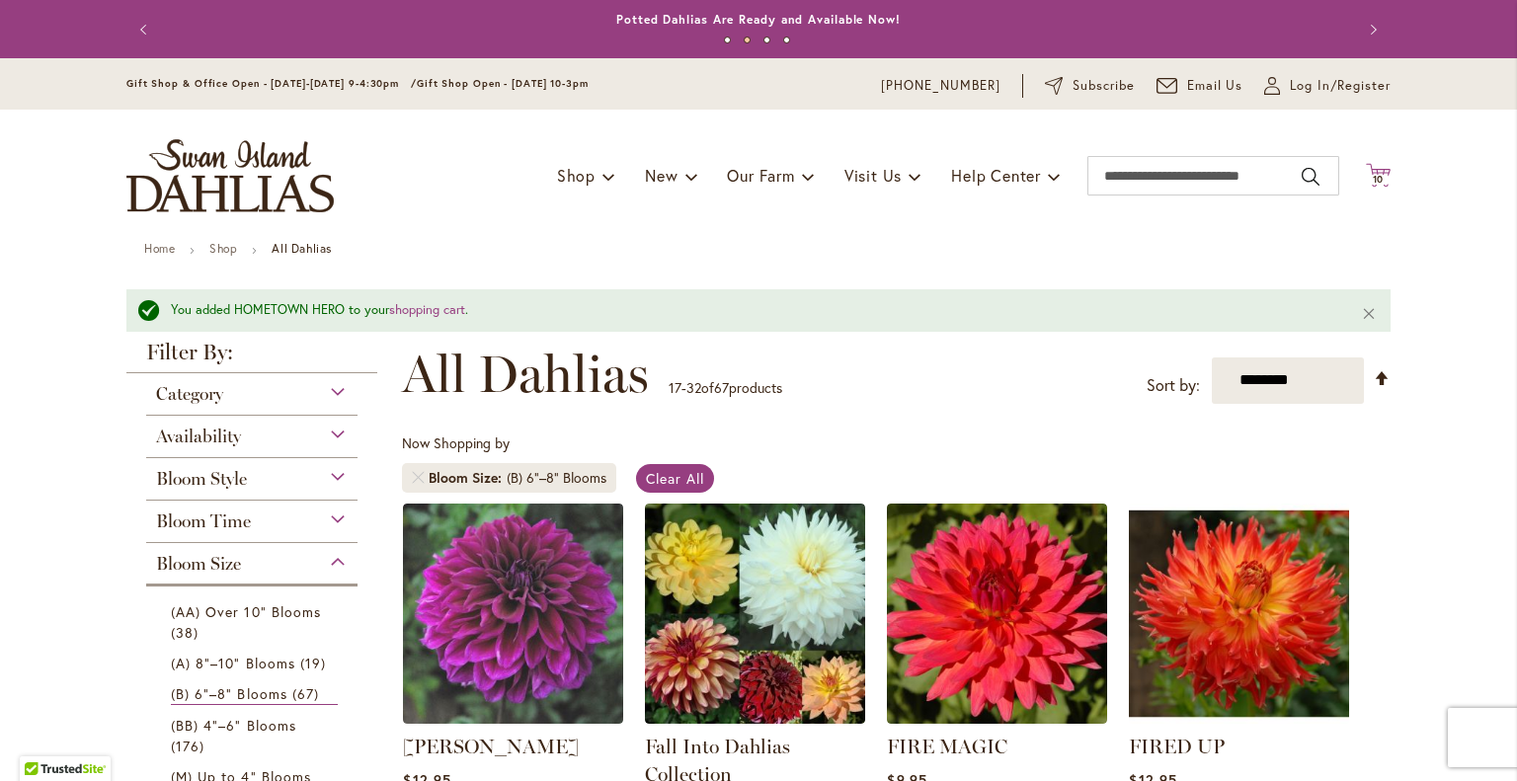
click at [1375, 178] on span "10" at bounding box center [1379, 179] width 12 height 13
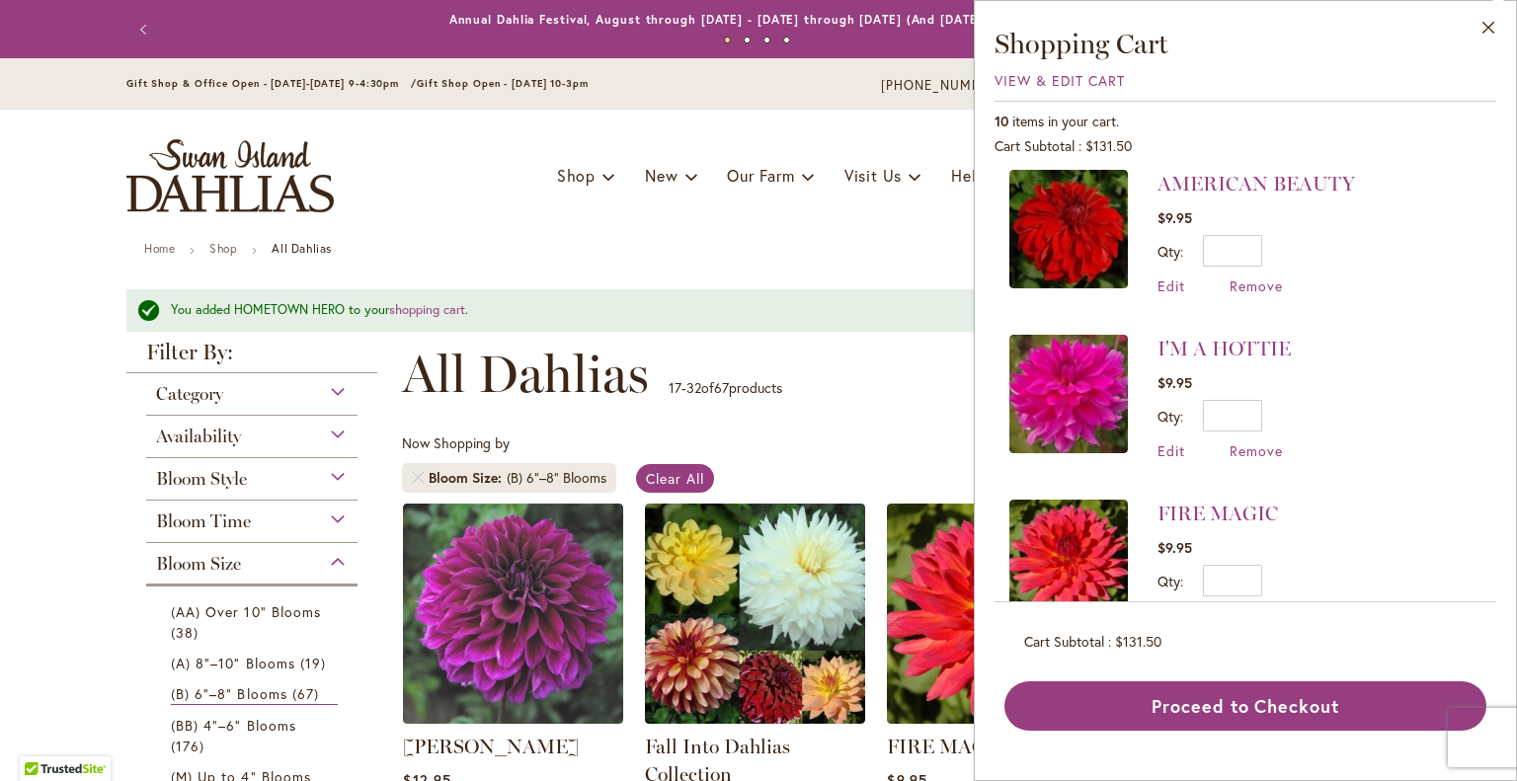
scroll to position [328, 0]
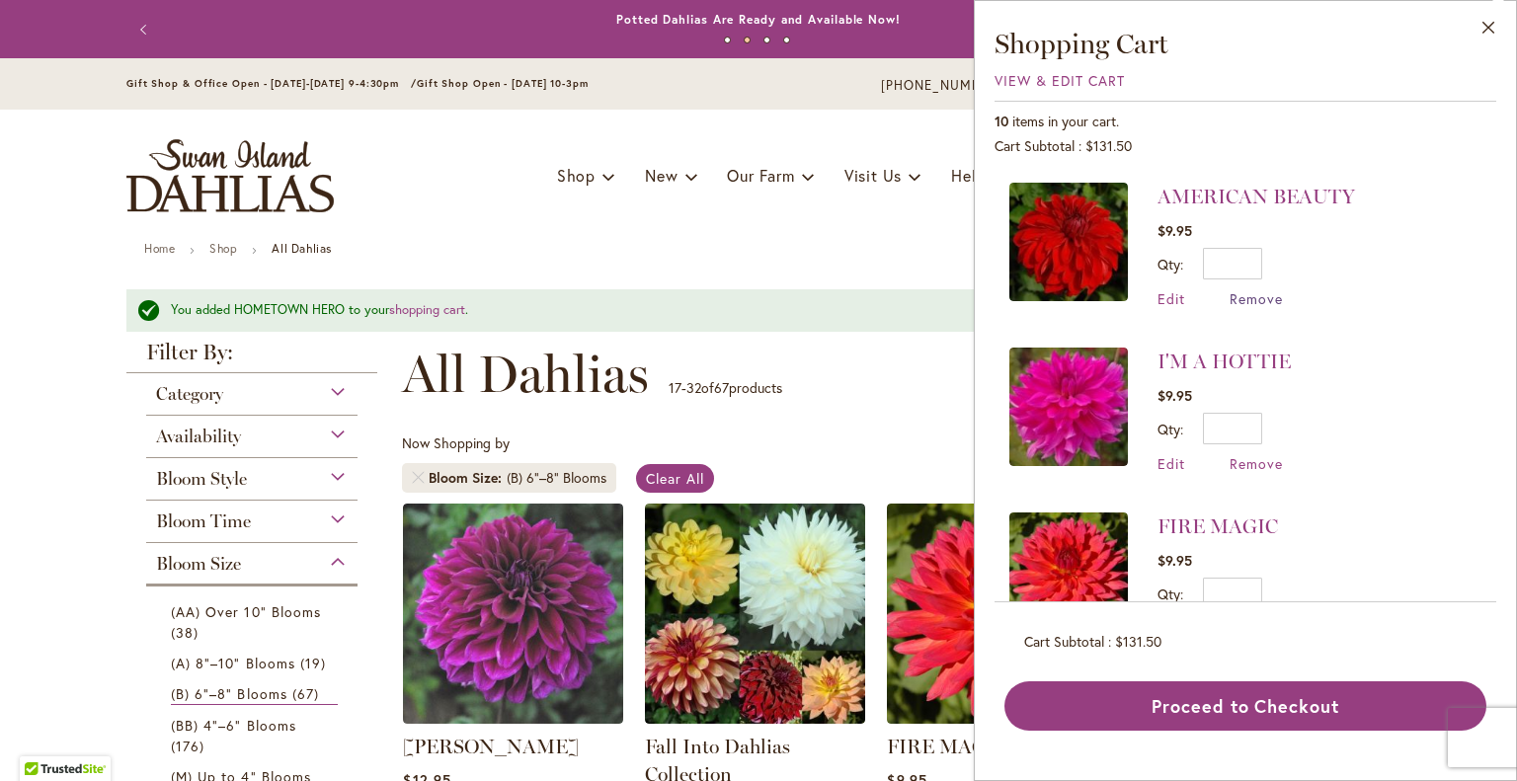
click at [1242, 295] on span "Remove" at bounding box center [1256, 298] width 53 height 19
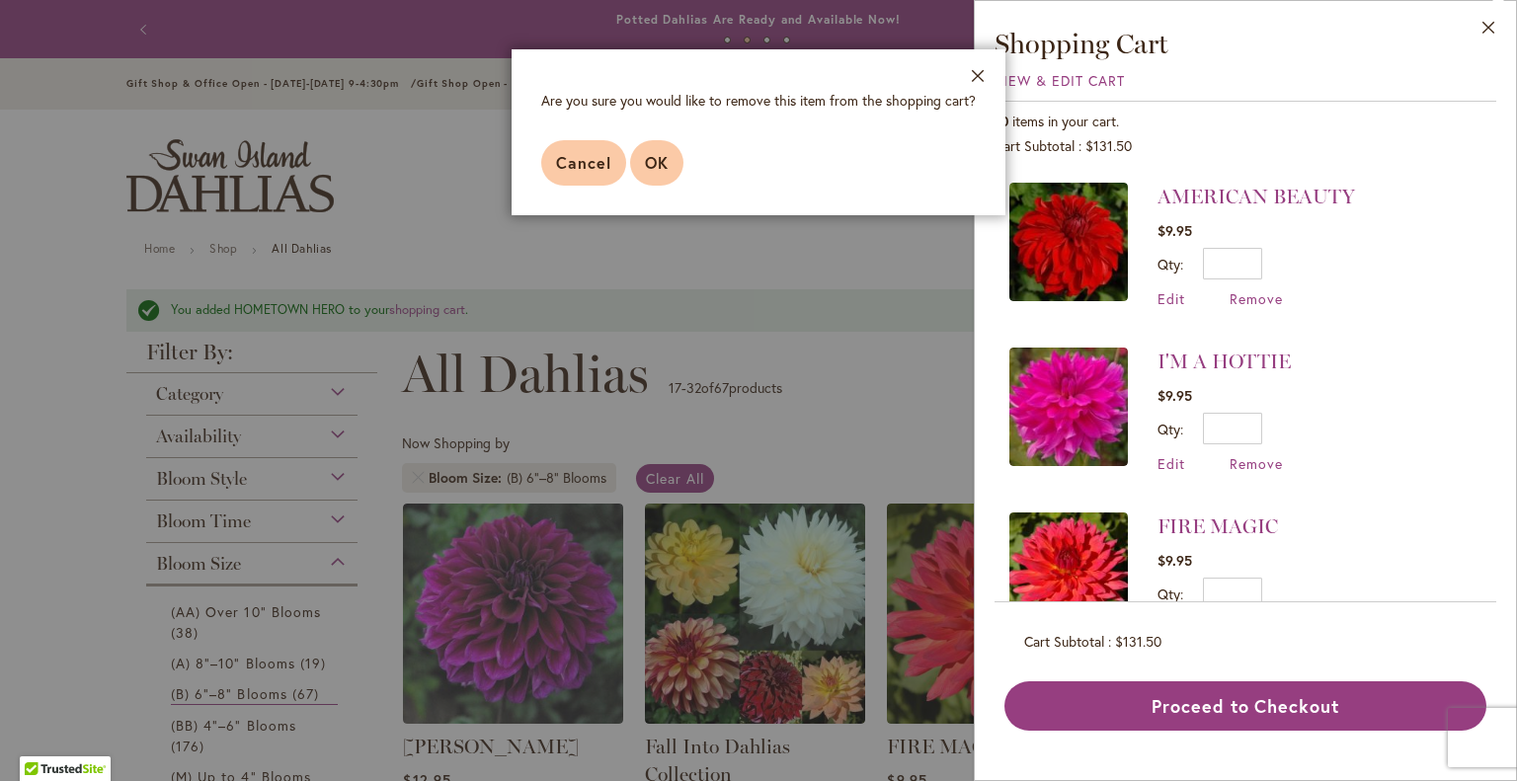
click at [660, 169] on span "OK" at bounding box center [657, 162] width 24 height 21
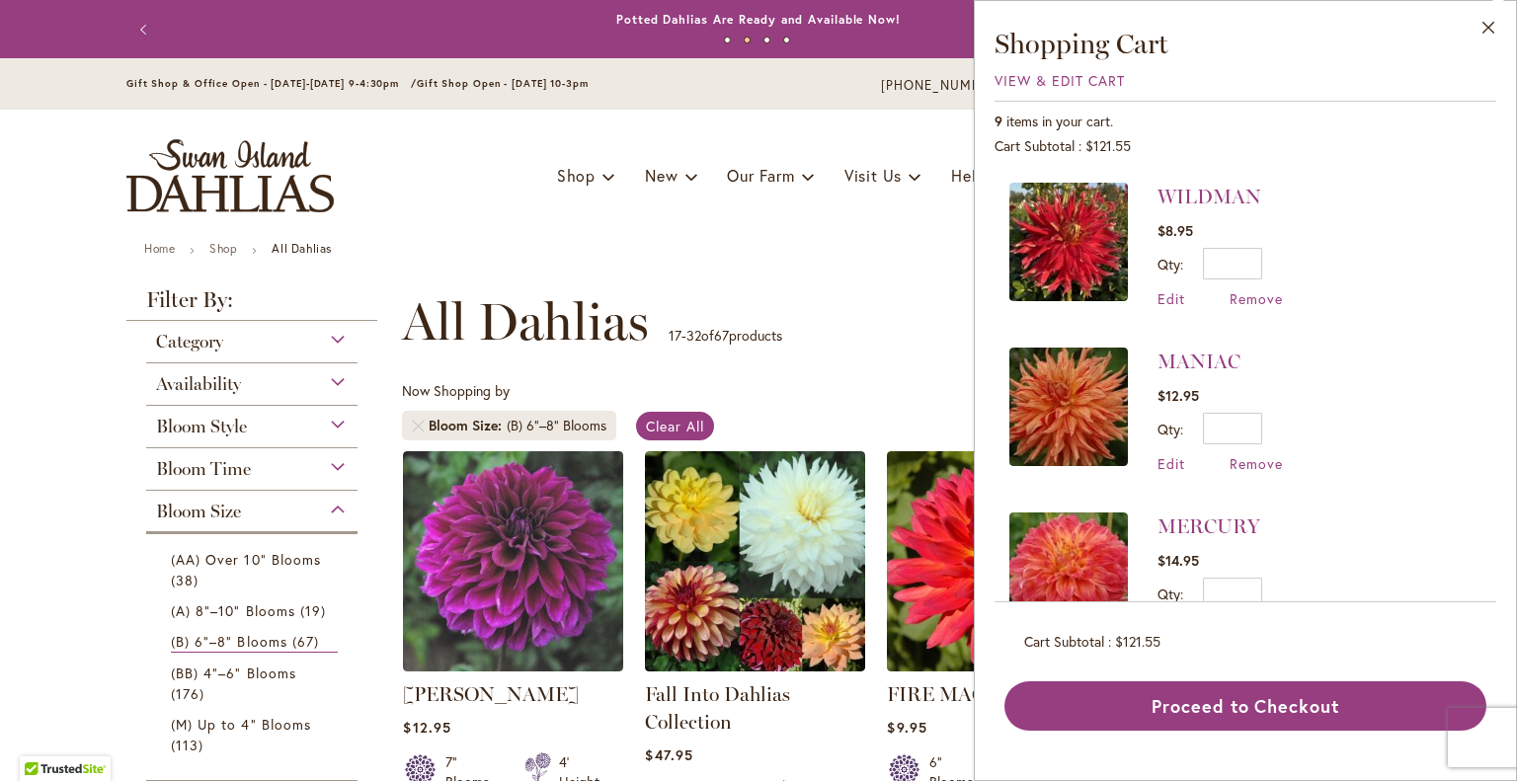
scroll to position [1053, 0]
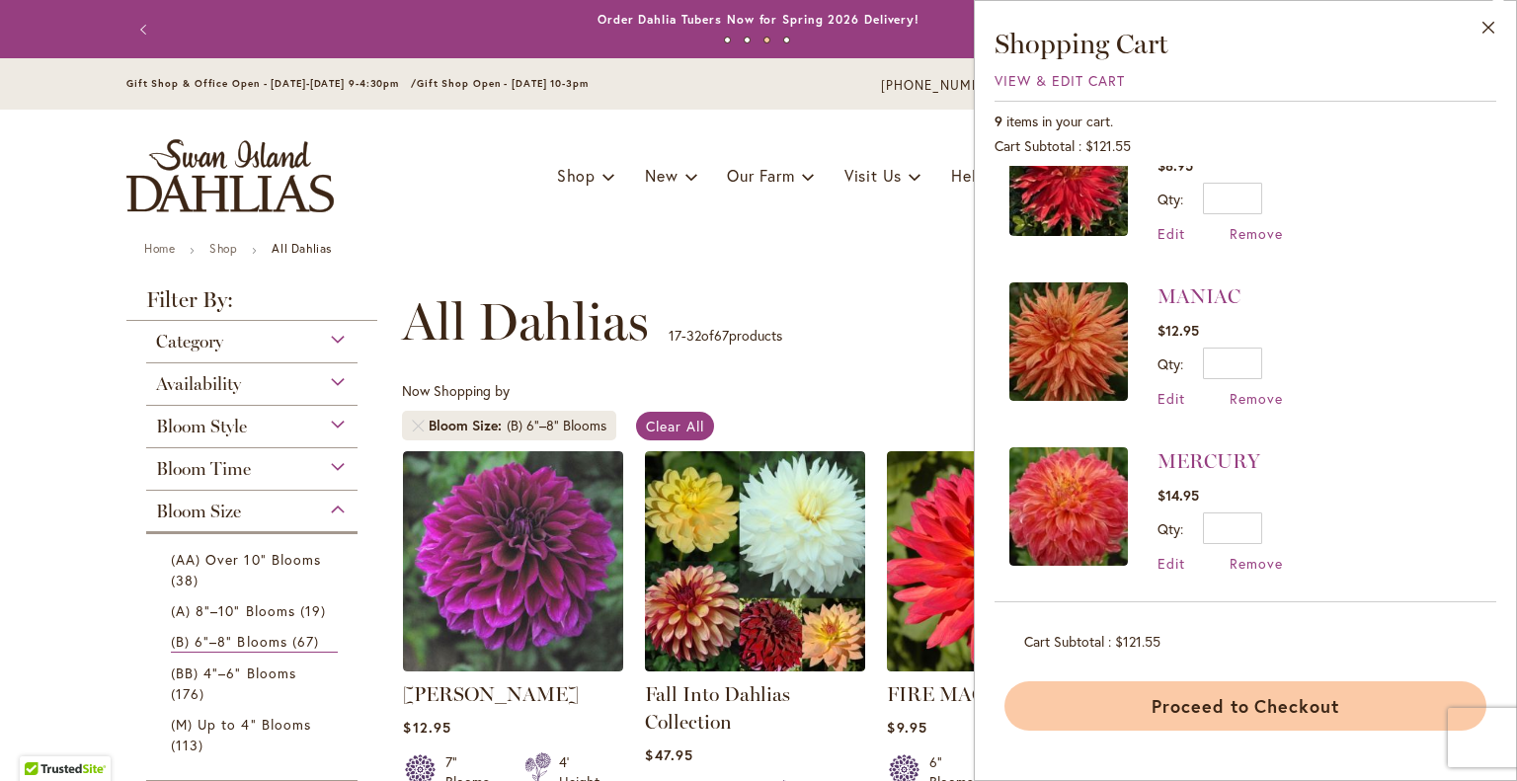
click at [1279, 703] on button "Proceed to Checkout" at bounding box center [1246, 706] width 482 height 49
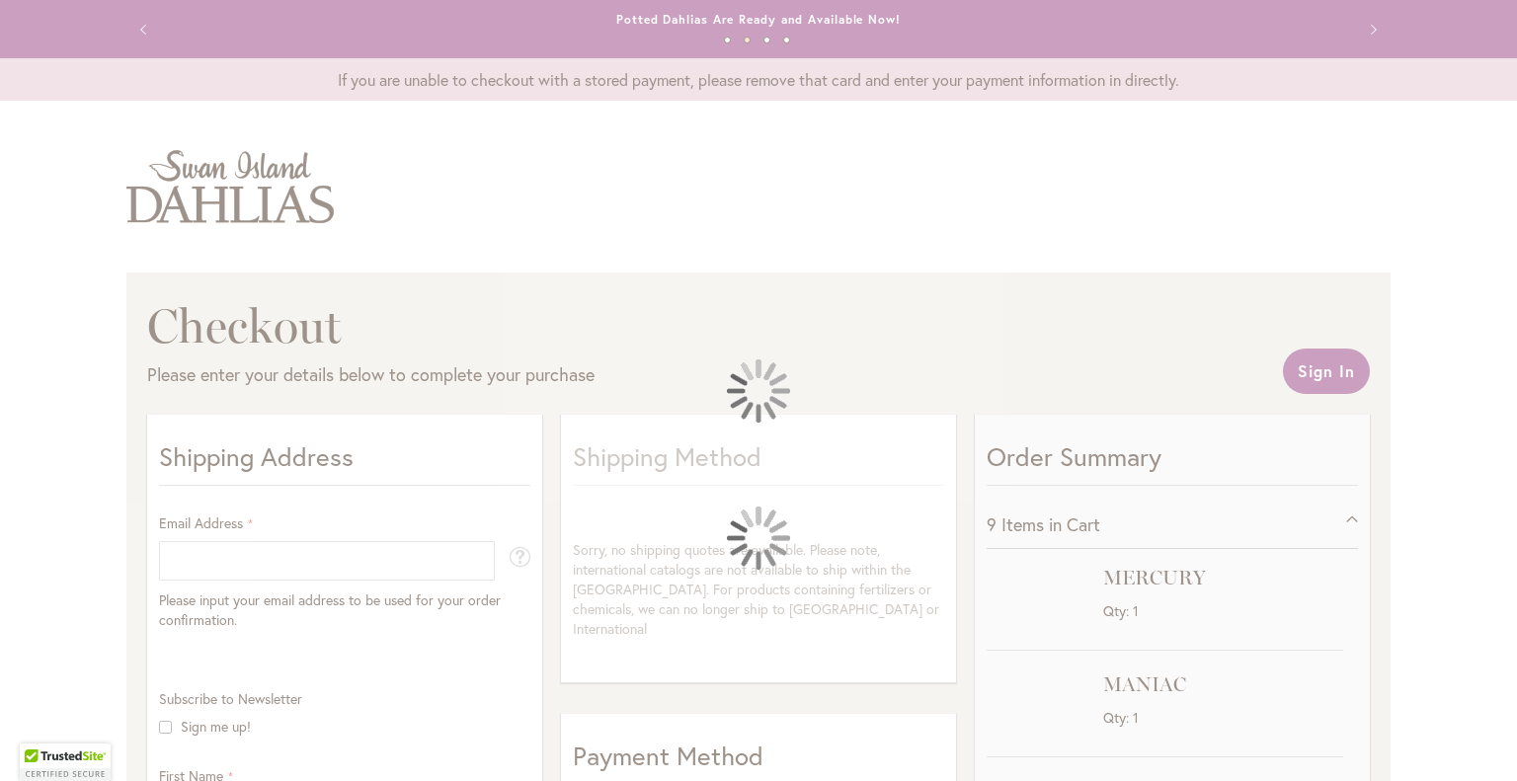
select select "**"
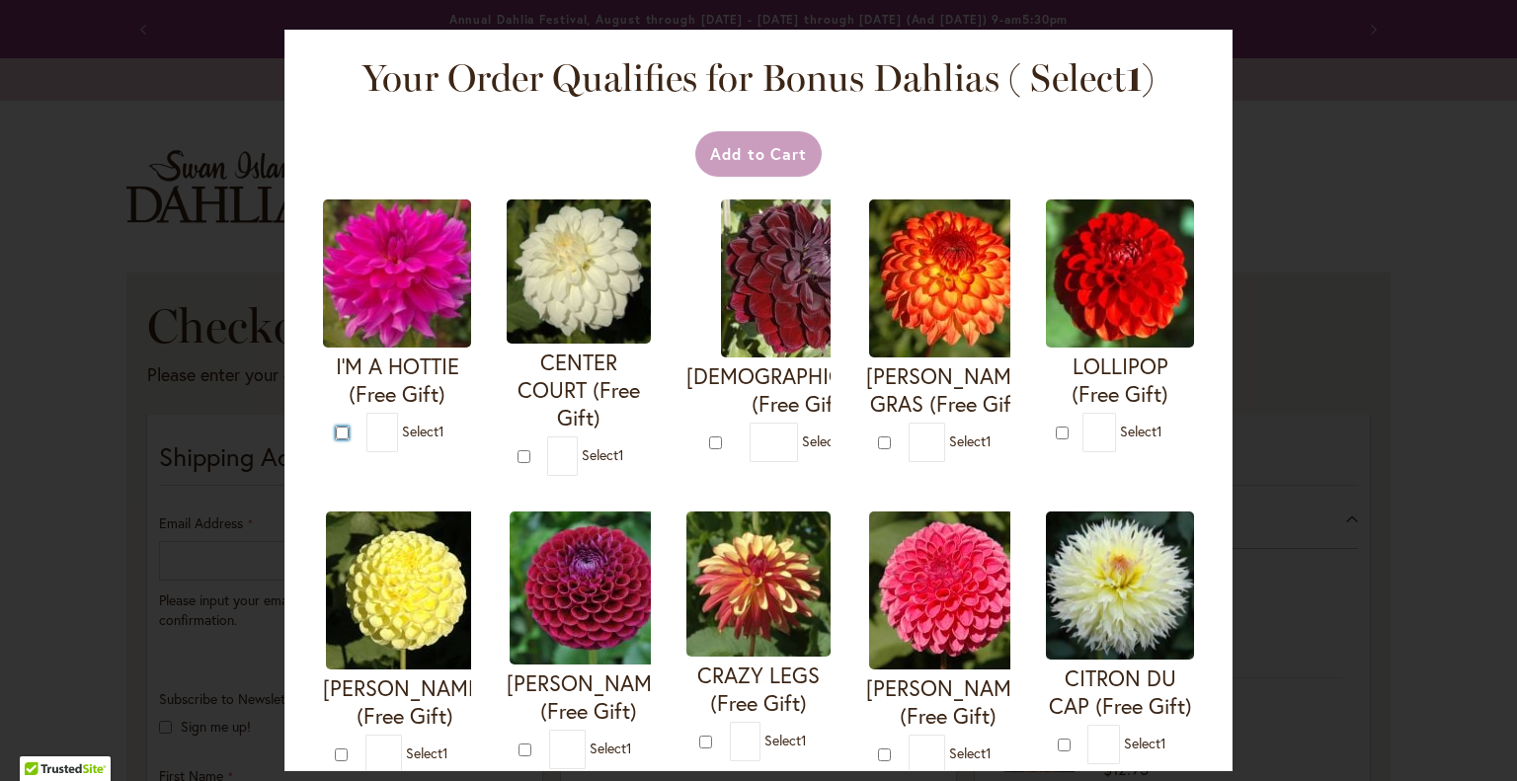
type input "*"
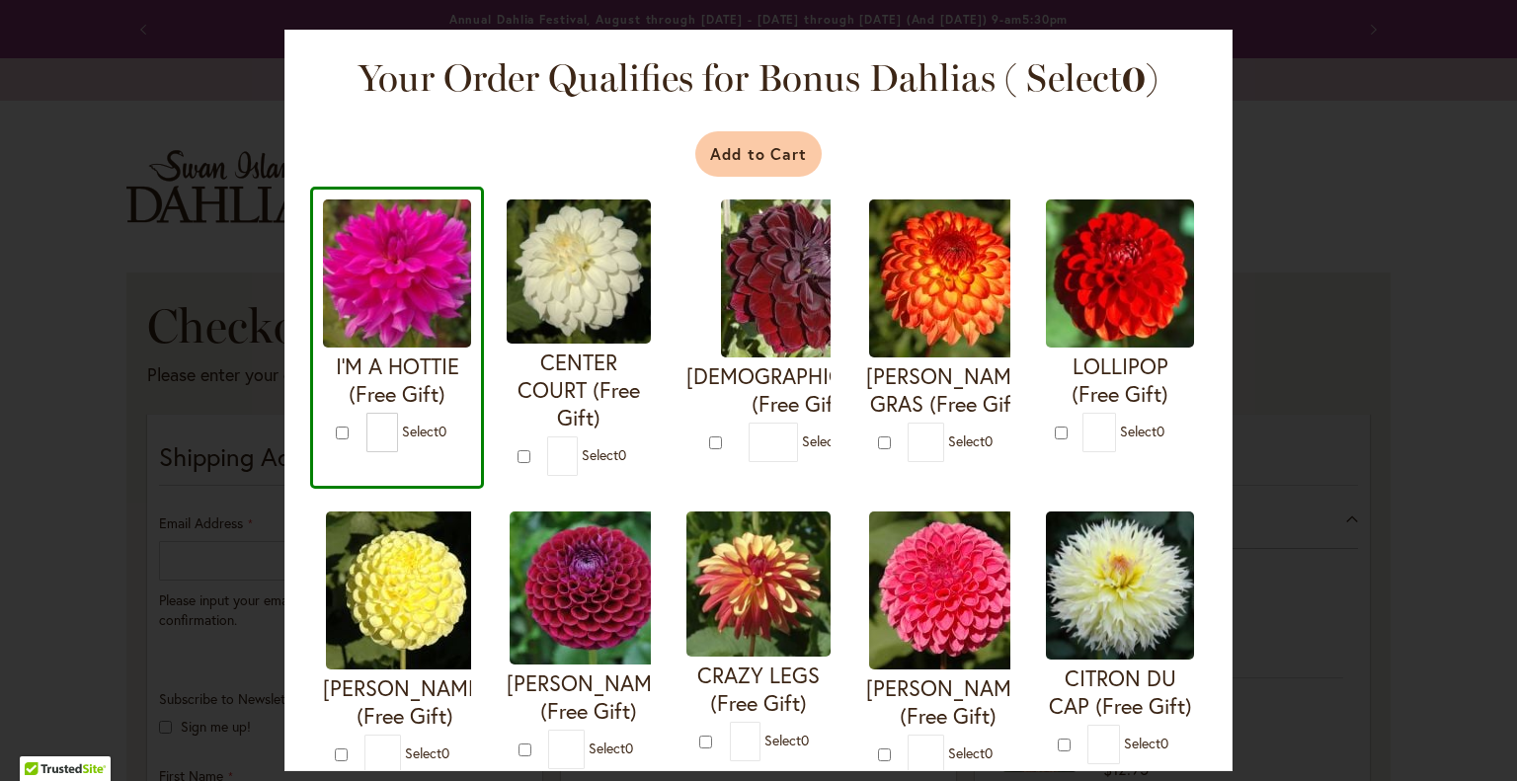
click at [749, 144] on button "Add to Cart" at bounding box center [759, 153] width 127 height 45
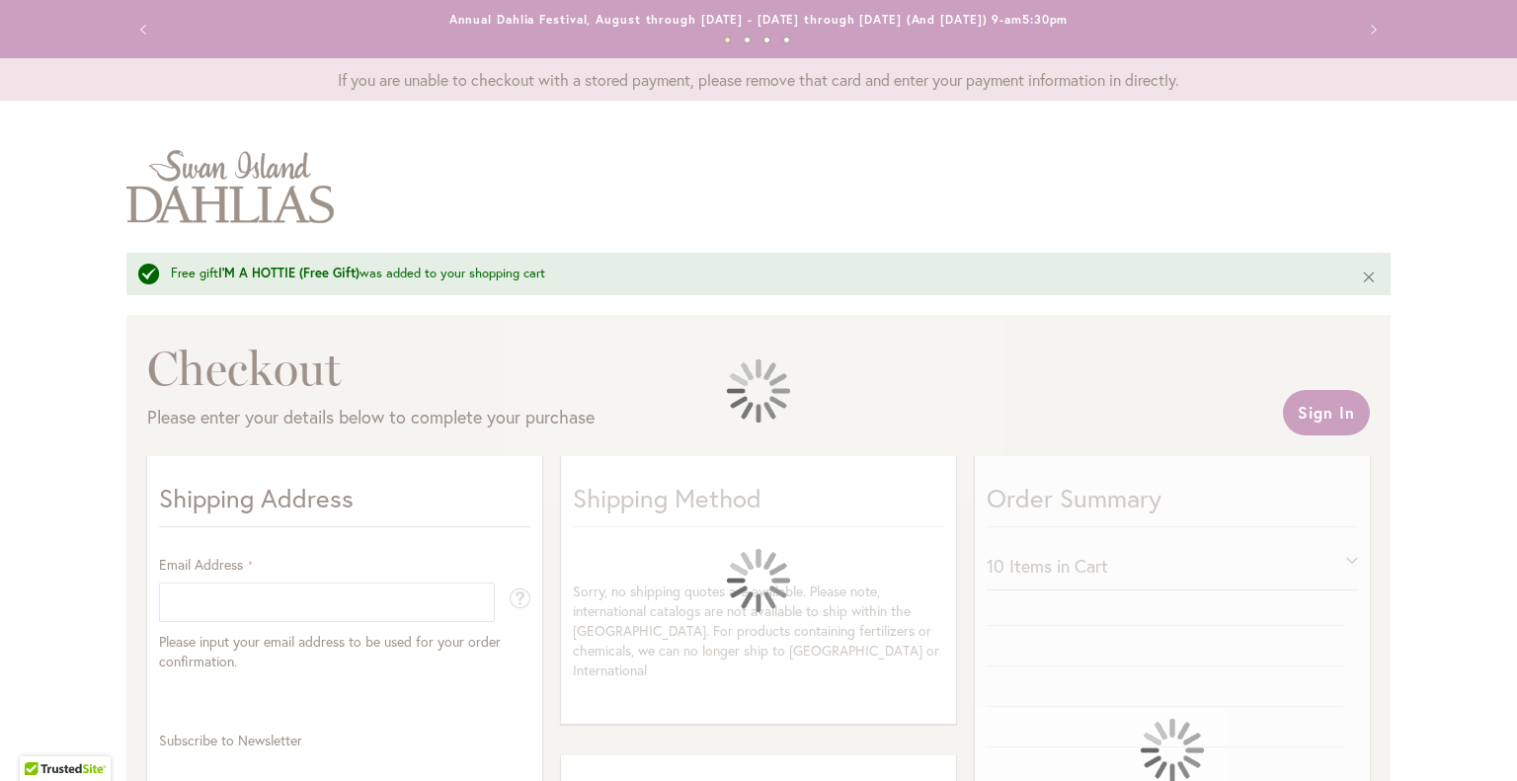
select select "**"
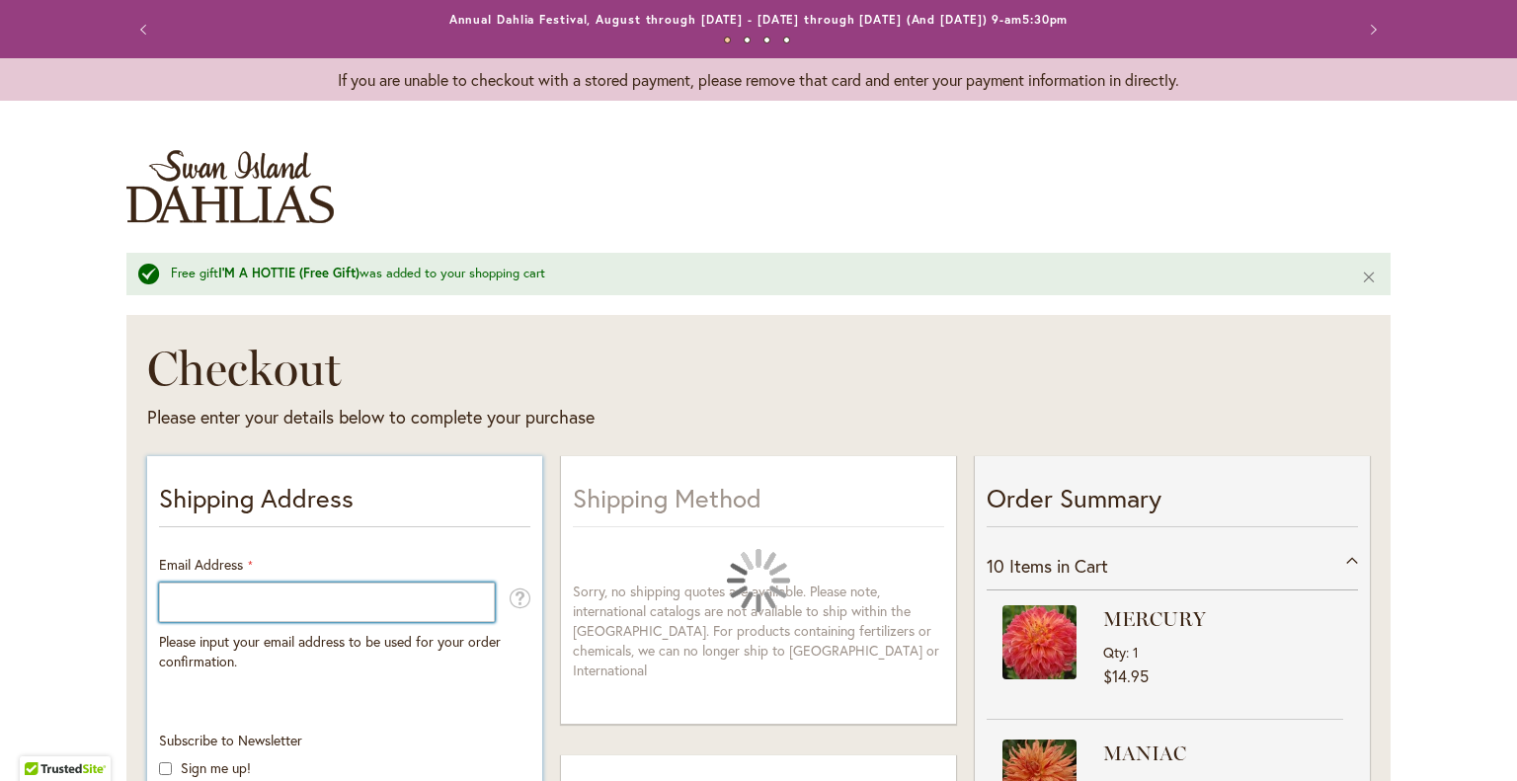
click at [185, 608] on input "Email Address" at bounding box center [327, 603] width 336 height 40
type input "**********"
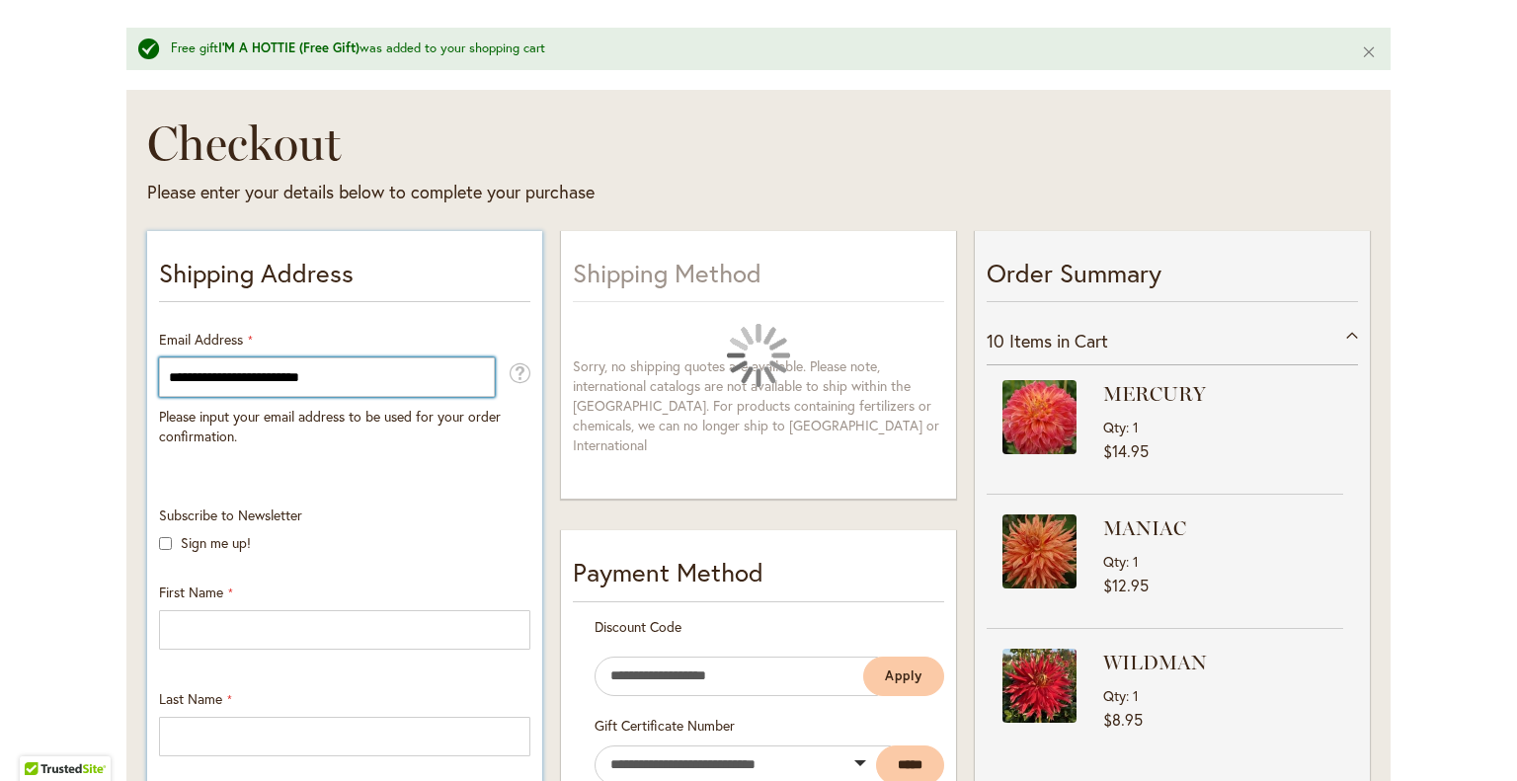
scroll to position [296, 0]
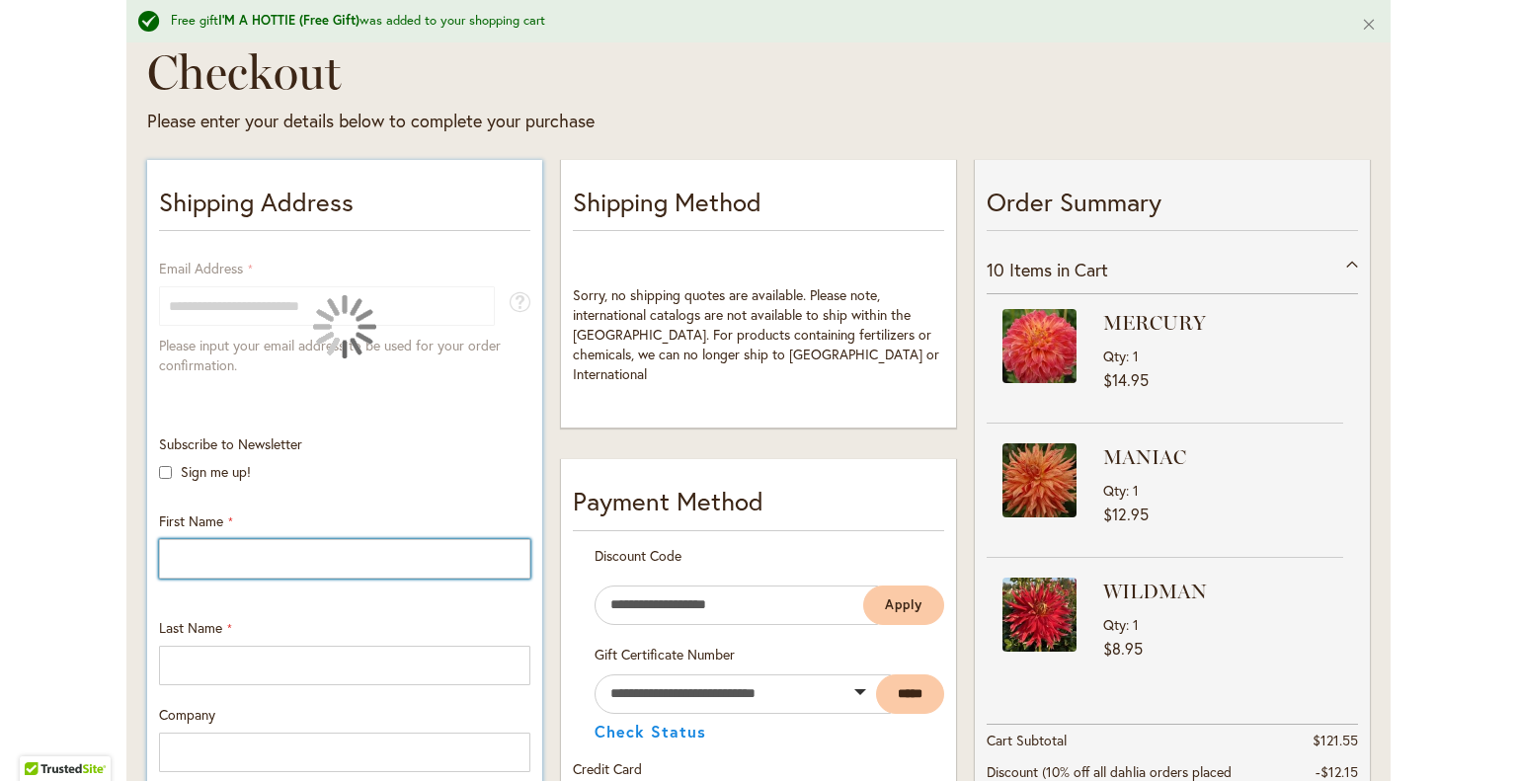
click at [171, 564] on input "First Name" at bounding box center [344, 559] width 371 height 40
type input "********"
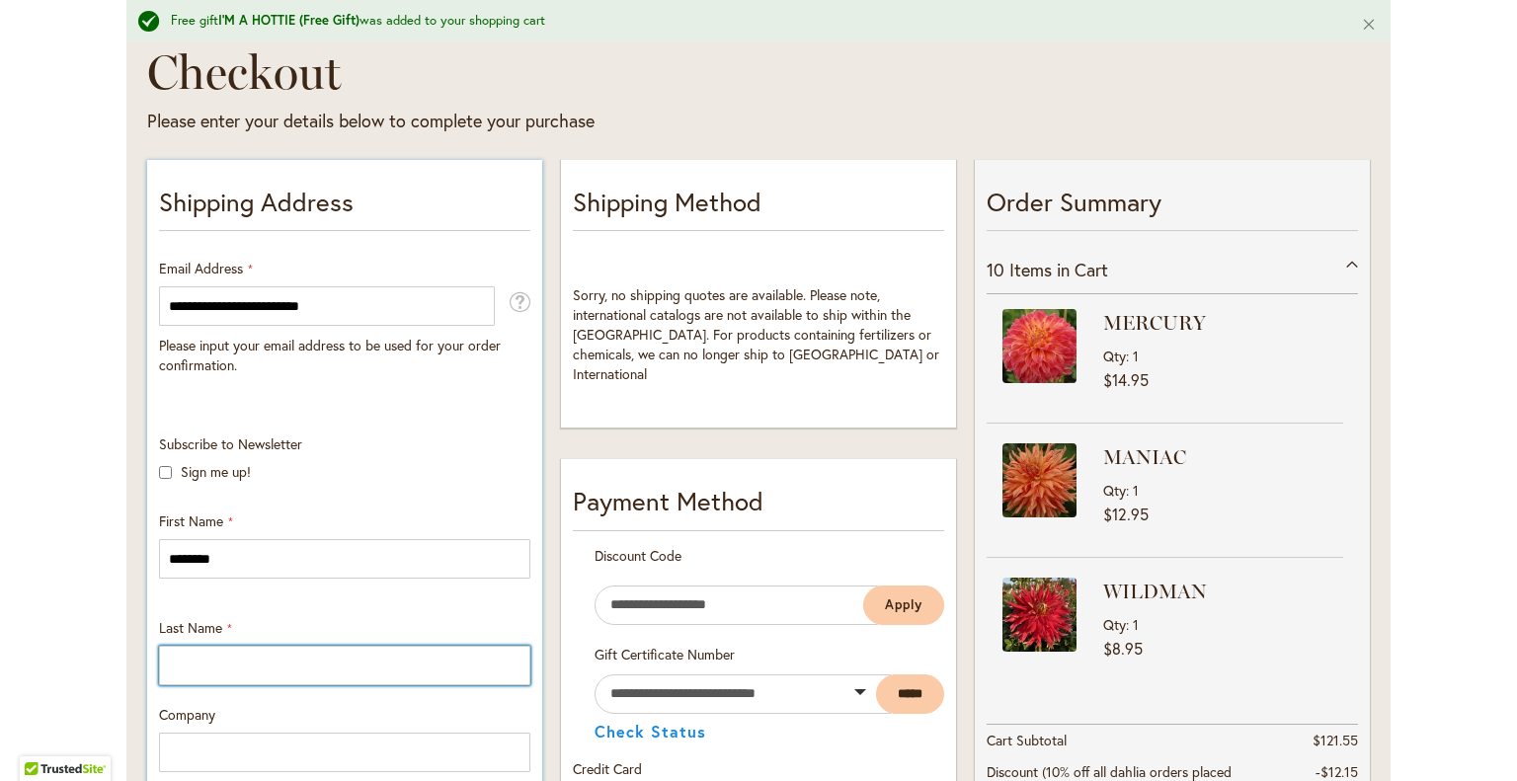
type input "**********"
select select "**"
type input "**********"
type input "*****"
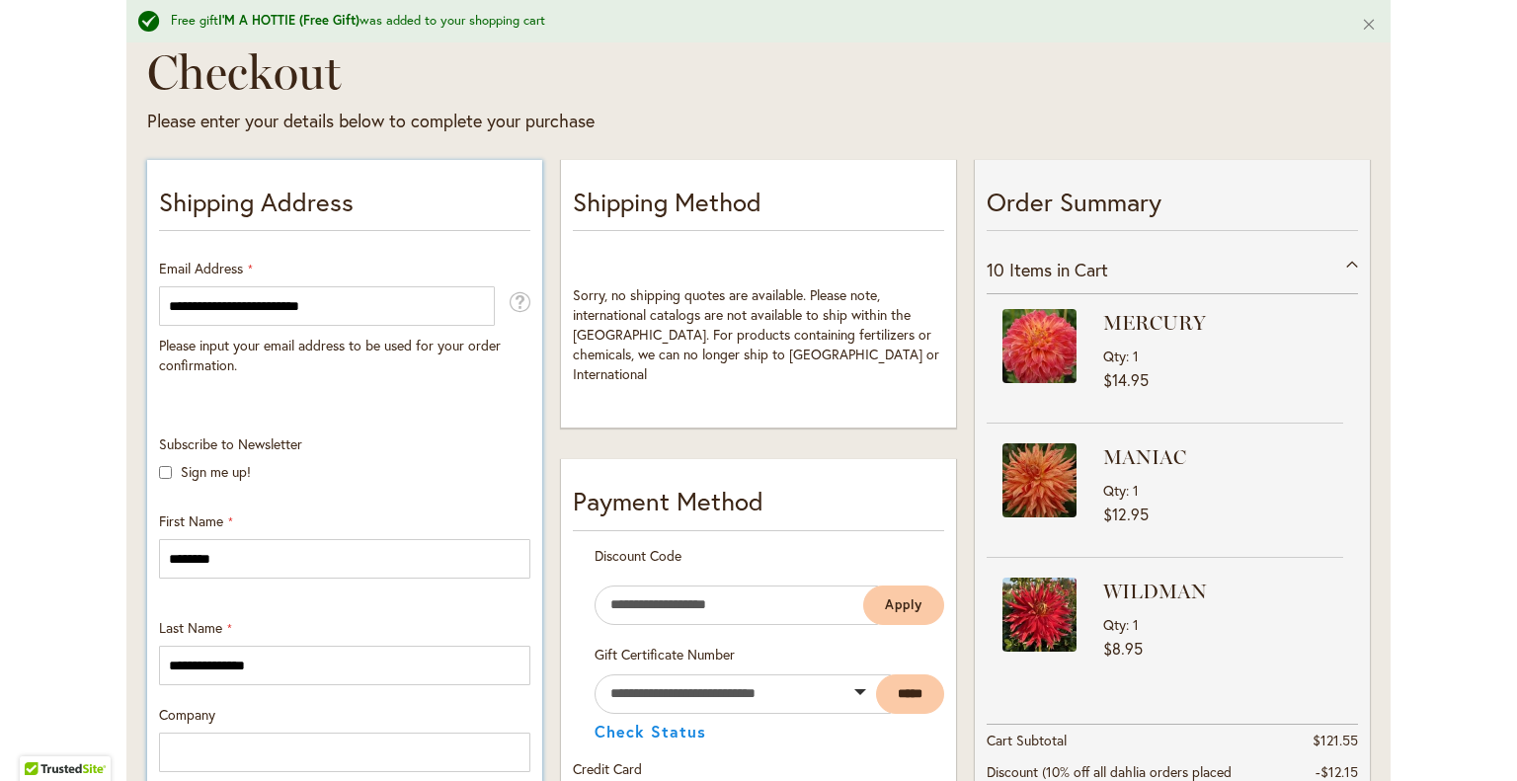
type input "**********"
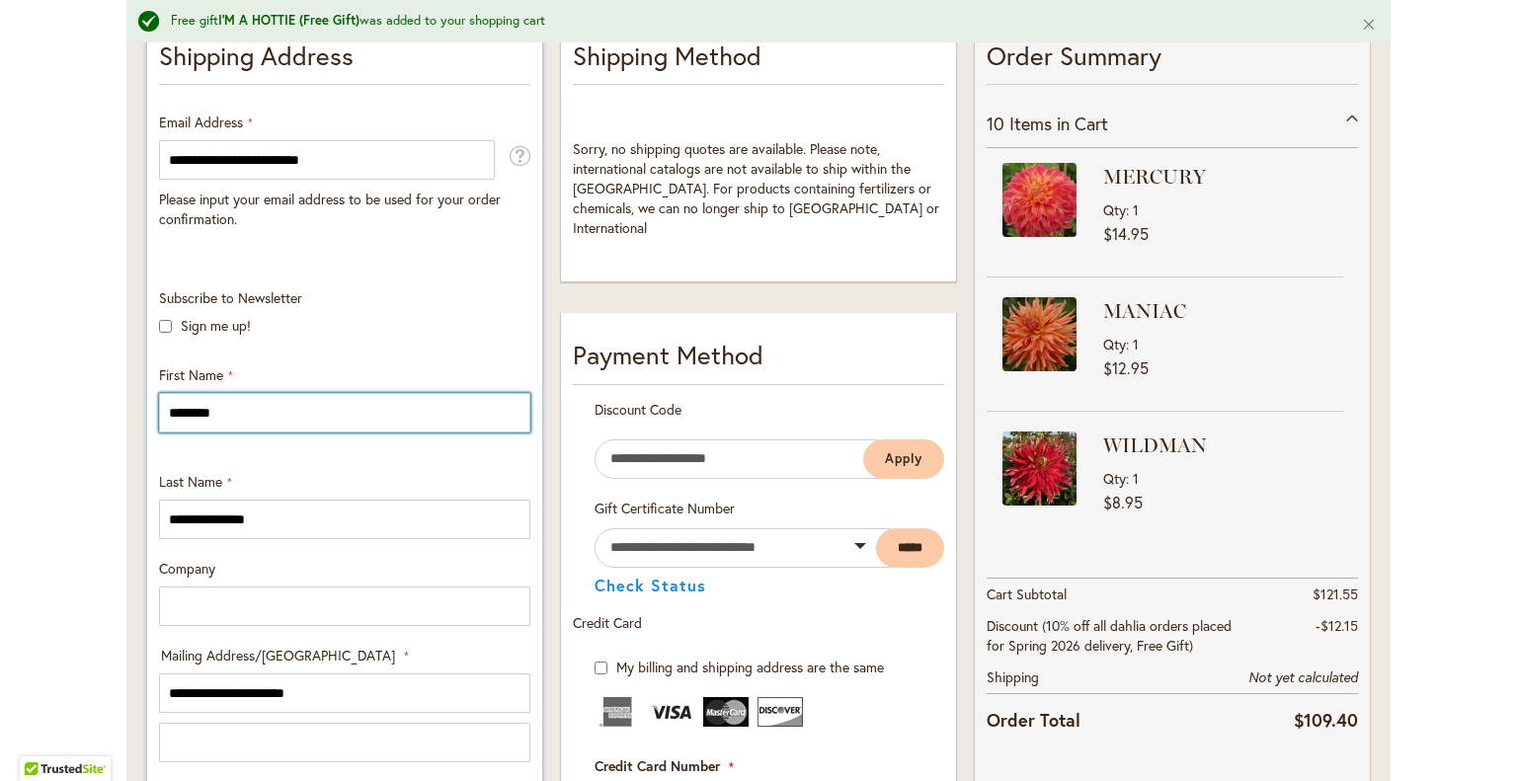
scroll to position [494, 0]
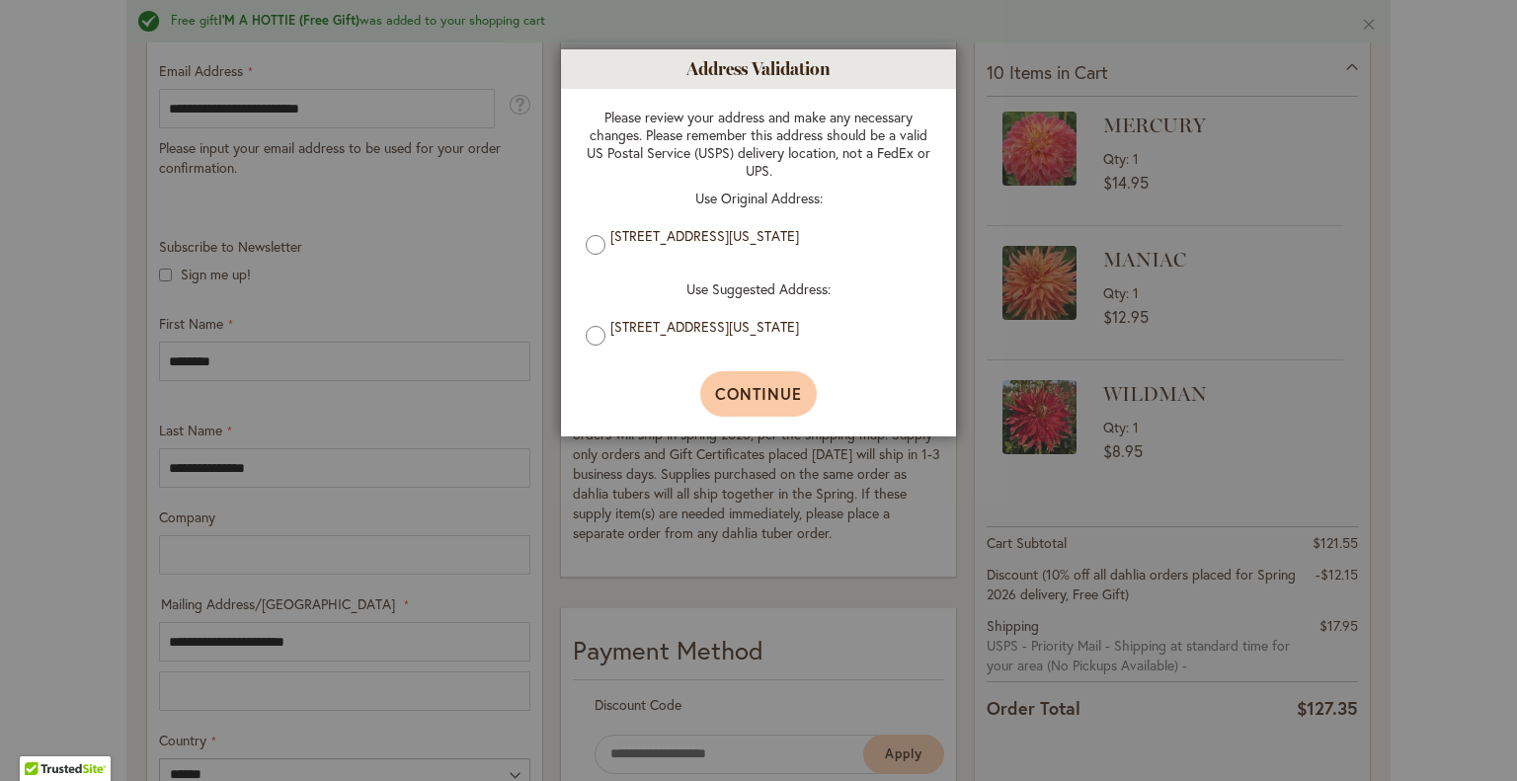
click at [741, 388] on span "Continue" at bounding box center [759, 393] width 88 height 21
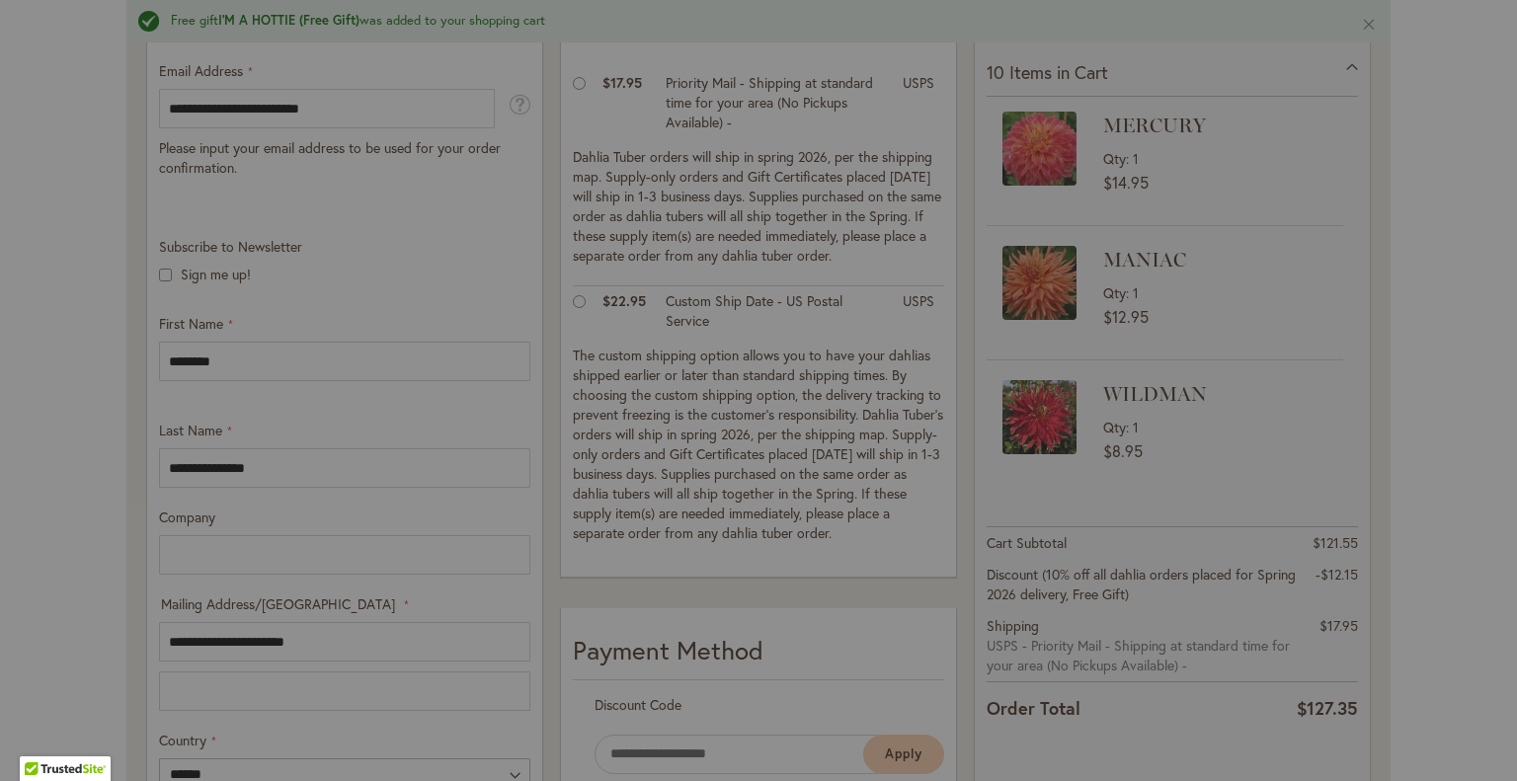
type input "**********"
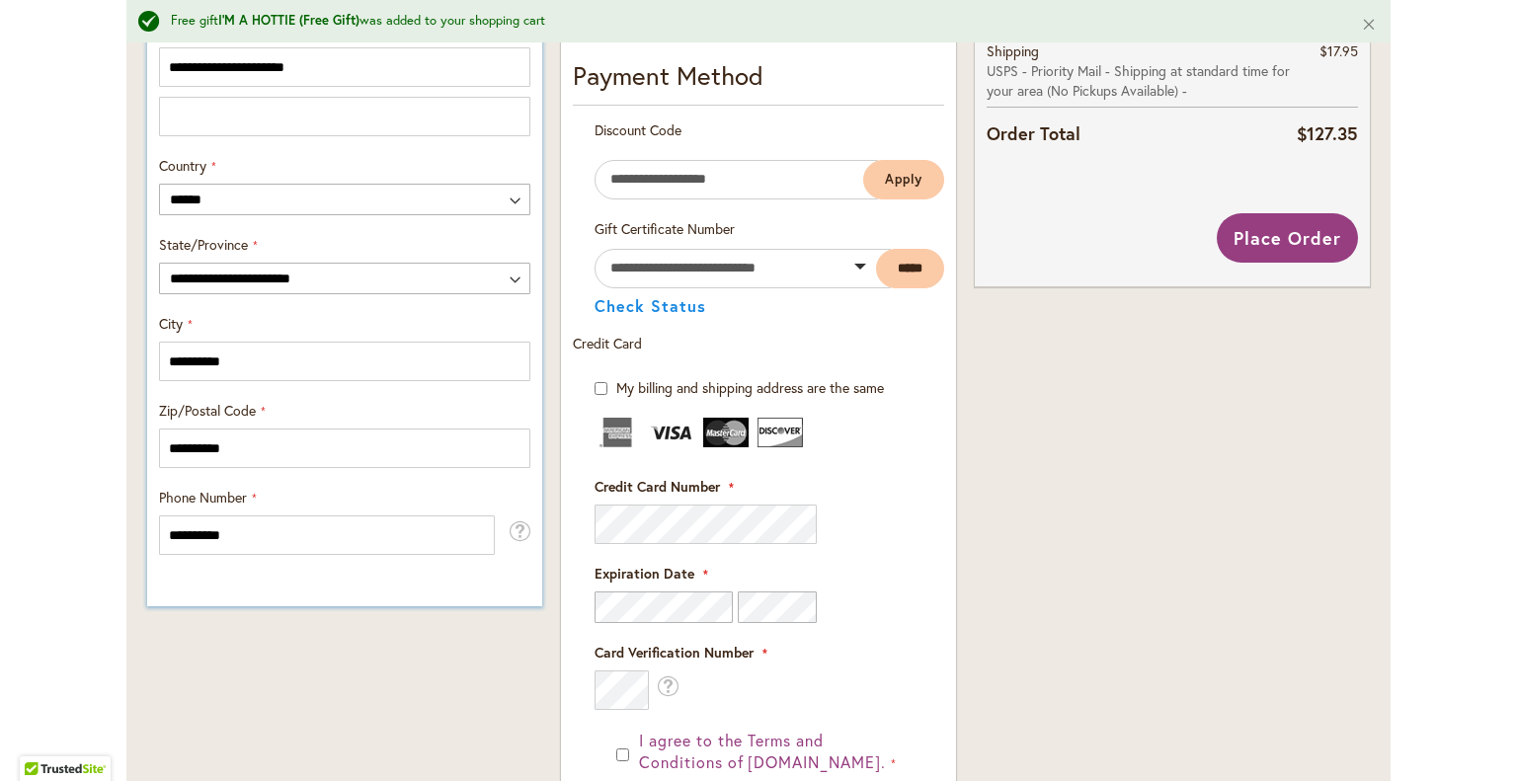
scroll to position [1087, 0]
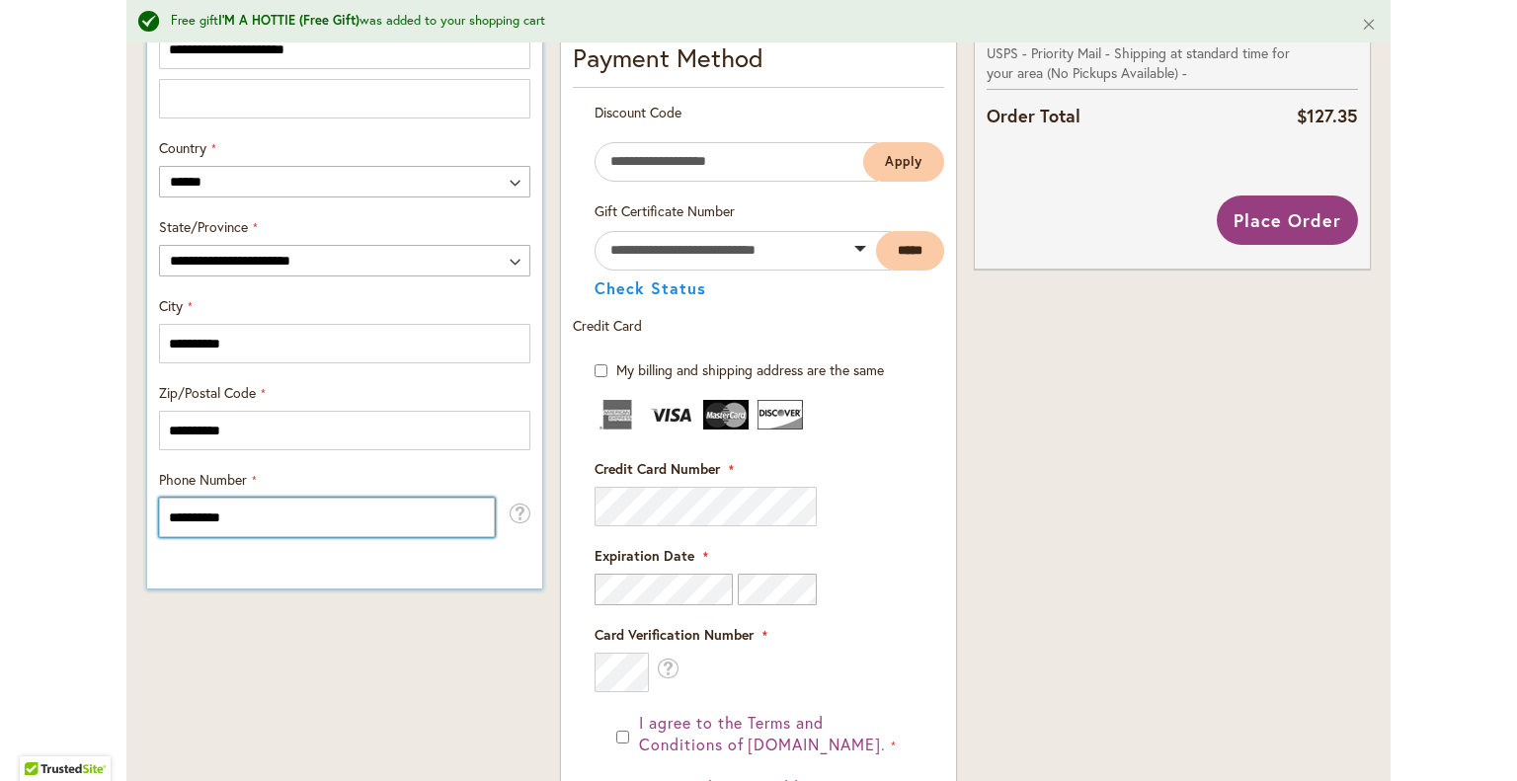
click at [256, 524] on input "**********" at bounding box center [327, 518] width 336 height 40
type input "**********"
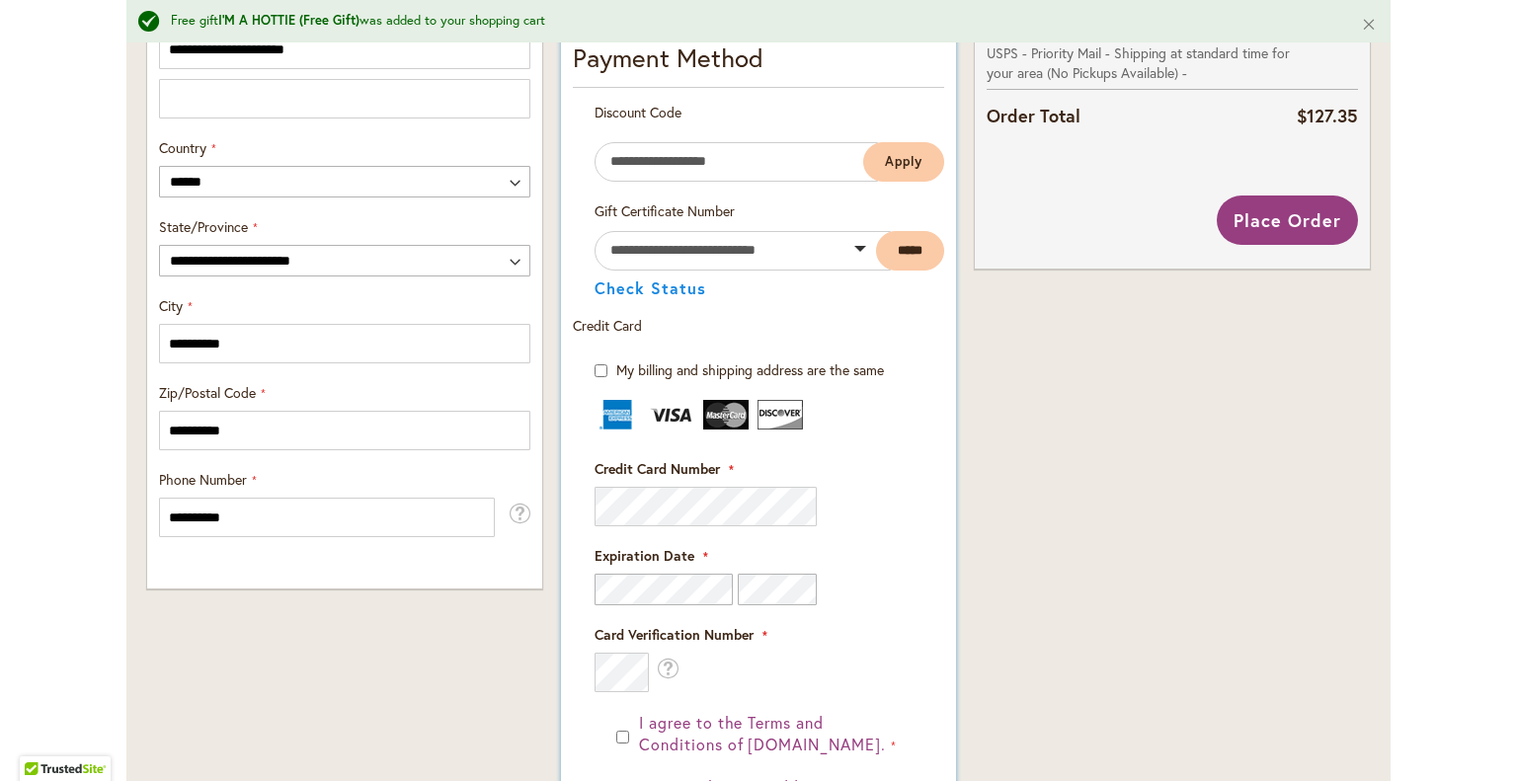
click at [585, 671] on form "My billing and shipping address are the same Billing Address First Name Last Na…" at bounding box center [758, 710] width 371 height 699
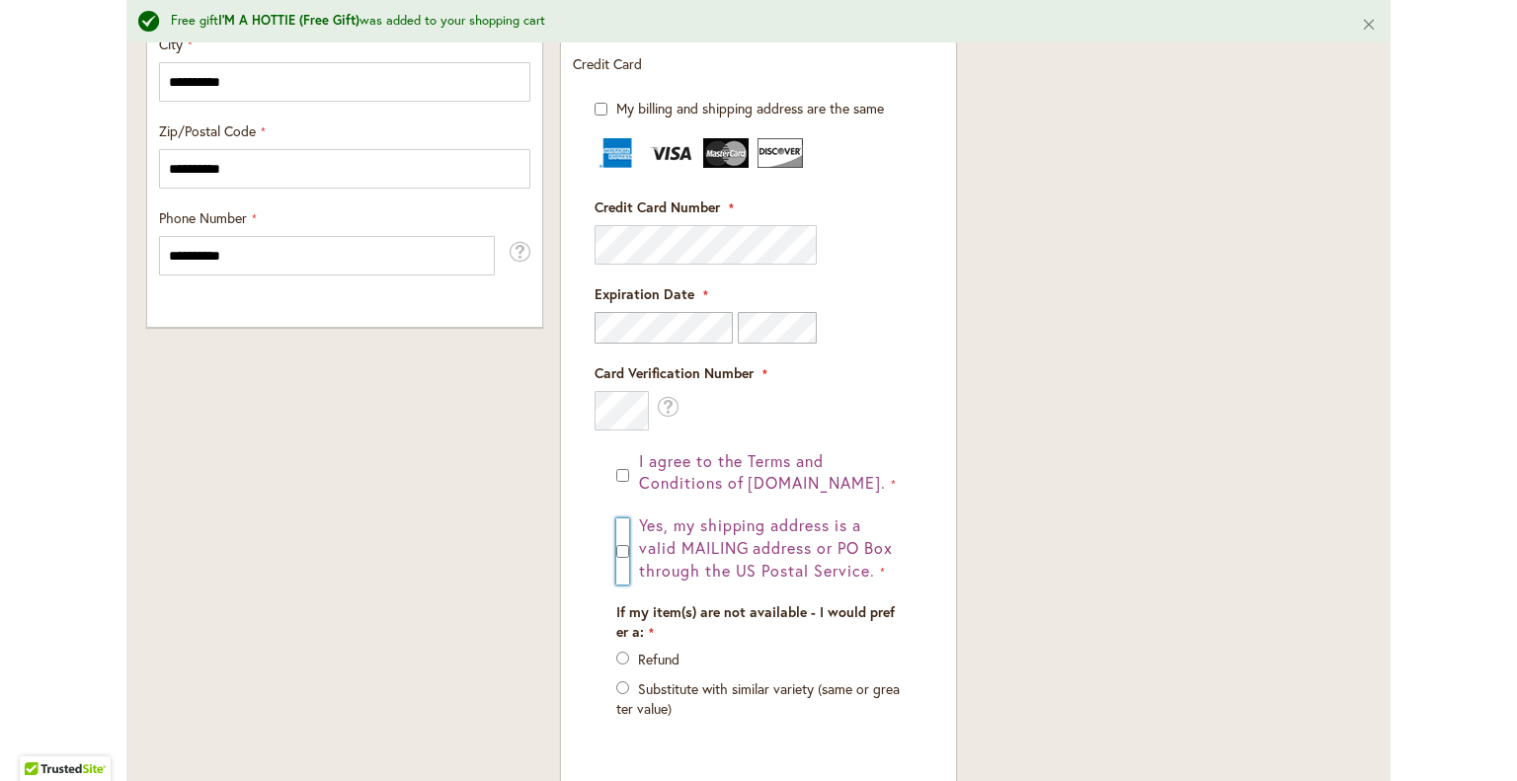
scroll to position [1174, 0]
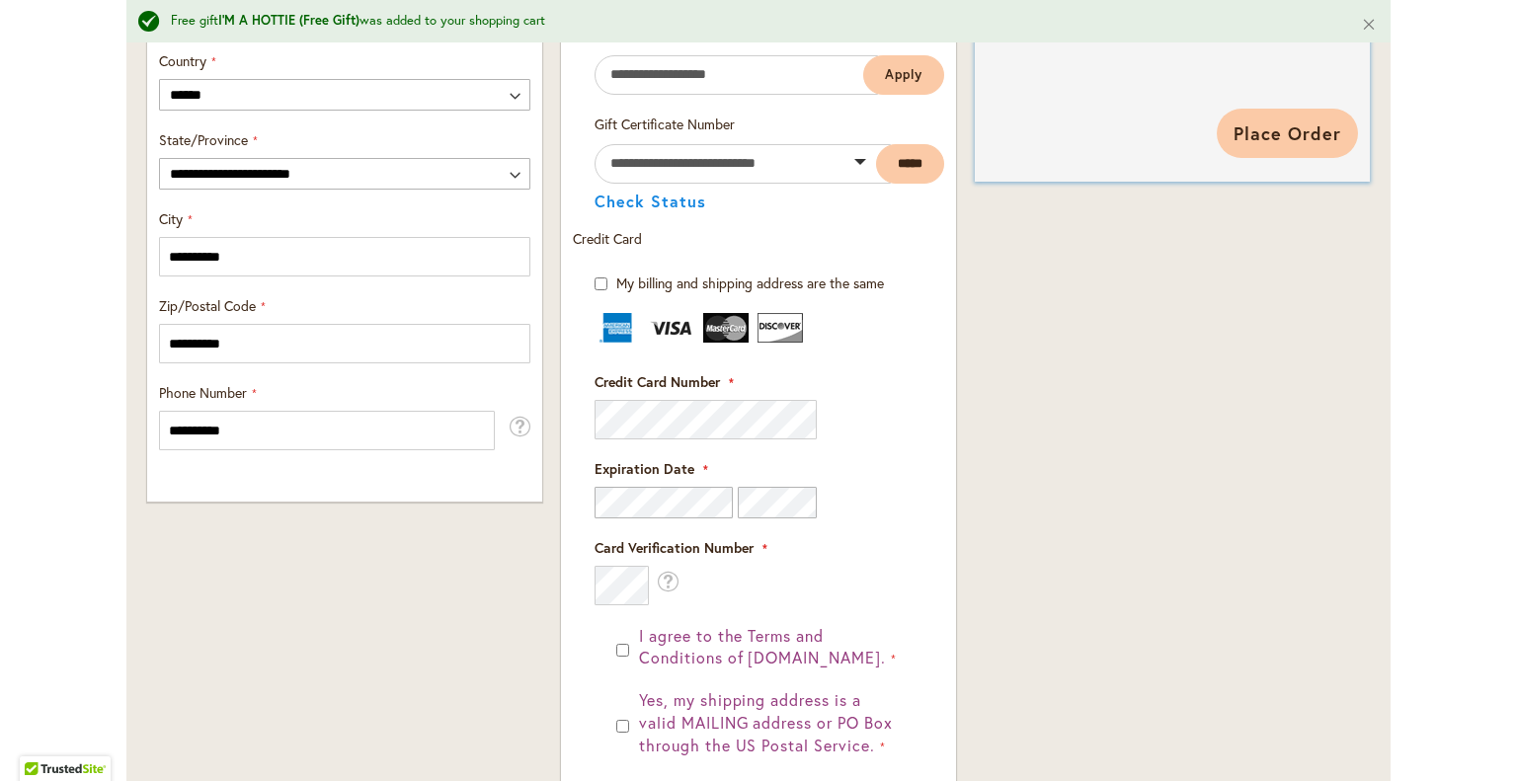
click at [1300, 123] on span "Place Order" at bounding box center [1288, 134] width 108 height 24
